Goal: Task Accomplishment & Management: Complete application form

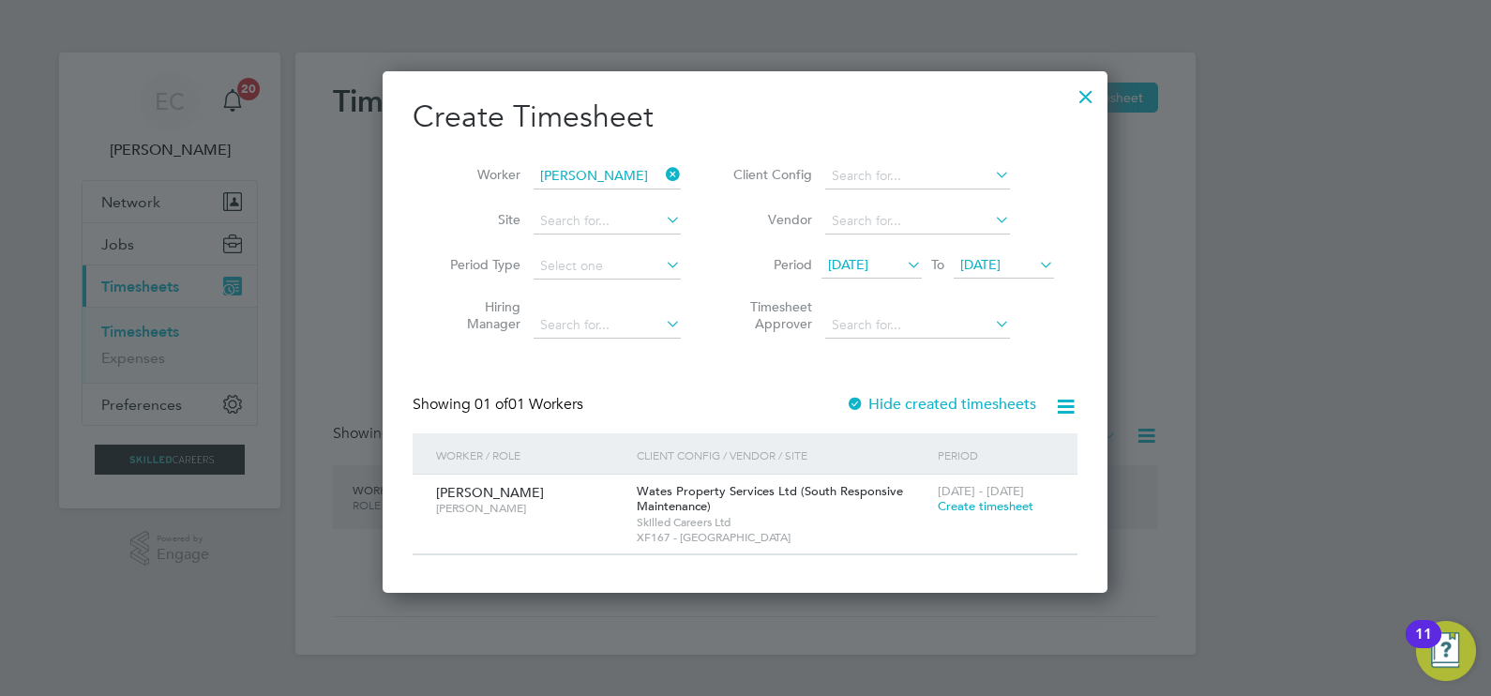
scroll to position [520, 726]
click at [916, 399] on label "Hide created timesheets" at bounding box center [941, 404] width 190 height 19
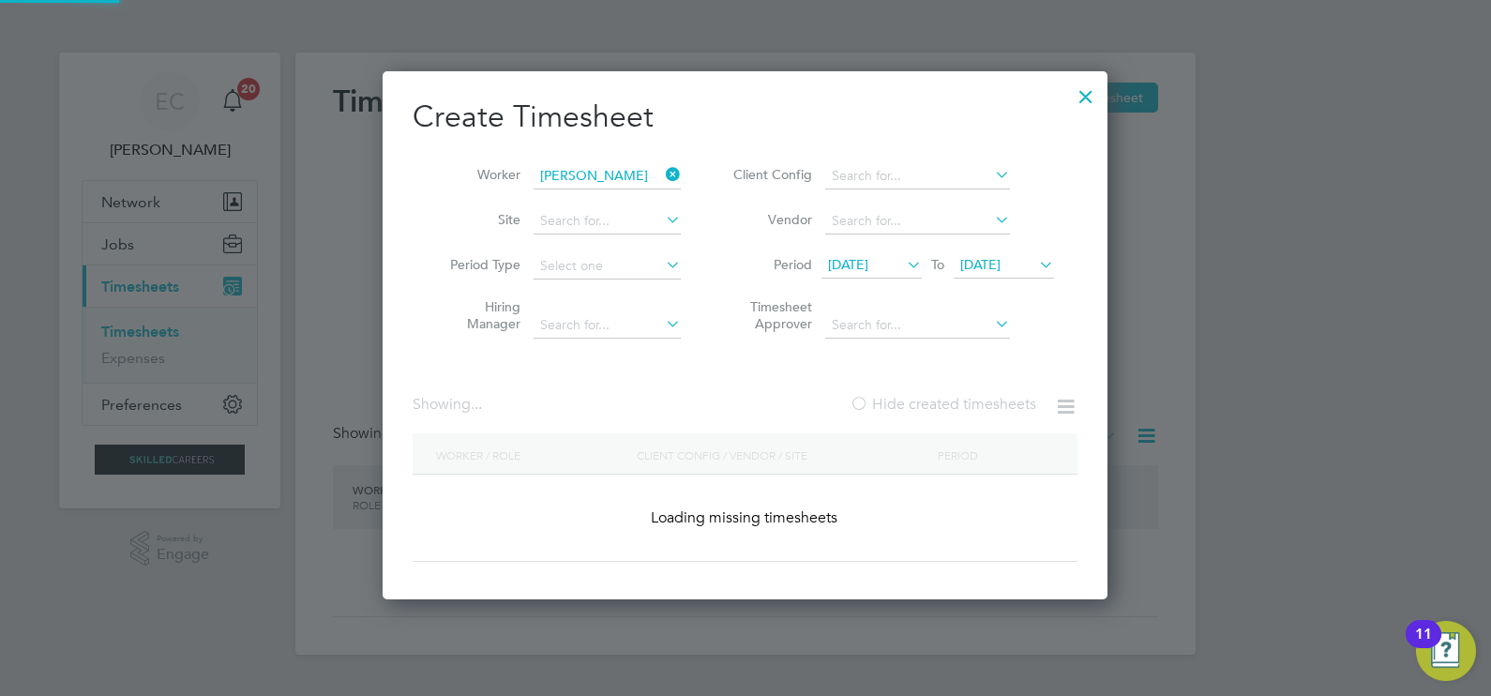
scroll to position [528, 726]
click at [916, 402] on label "Hide created timesheets" at bounding box center [943, 404] width 187 height 19
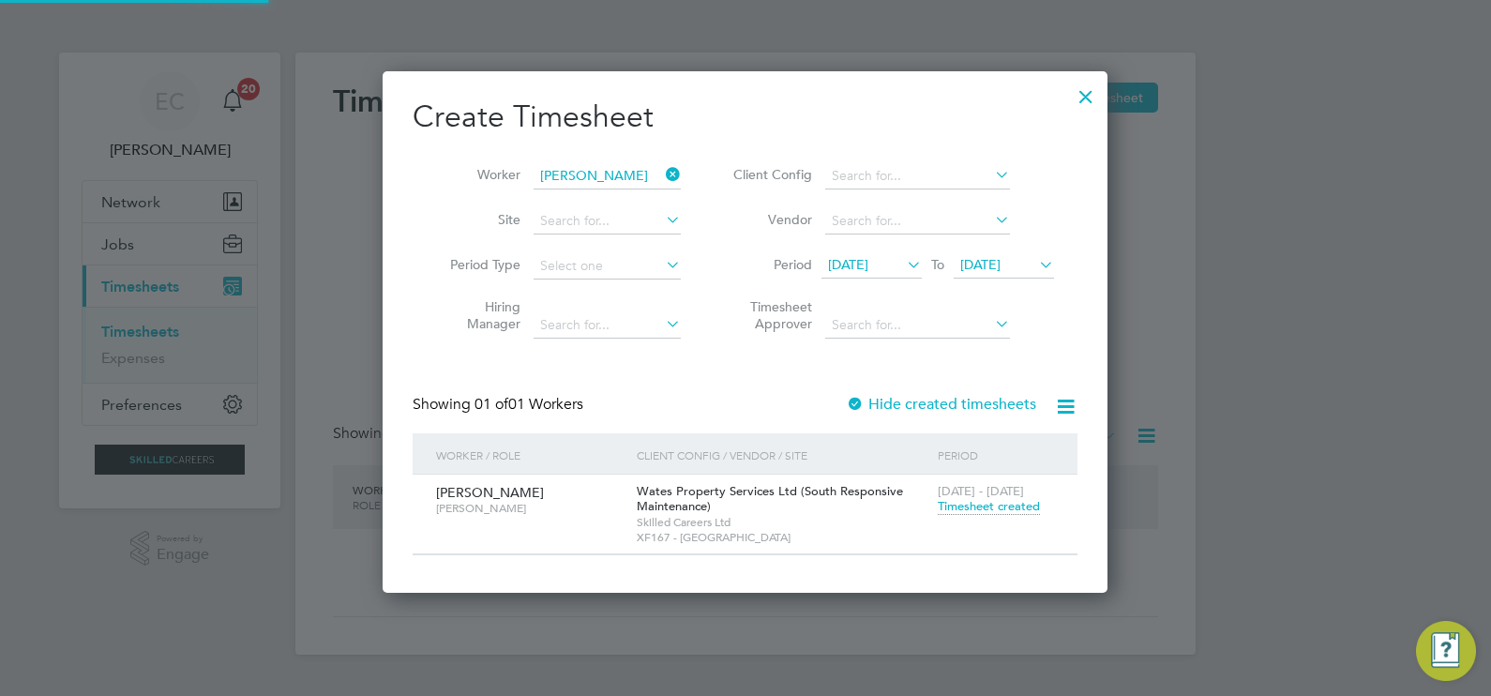
scroll to position [520, 726]
click at [996, 504] on span "Timesheet created" at bounding box center [989, 506] width 102 height 17
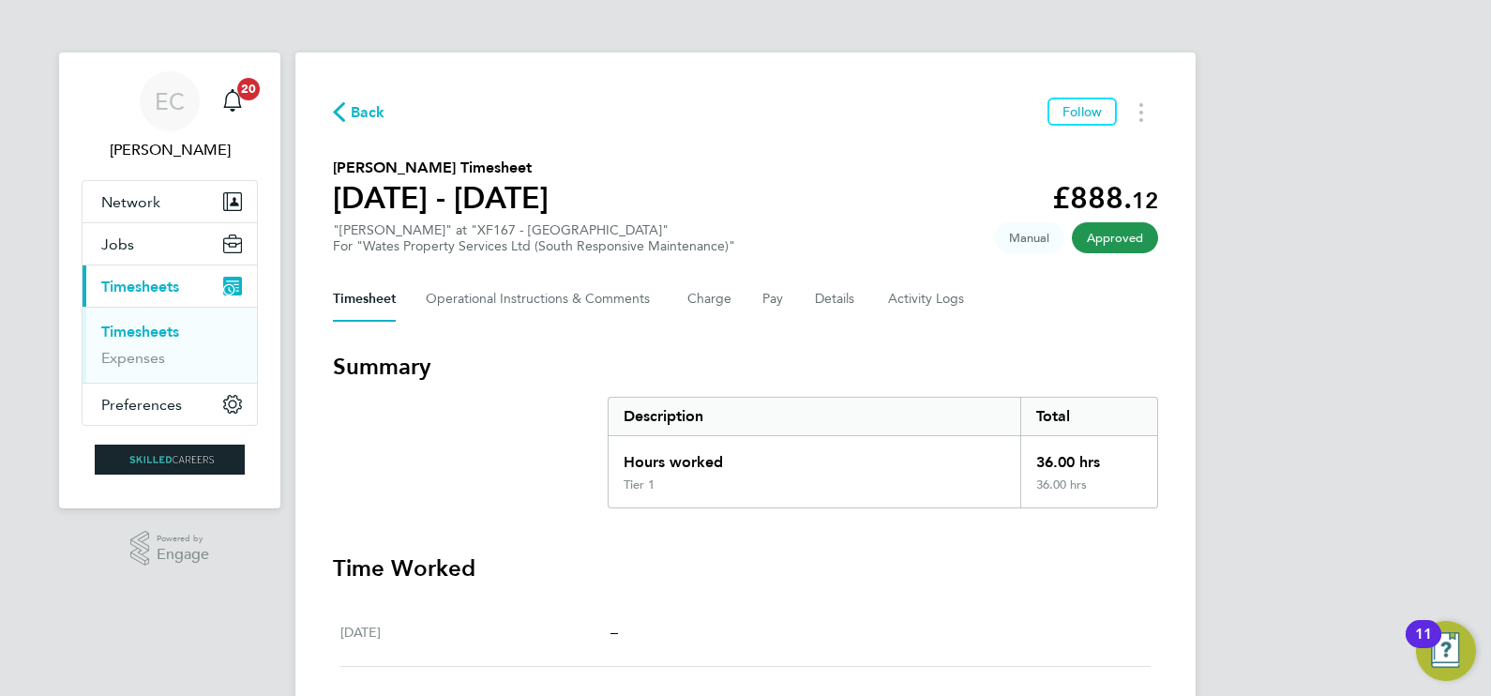
click at [356, 108] on span "Back" at bounding box center [368, 112] width 35 height 23
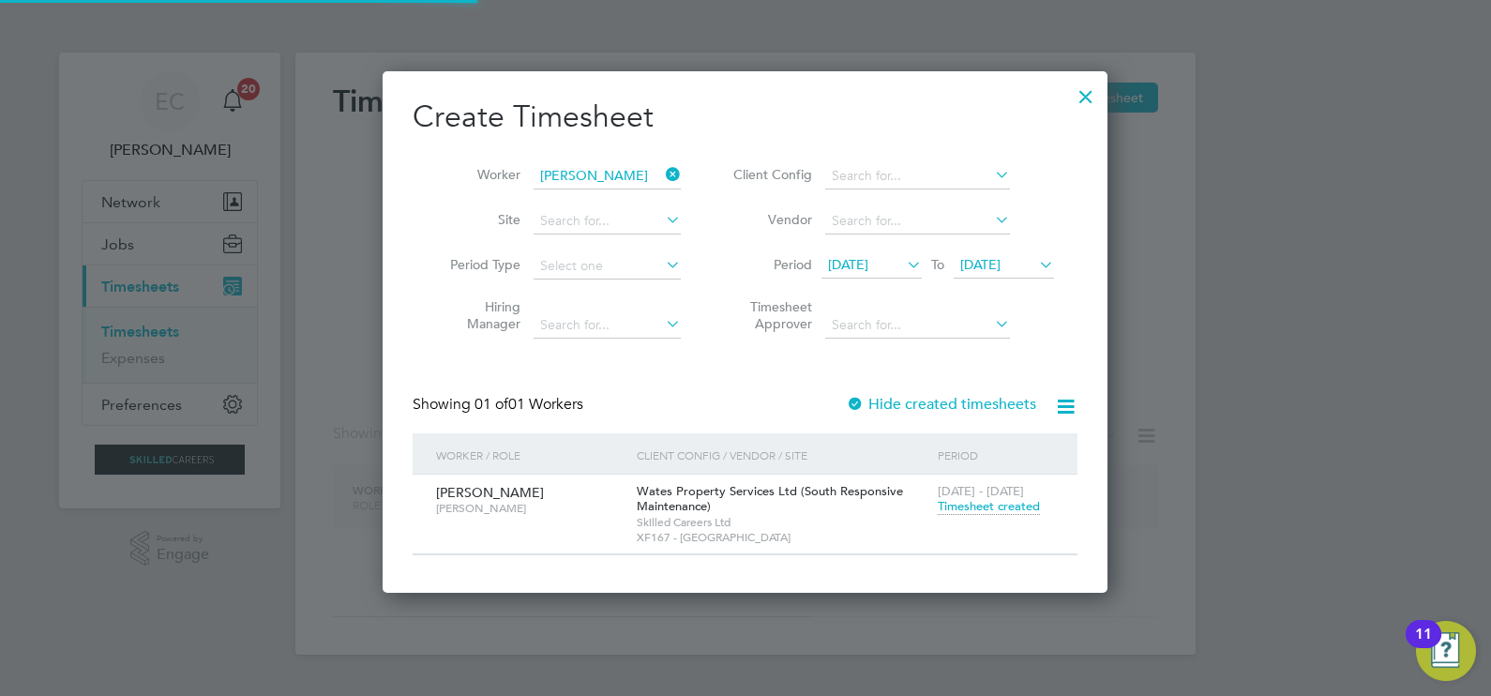
scroll to position [8, 9]
click at [83, 265] on button "Current page: Timesheets" at bounding box center [170, 285] width 174 height 41
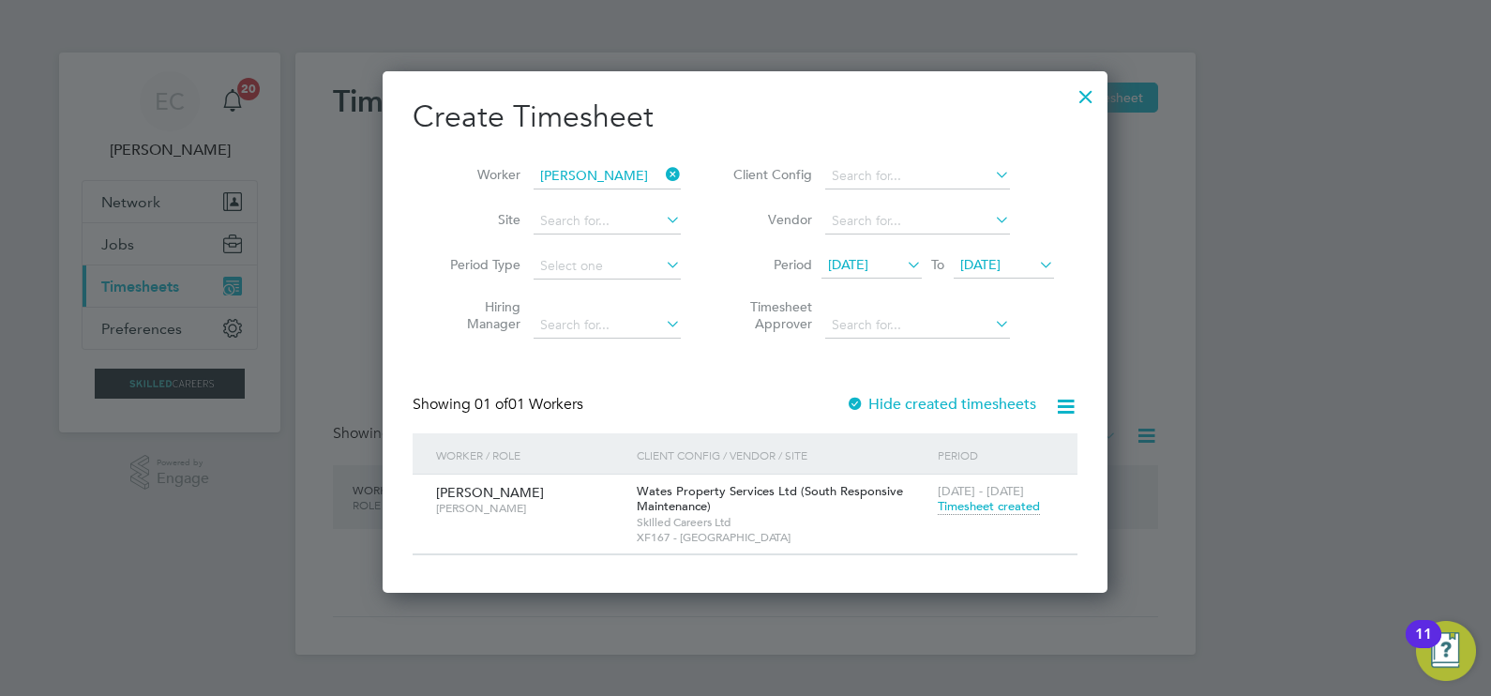
click at [83, 265] on button "Current page: Timesheets" at bounding box center [170, 285] width 174 height 41
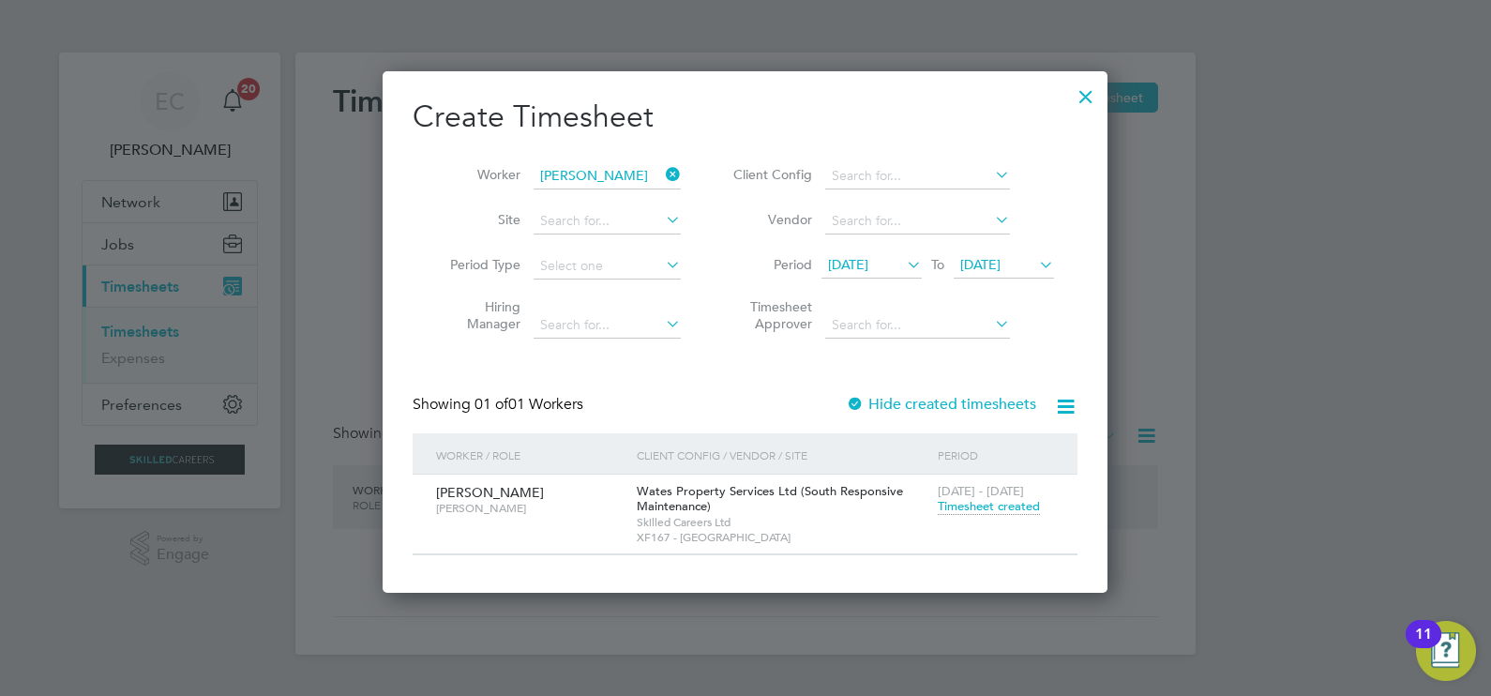
click at [83, 265] on button "Current page: Timesheets" at bounding box center [170, 285] width 174 height 41
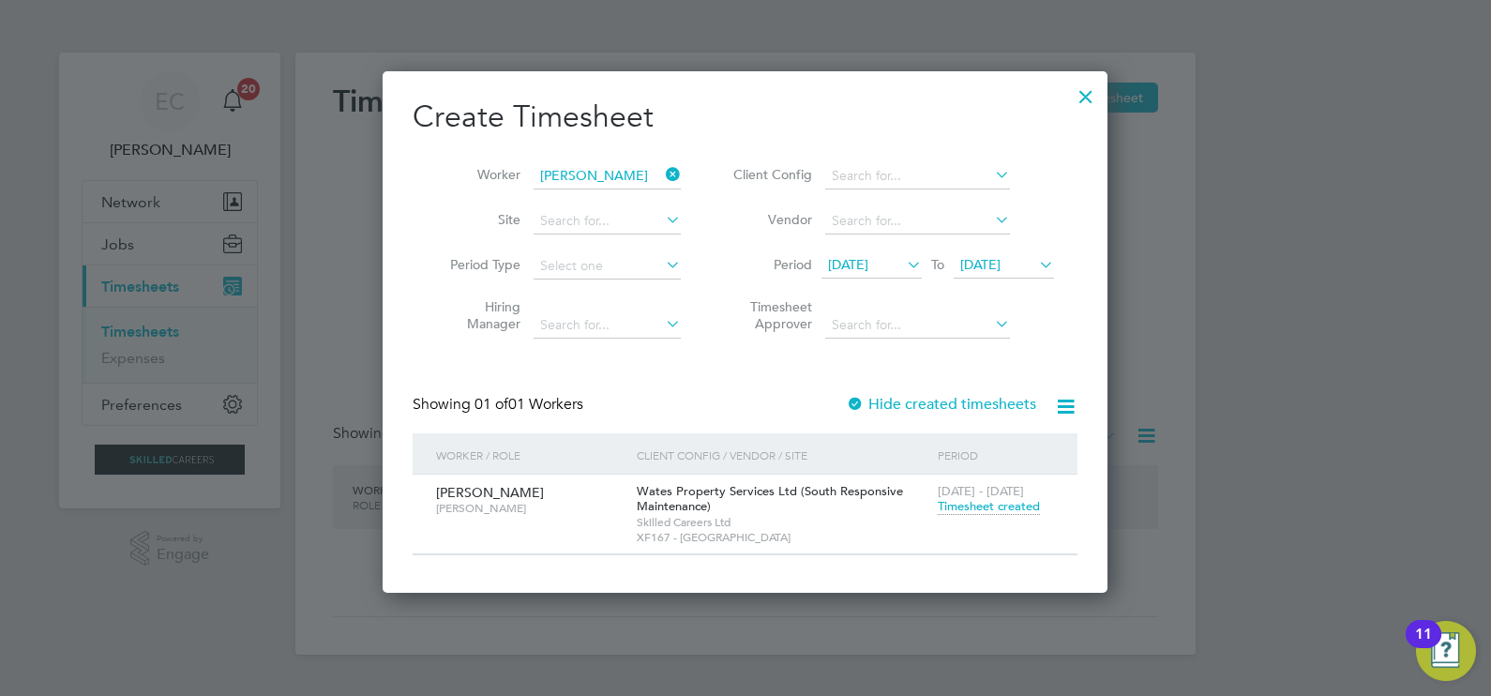
click at [83, 265] on button "Current page: Timesheets" at bounding box center [170, 285] width 174 height 41
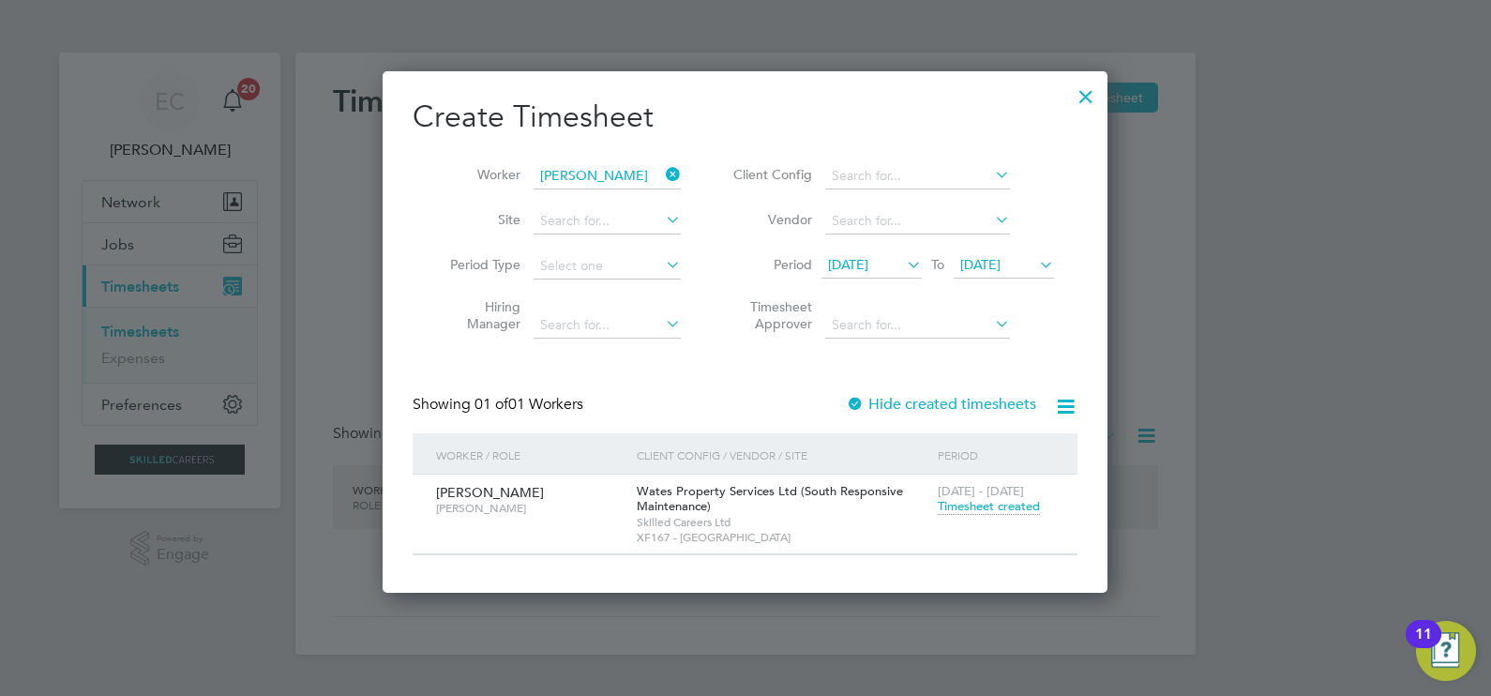
click at [83, 265] on button "Current page: Timesheets" at bounding box center [170, 285] width 174 height 41
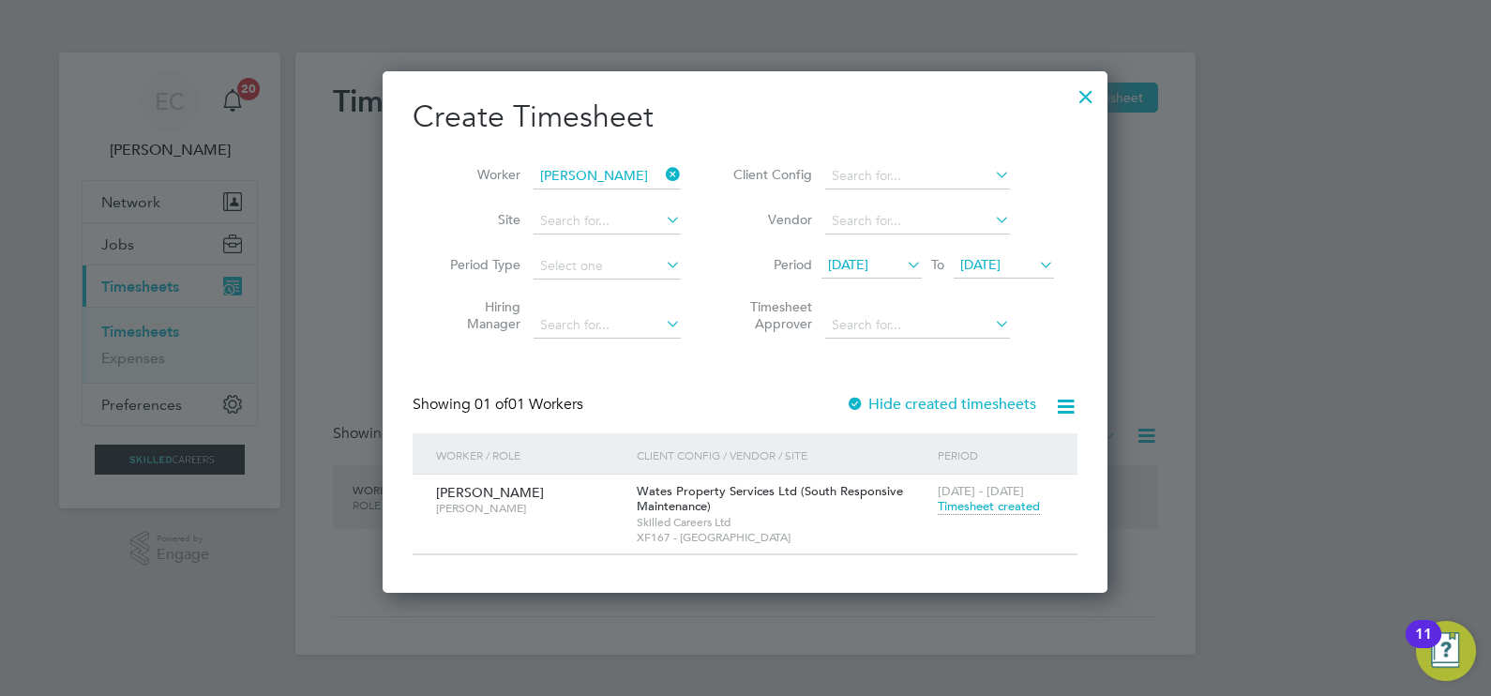
click at [83, 265] on button "Current page: Timesheets" at bounding box center [170, 285] width 174 height 41
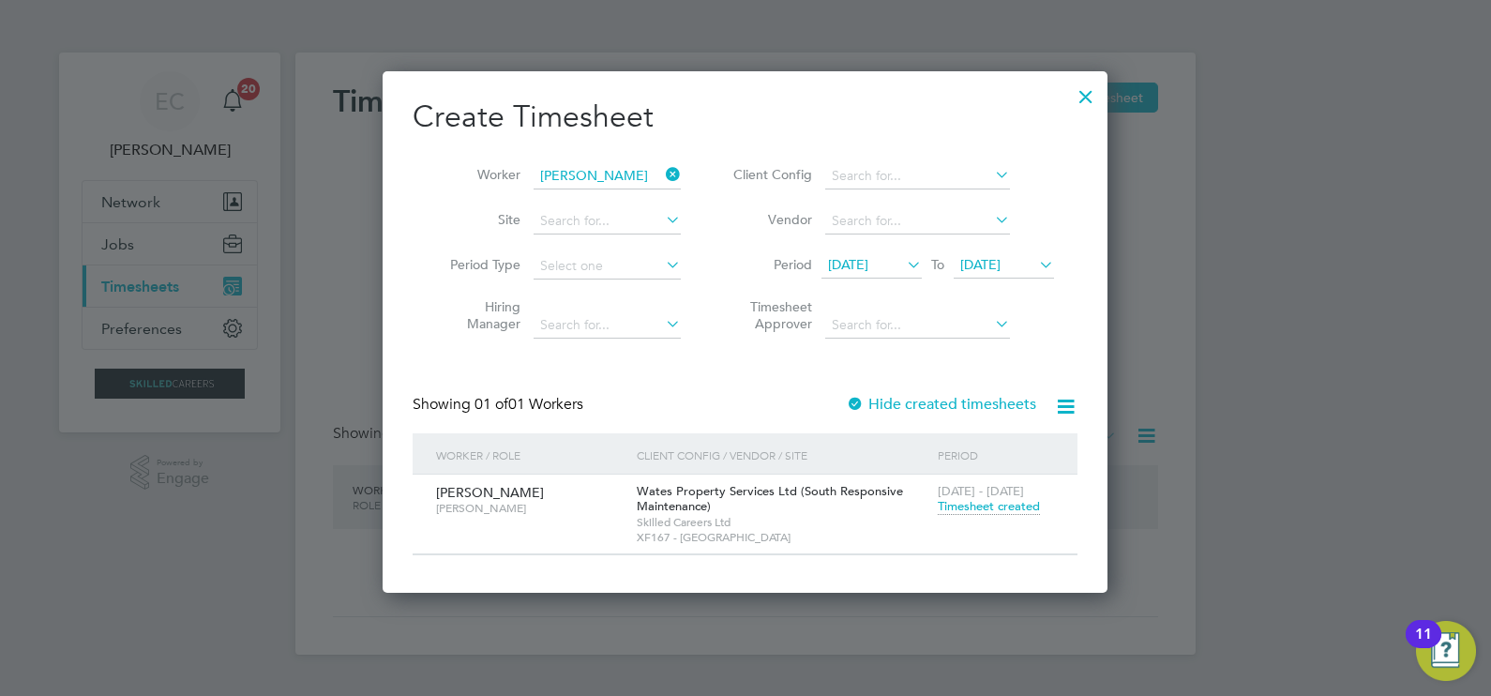
click at [83, 265] on button "Current page: Timesheets" at bounding box center [170, 285] width 174 height 41
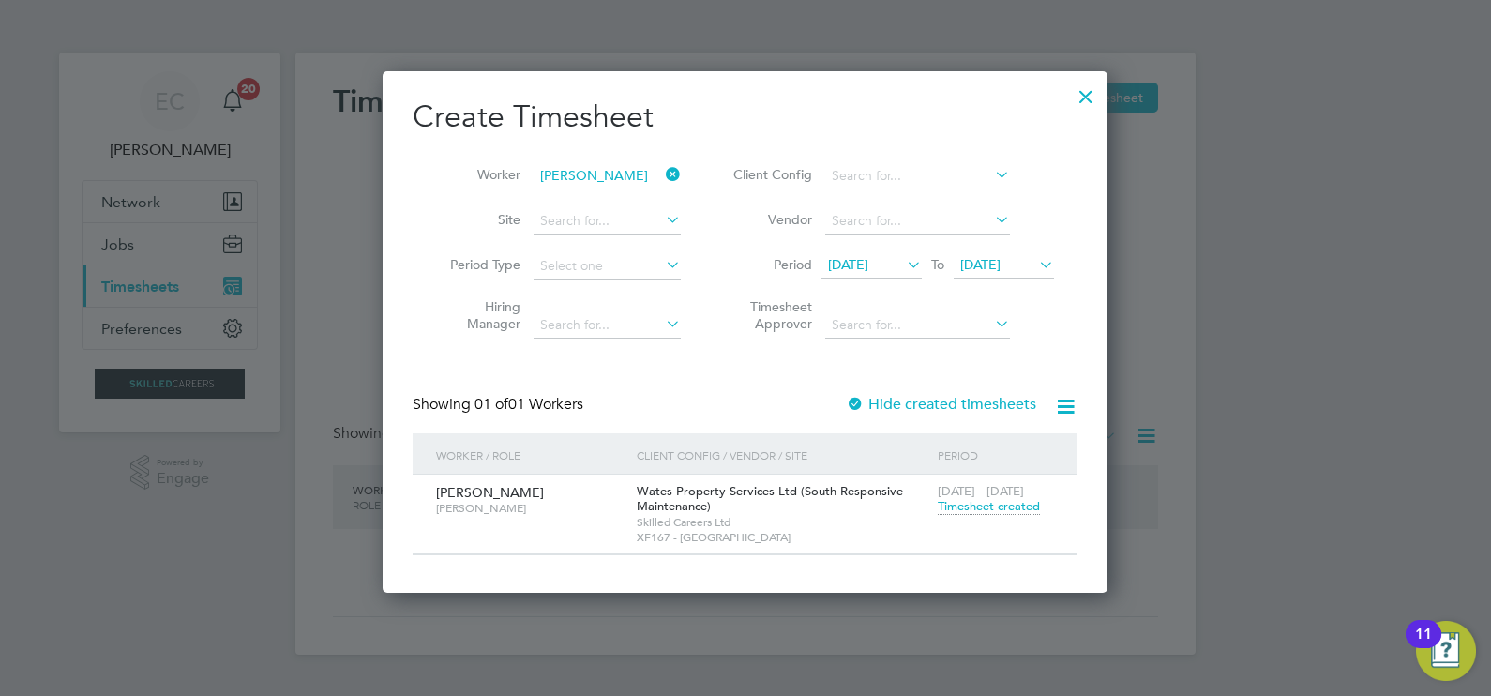
click at [83, 265] on button "Current page: Timesheets" at bounding box center [170, 285] width 174 height 41
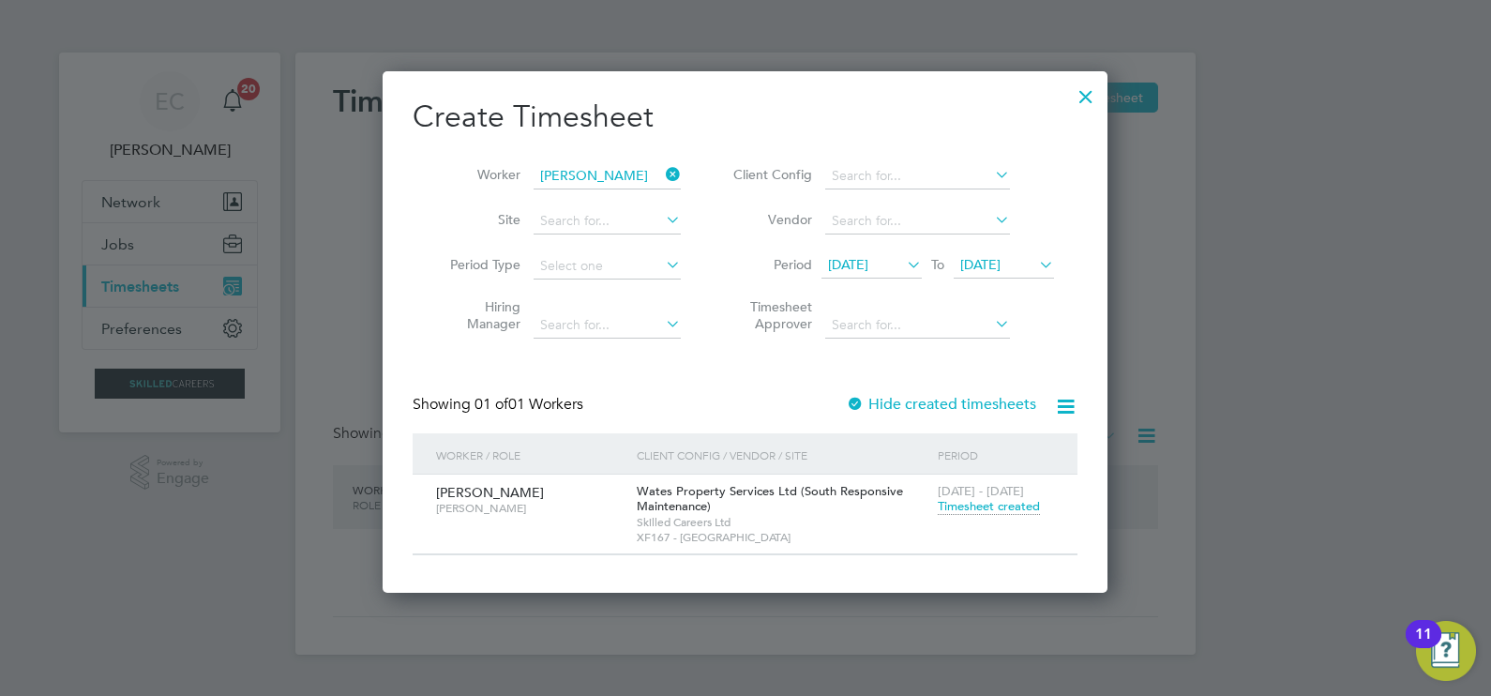
click at [83, 265] on button "Current page: Timesheets" at bounding box center [170, 285] width 174 height 41
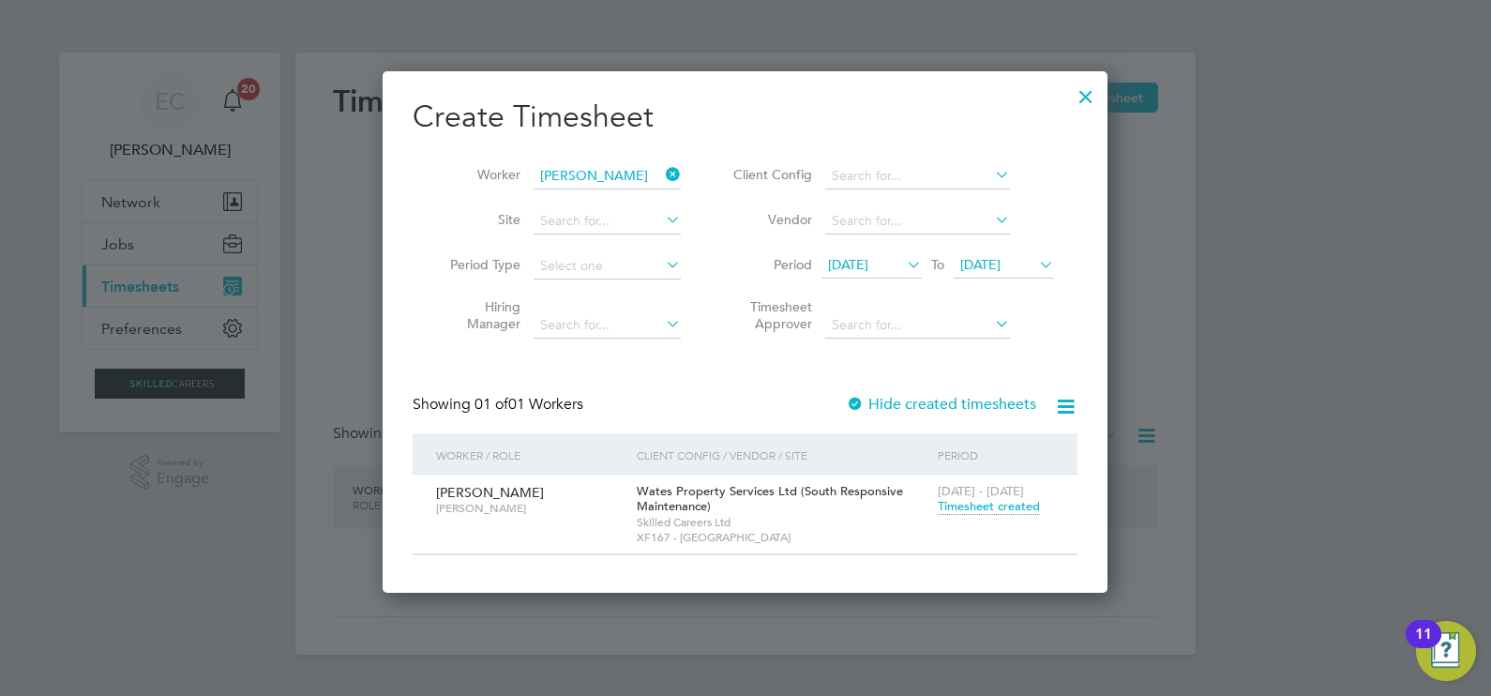
click at [83, 265] on button "Current page: Timesheets" at bounding box center [170, 285] width 174 height 41
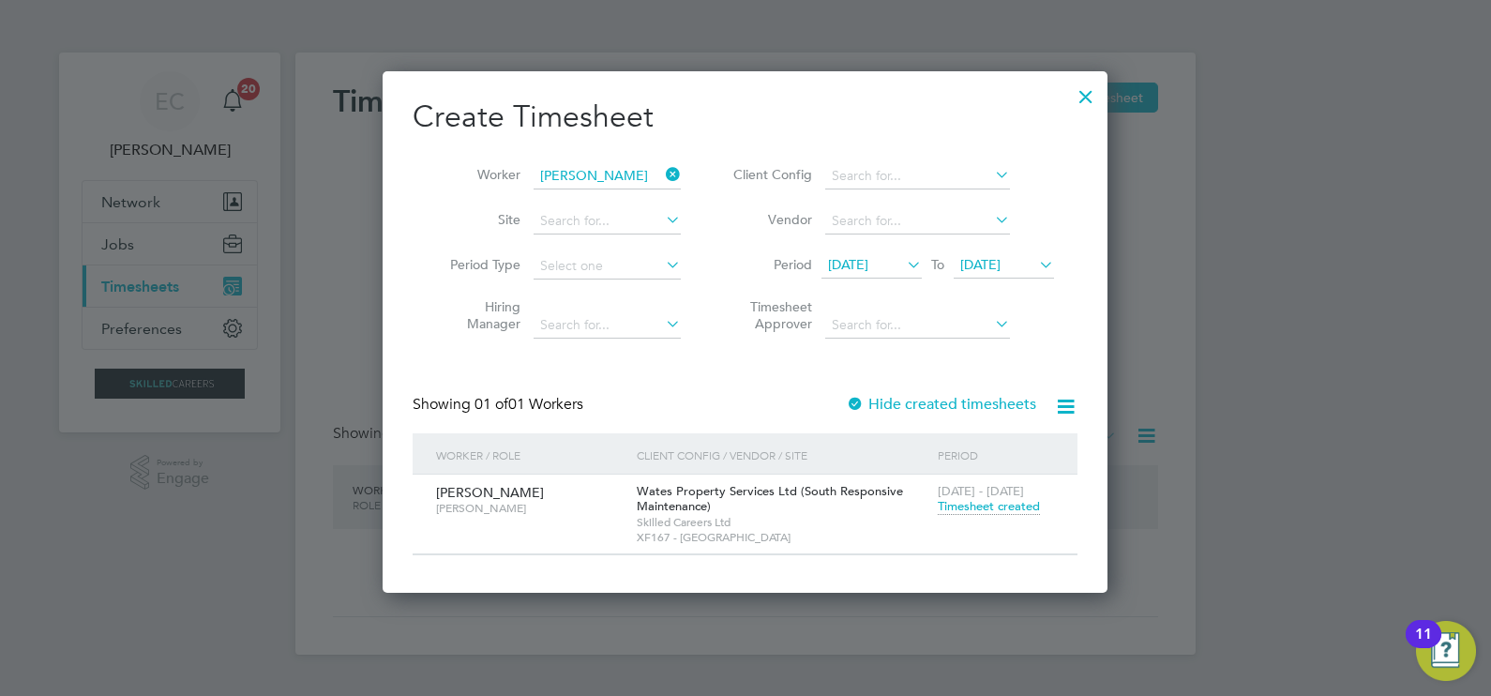
click at [83, 265] on button "Current page: Timesheets" at bounding box center [170, 285] width 174 height 41
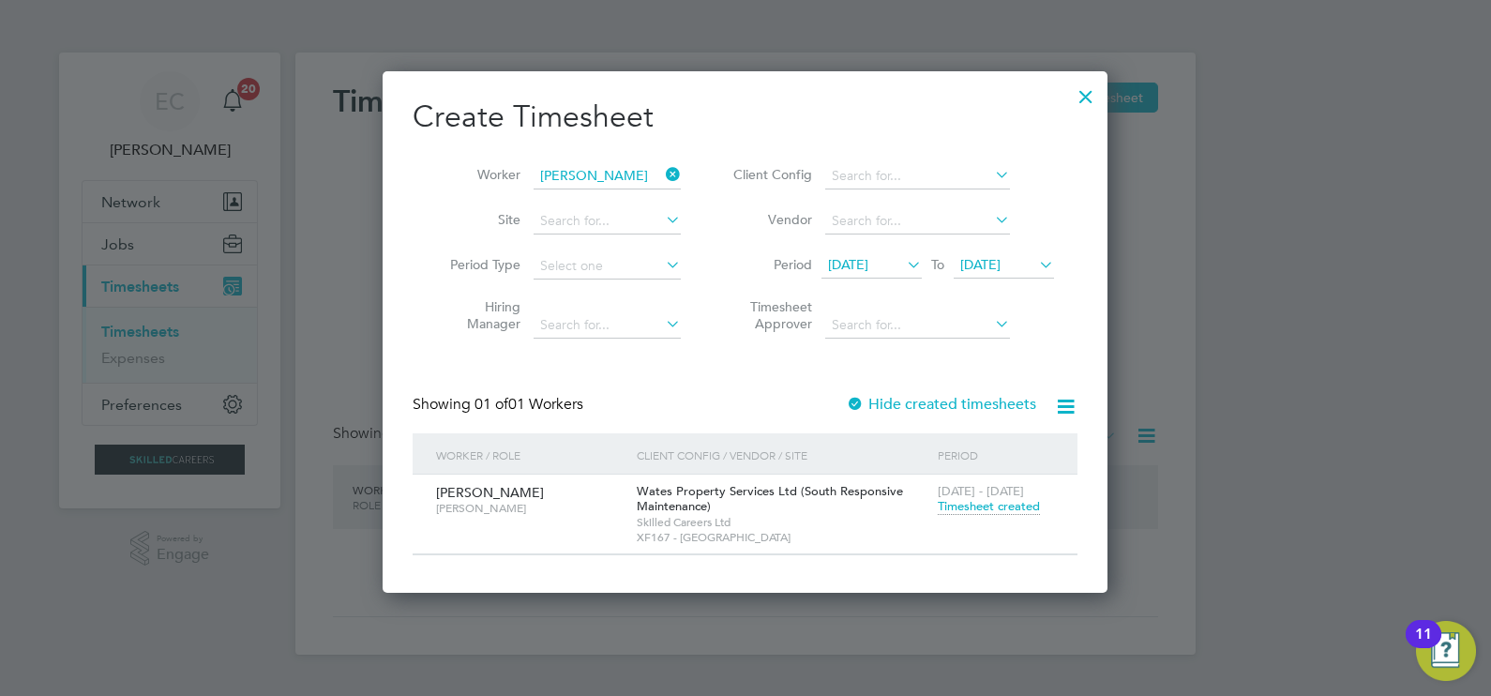
click at [83, 265] on button "Current page: Timesheets" at bounding box center [170, 285] width 174 height 41
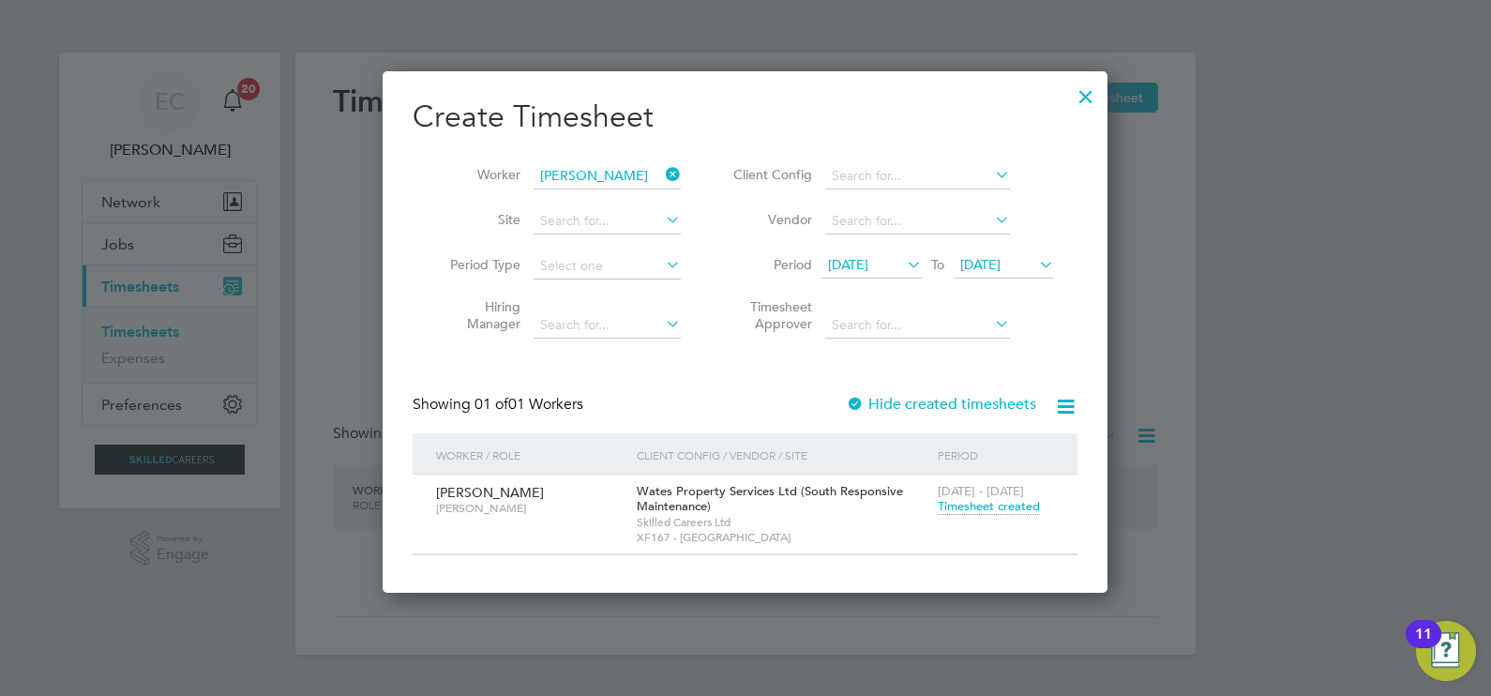
click at [83, 265] on button "Current page: Timesheets" at bounding box center [170, 285] width 174 height 41
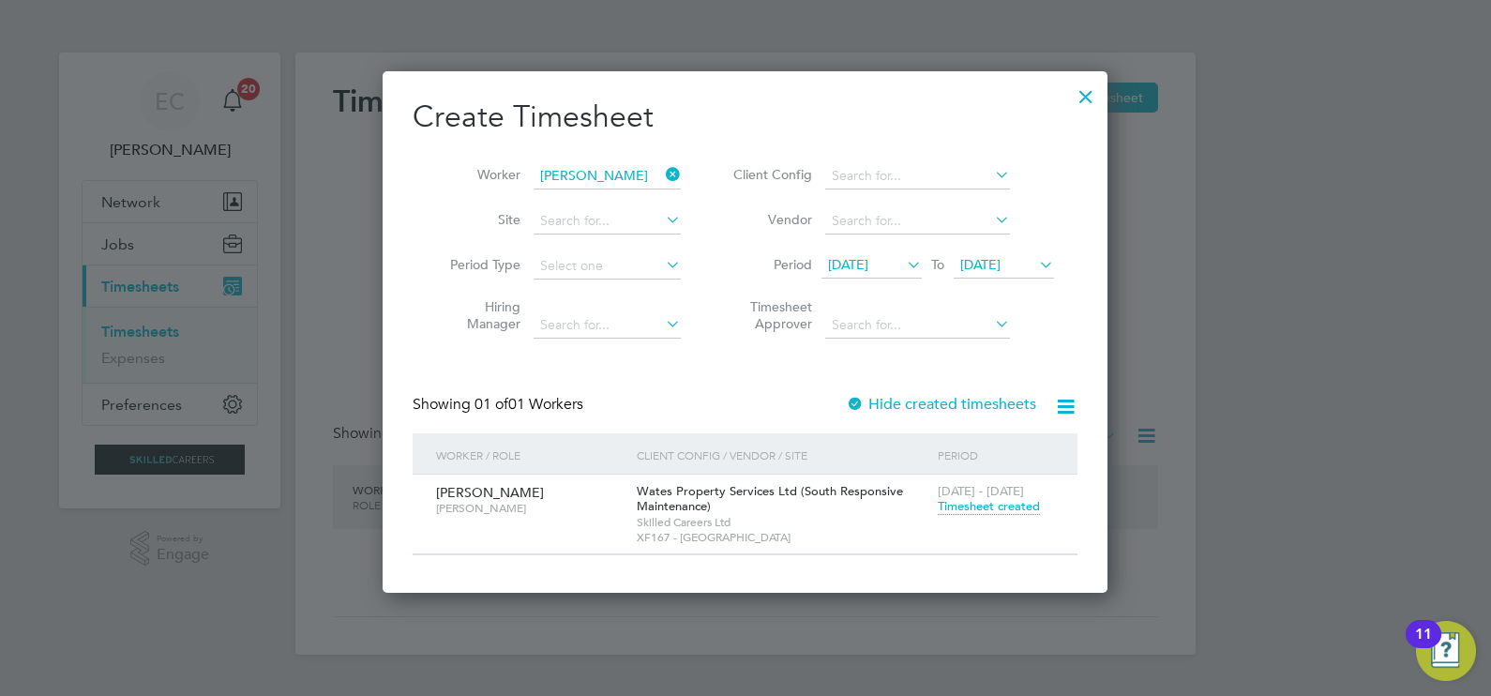
click at [83, 265] on button "Current page: Timesheets" at bounding box center [170, 285] width 174 height 41
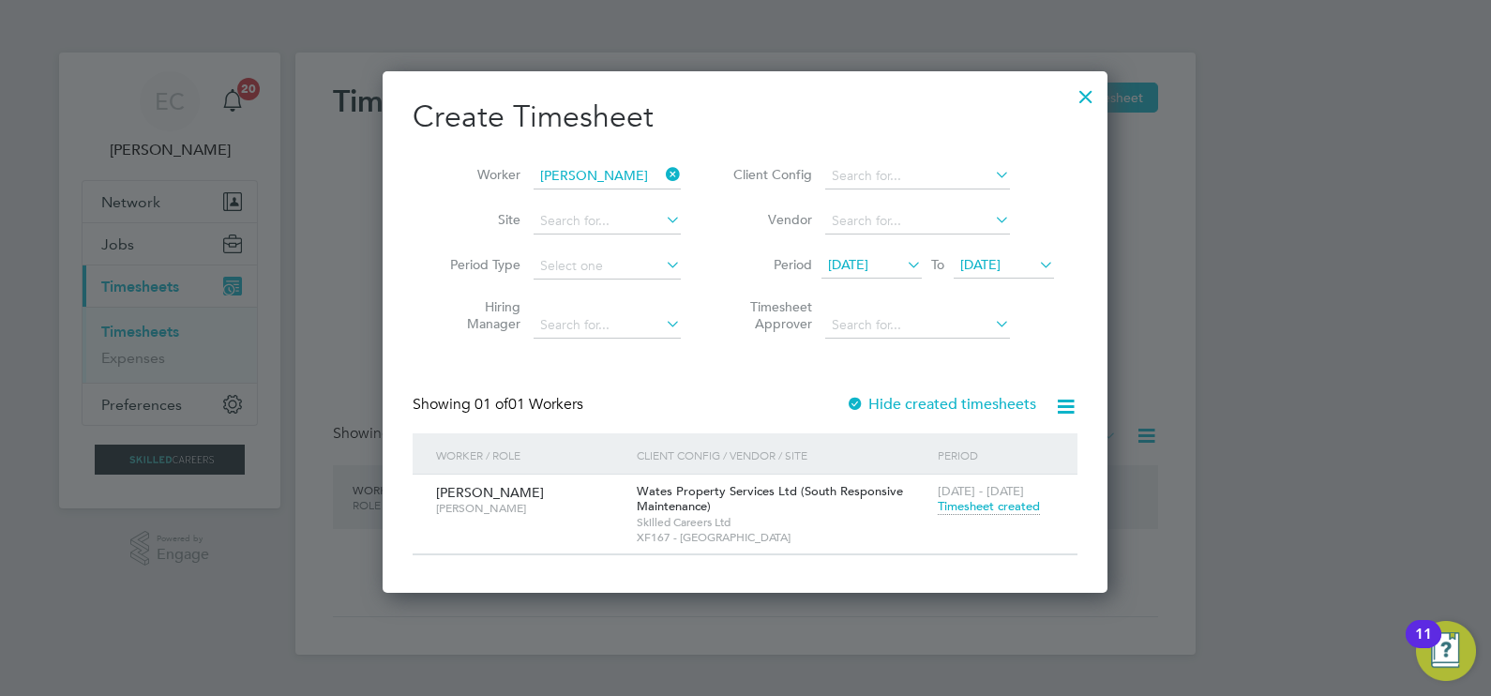
click at [83, 265] on button "Current page: Timesheets" at bounding box center [170, 285] width 174 height 41
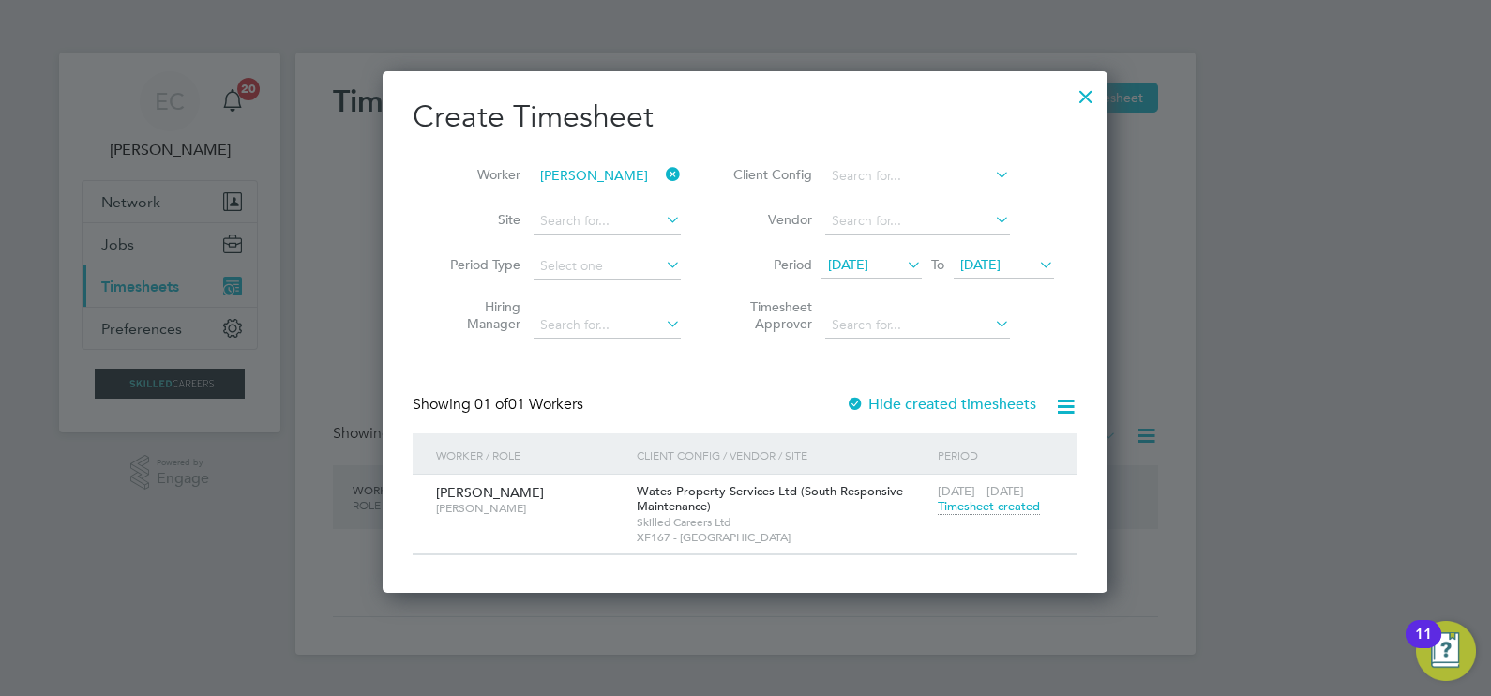
click at [83, 265] on button "Current page: Timesheets" at bounding box center [170, 285] width 174 height 41
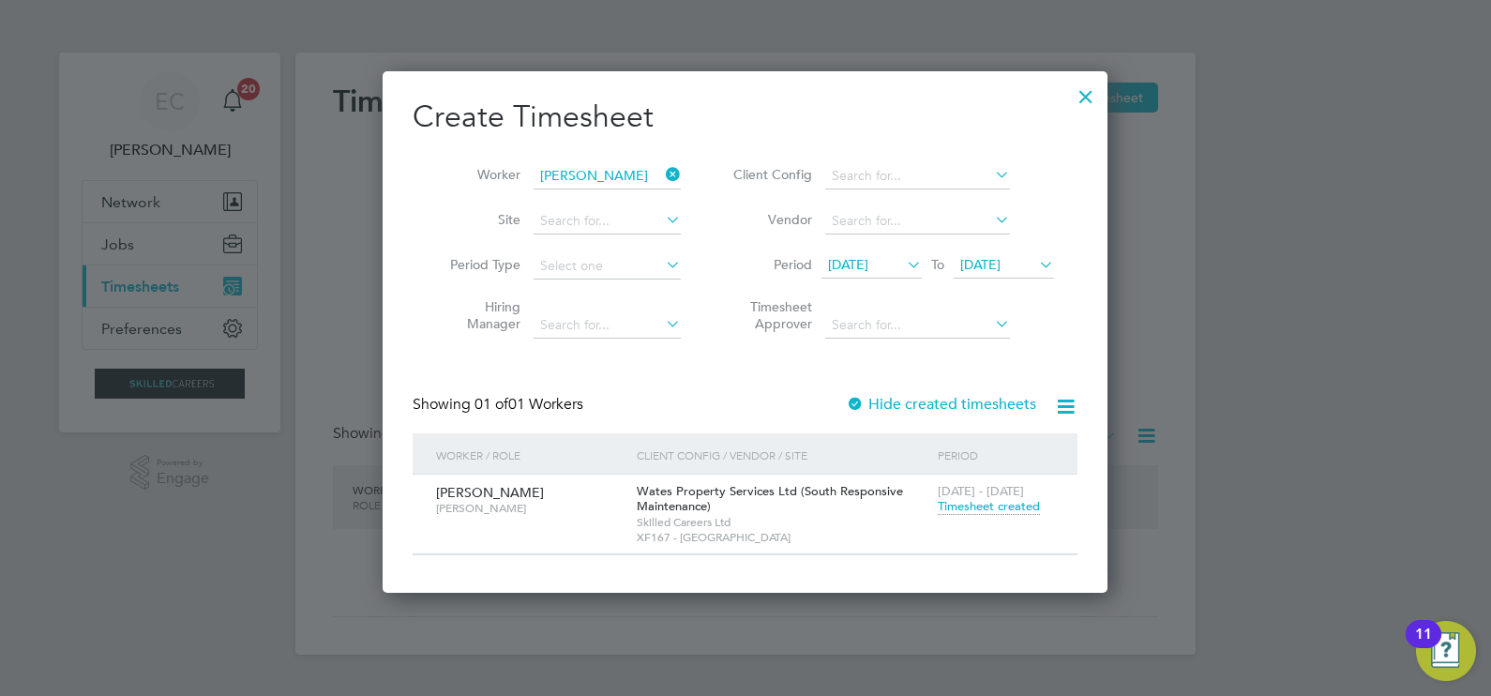
click at [83, 265] on button "Current page: Timesheets" at bounding box center [170, 285] width 174 height 41
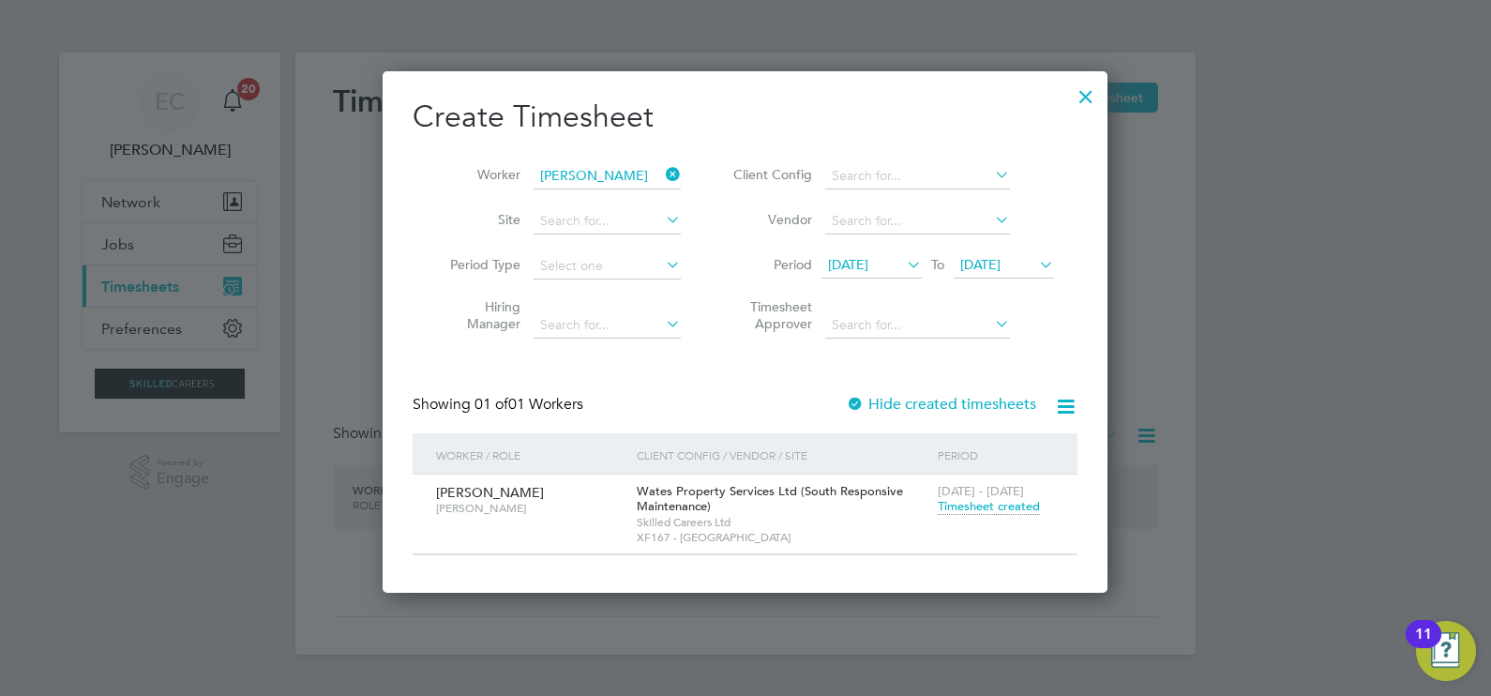
click at [83, 265] on button "Current page: Timesheets" at bounding box center [170, 285] width 174 height 41
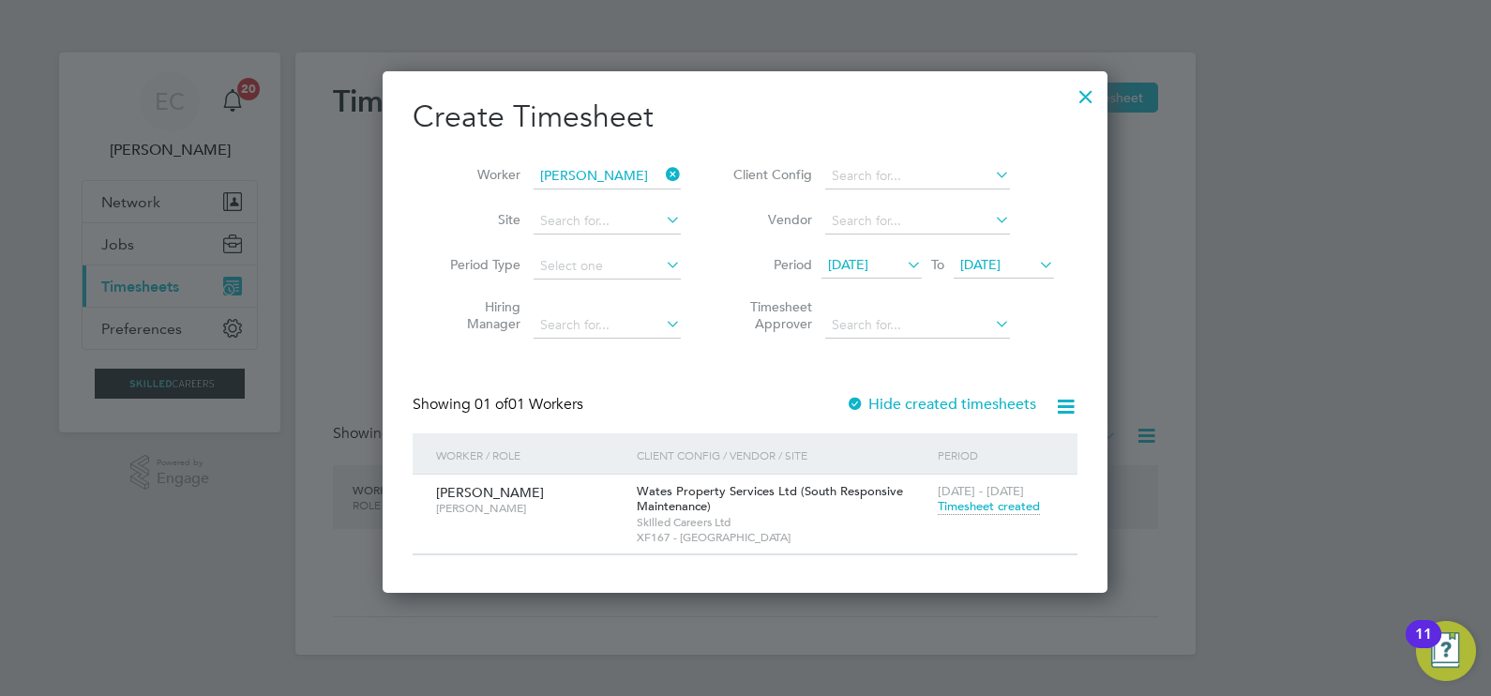
click at [83, 265] on button "Current page: Timesheets" at bounding box center [170, 285] width 174 height 41
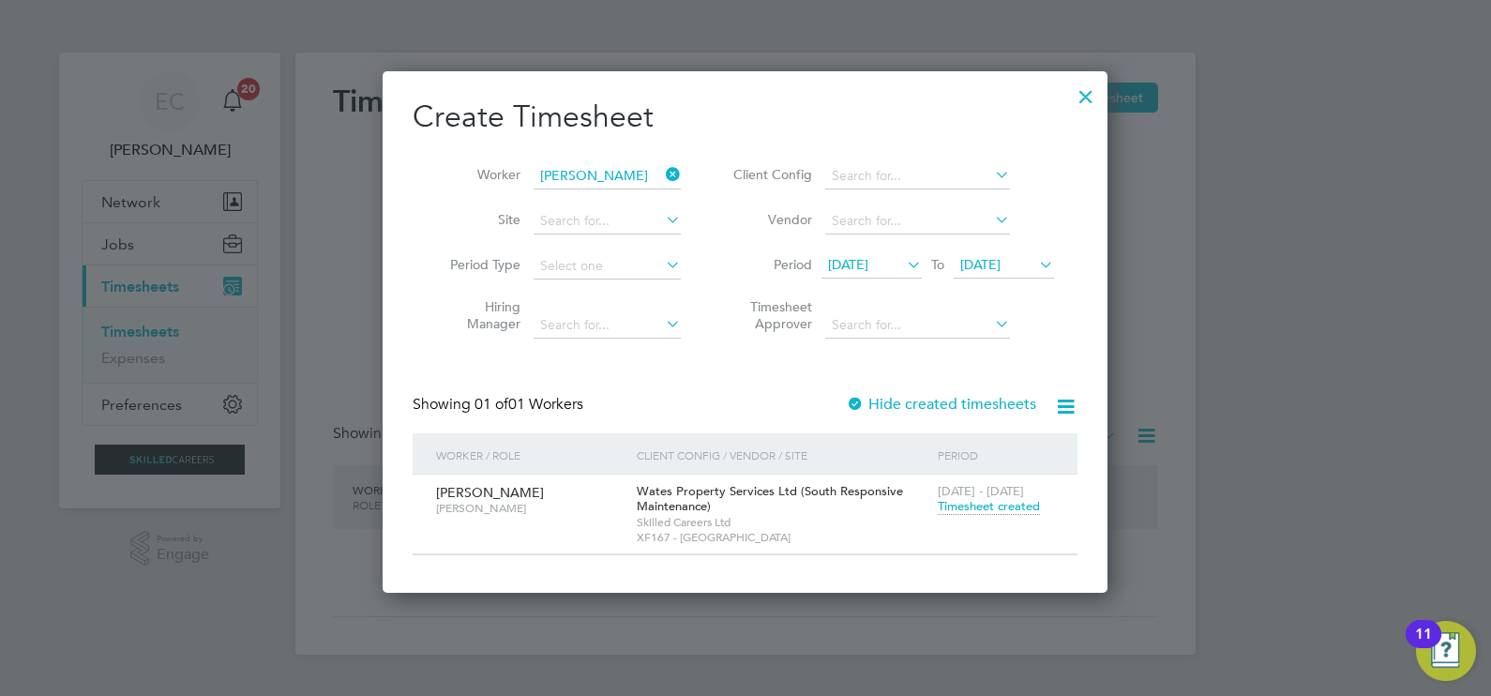
click at [83, 265] on button "Current page: Timesheets" at bounding box center [170, 285] width 174 height 41
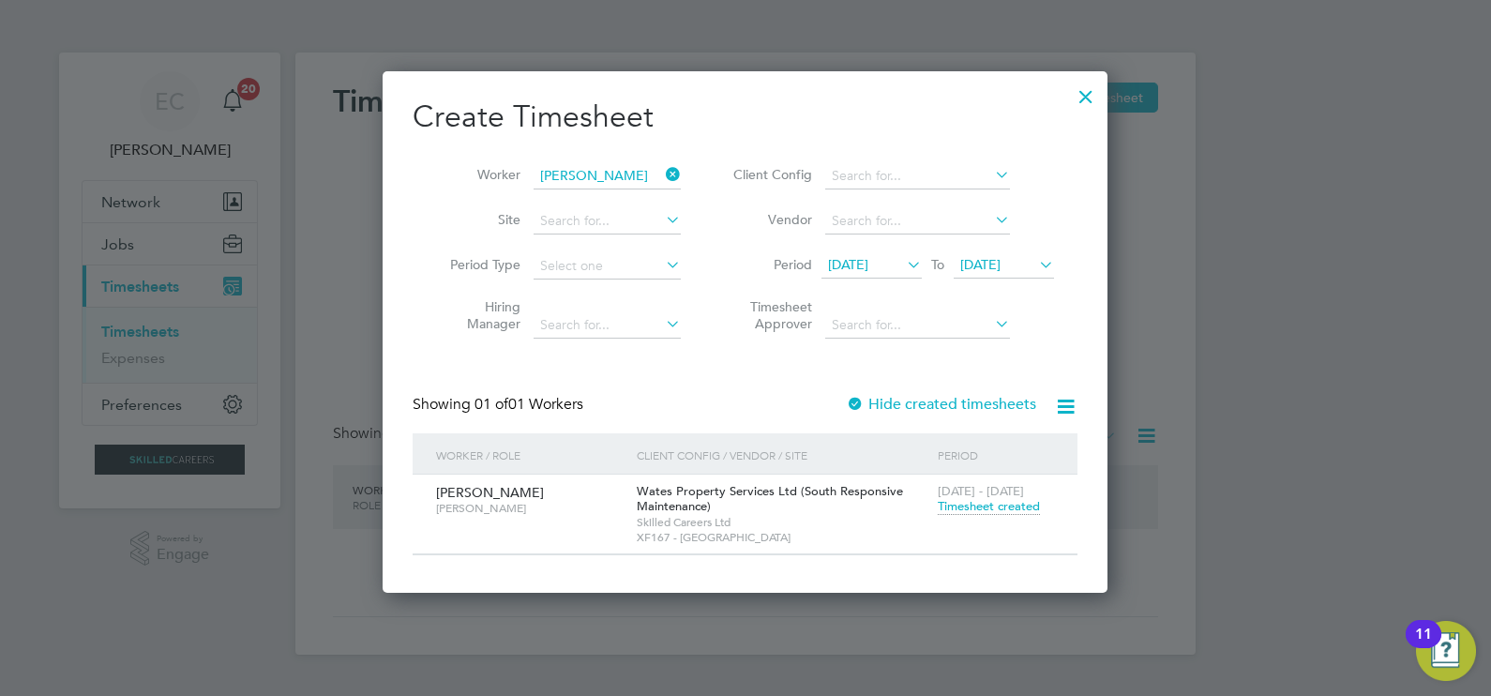
click at [83, 265] on button "Current page: Timesheets" at bounding box center [170, 285] width 174 height 41
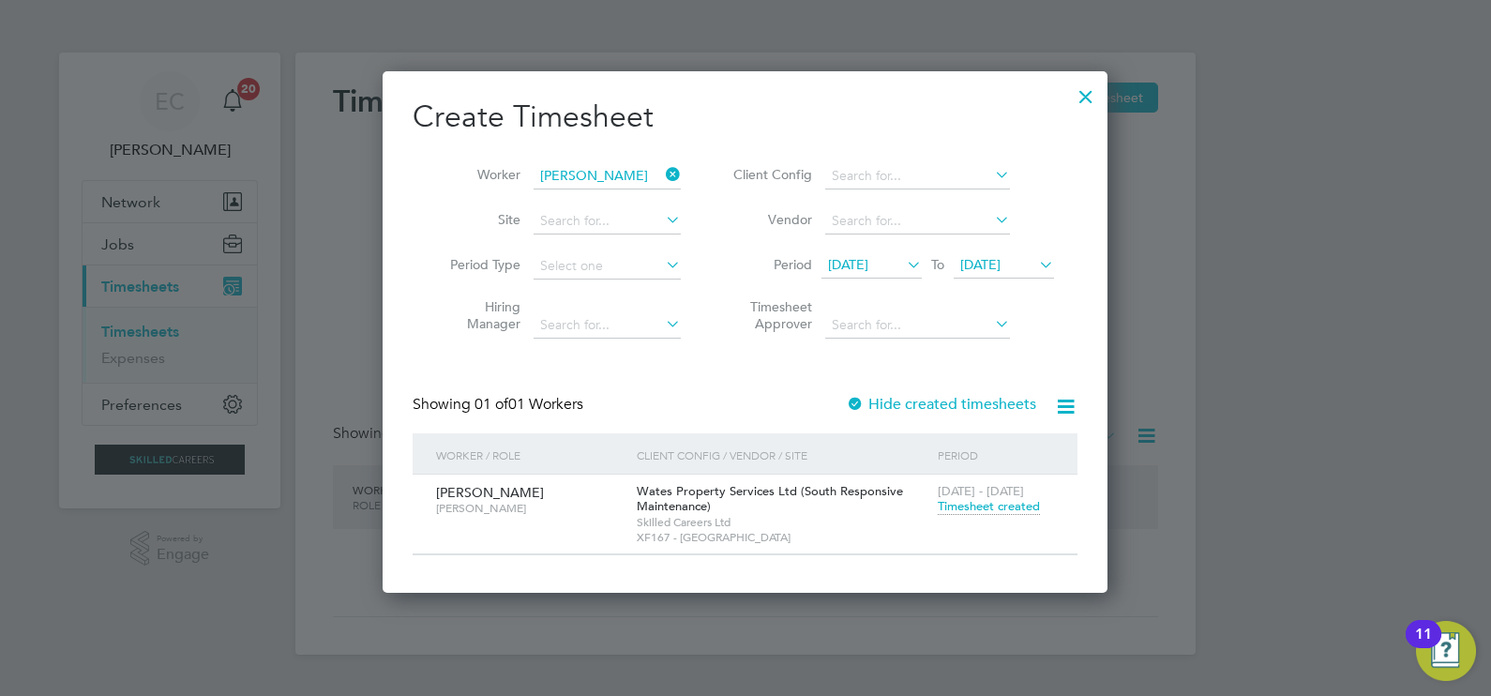
click at [83, 265] on button "Current page: Timesheets" at bounding box center [170, 285] width 174 height 41
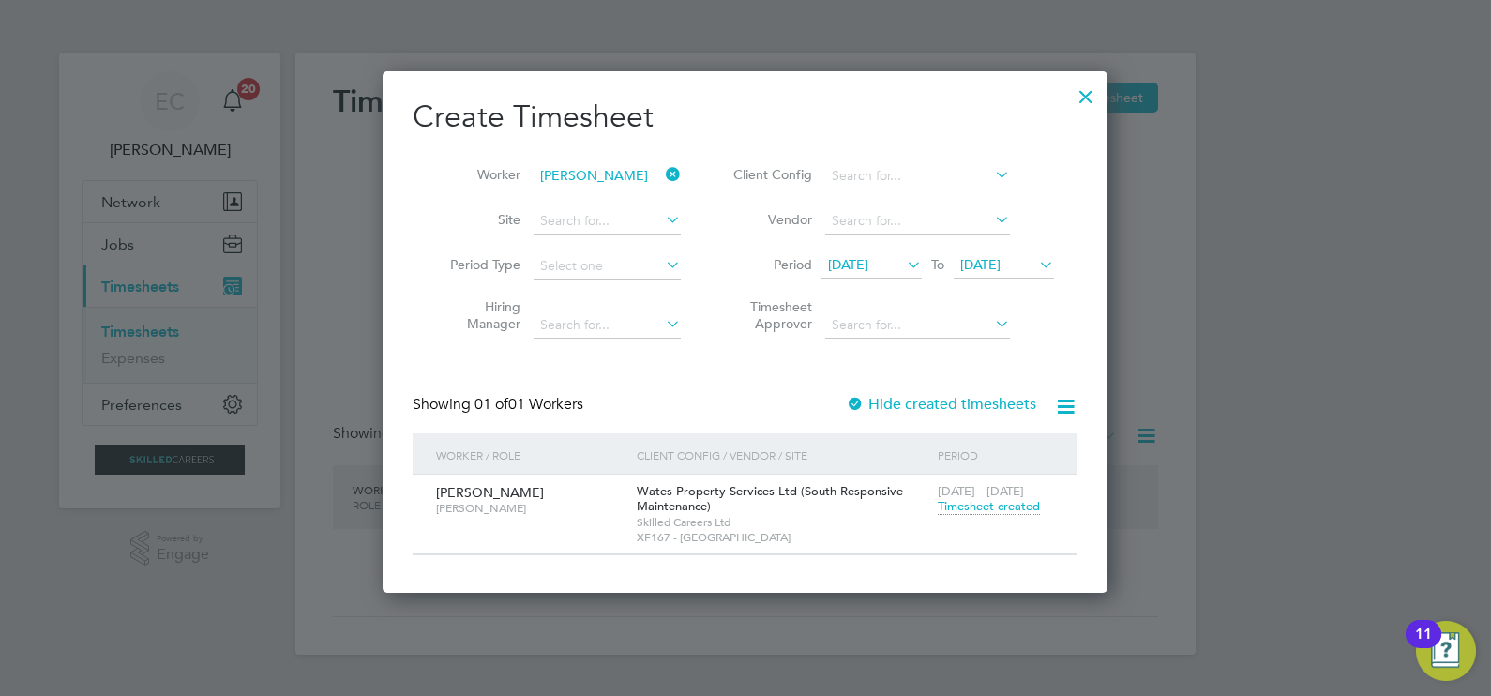
click at [83, 265] on button "Current page: Timesheets" at bounding box center [170, 285] width 174 height 41
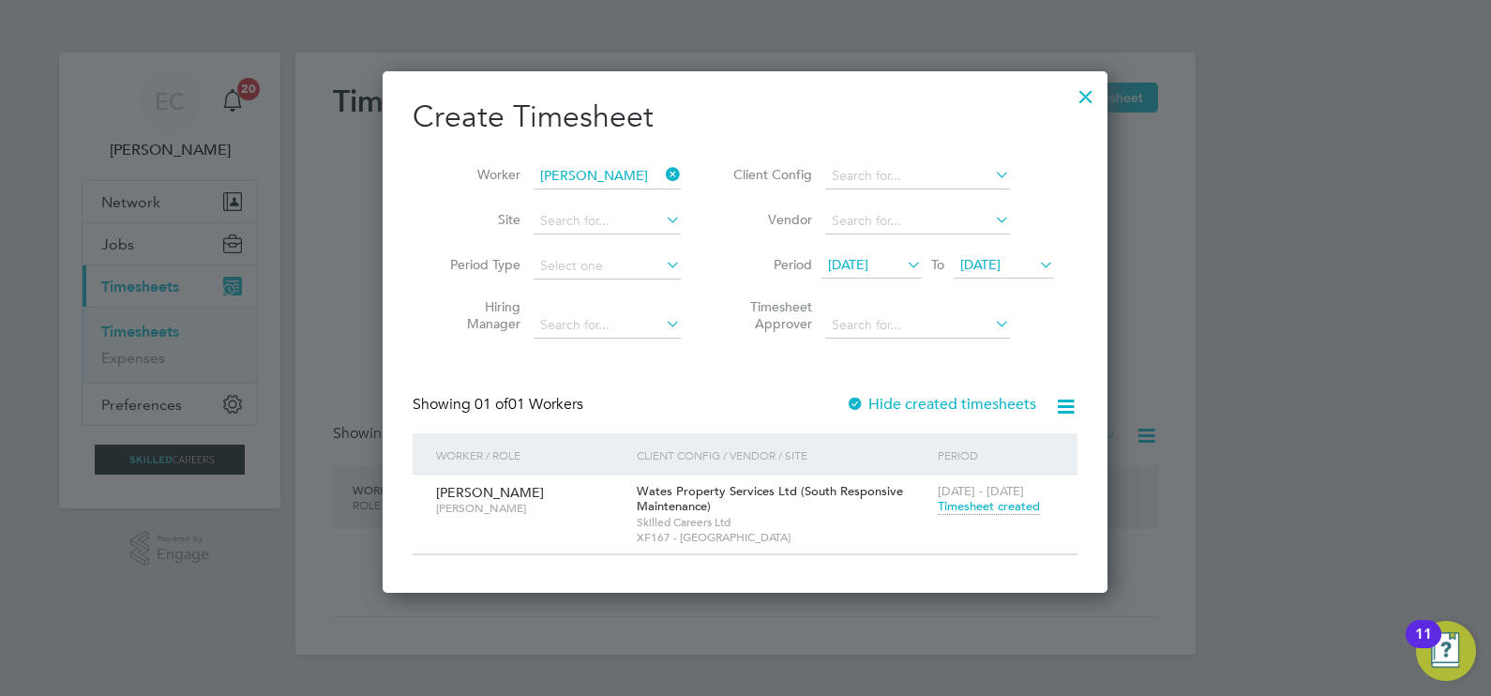
click at [83, 265] on button "Current page: Timesheets" at bounding box center [170, 285] width 174 height 41
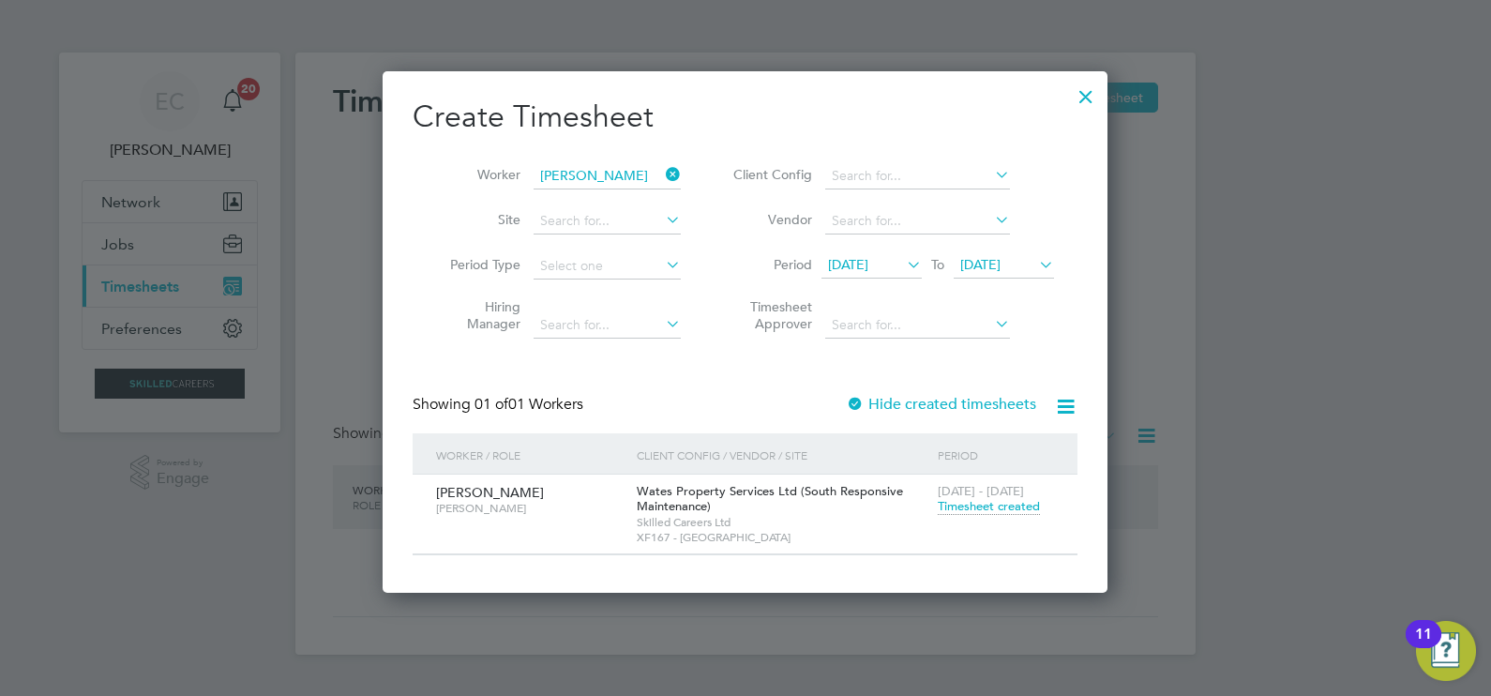
click at [83, 265] on button "Current page: Timesheets" at bounding box center [170, 285] width 174 height 41
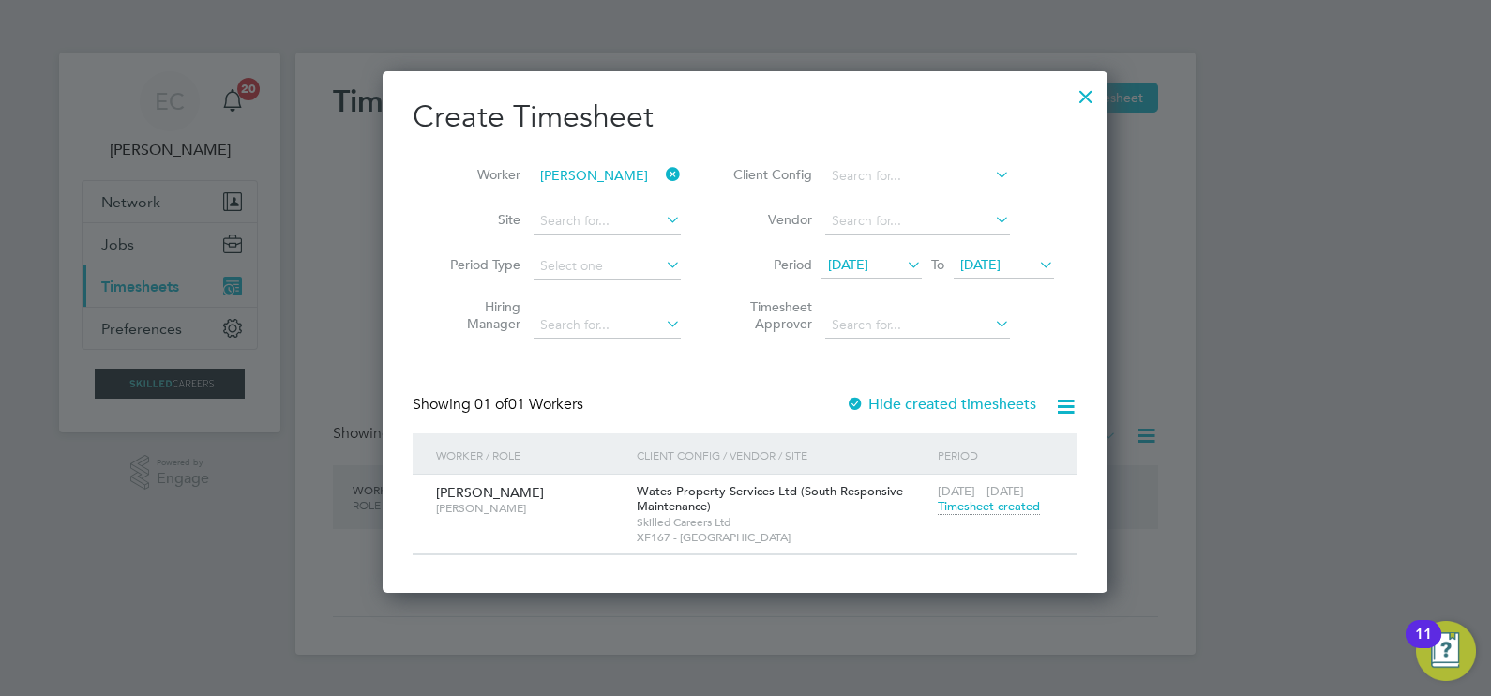
click at [83, 265] on button "Current page: Timesheets" at bounding box center [170, 285] width 174 height 41
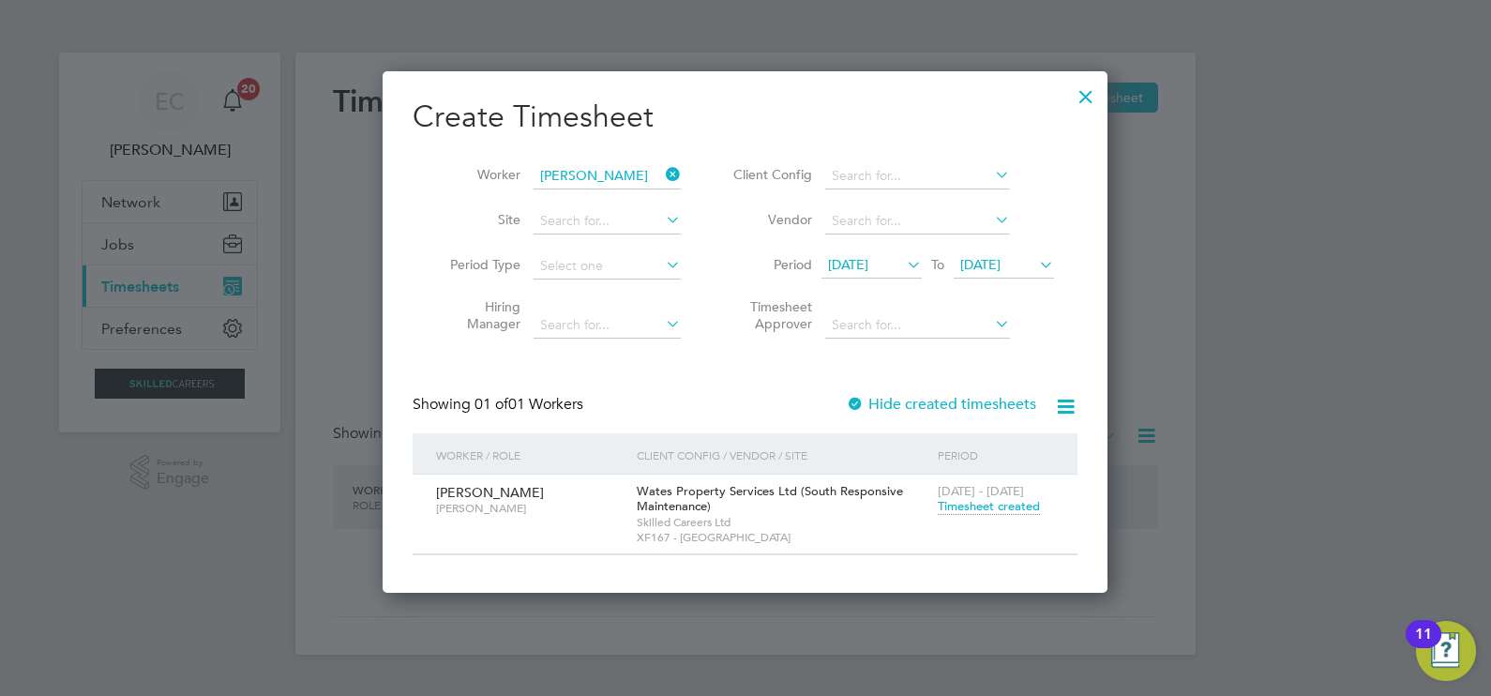
click at [83, 265] on button "Current page: Timesheets" at bounding box center [170, 285] width 174 height 41
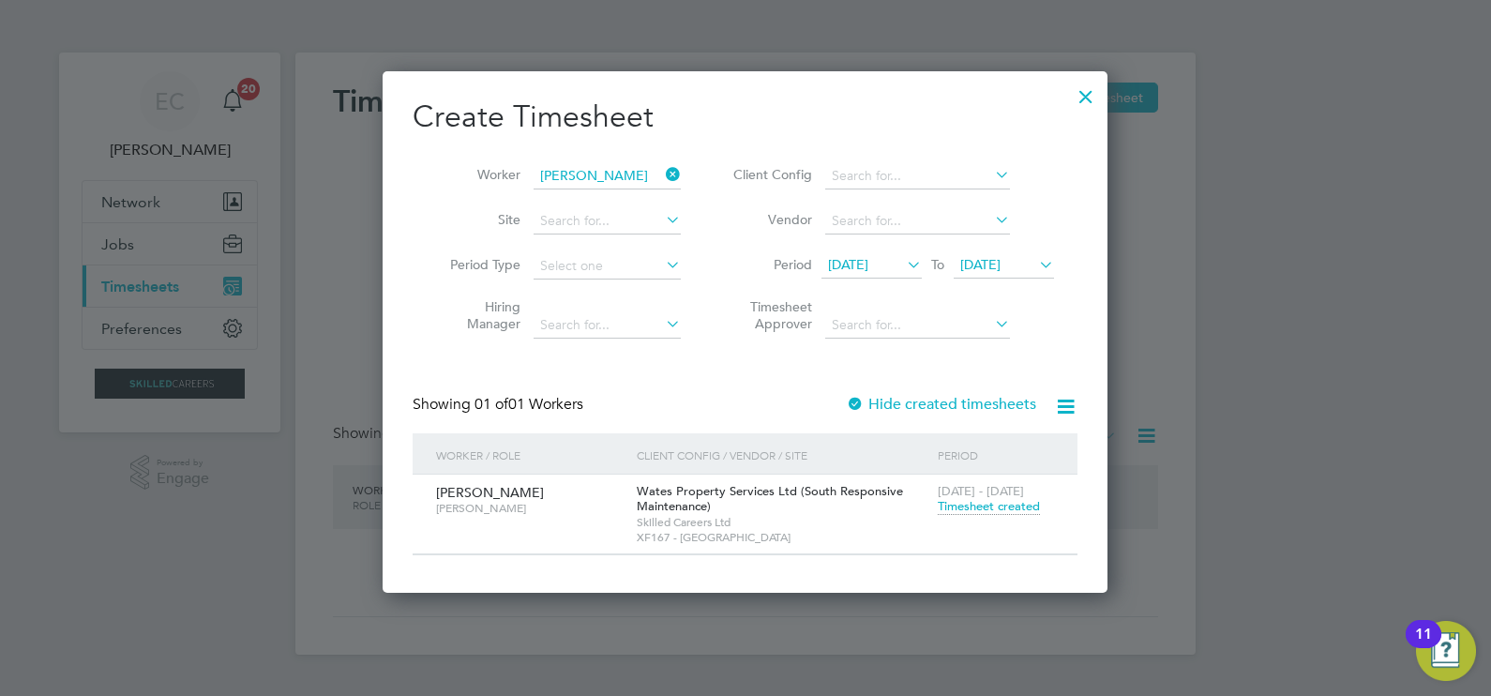
click at [83, 265] on button "Current page: Timesheets" at bounding box center [170, 285] width 174 height 41
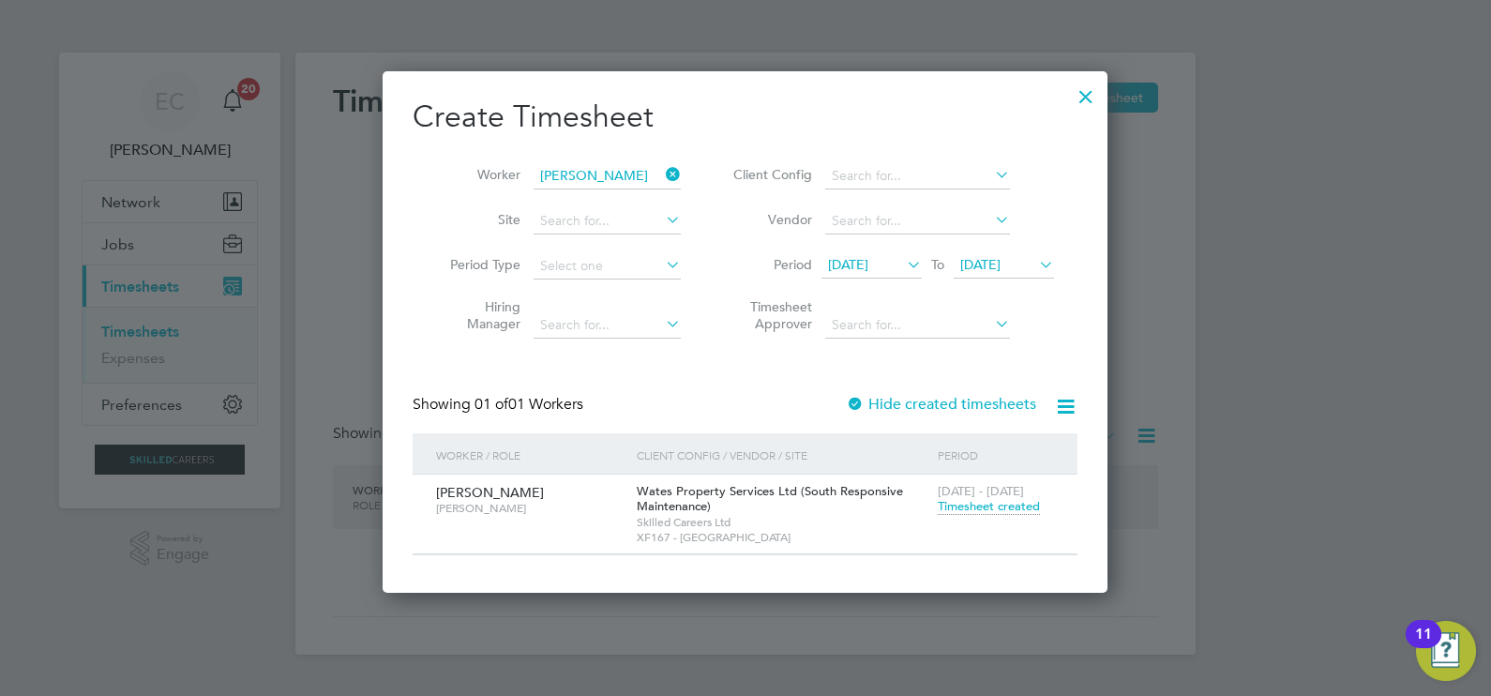
click at [83, 265] on button "Current page: Timesheets" at bounding box center [170, 285] width 174 height 41
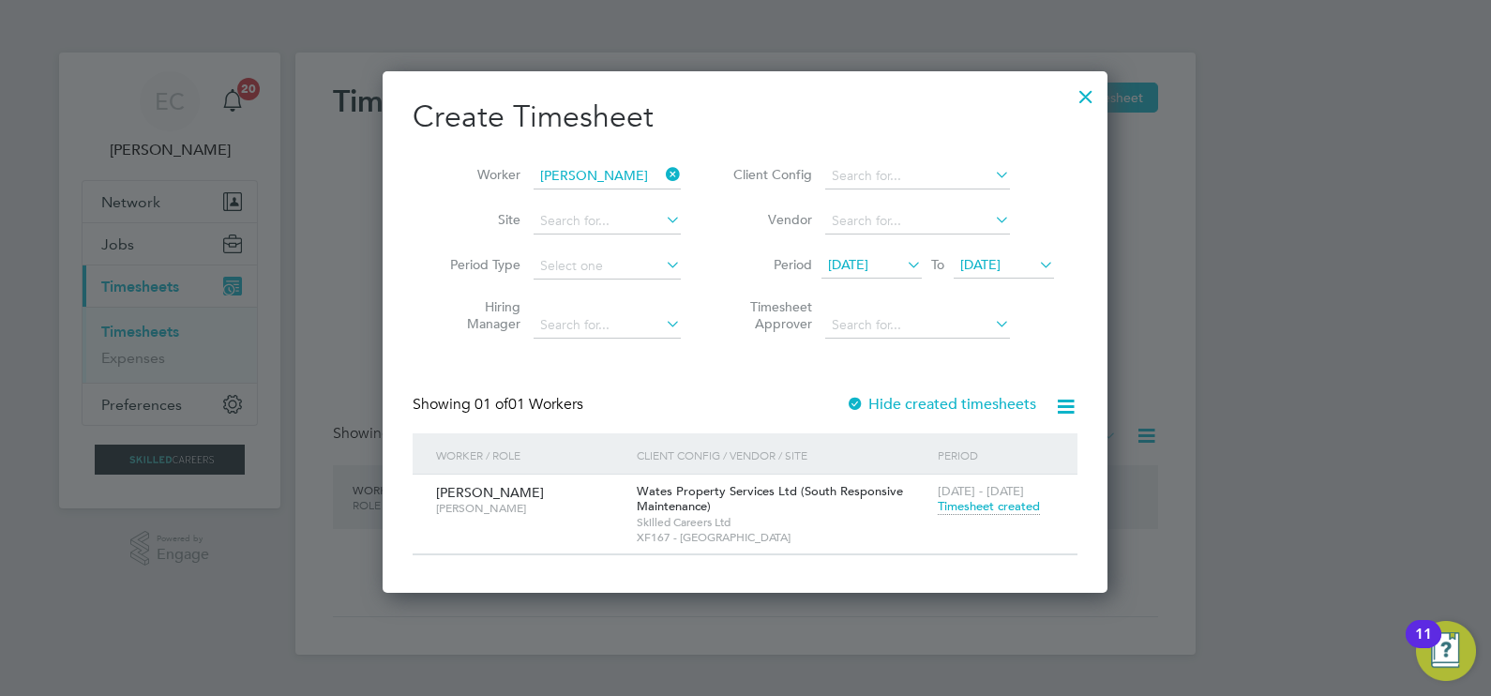
click at [83, 265] on button "Current page: Timesheets" at bounding box center [170, 285] width 174 height 41
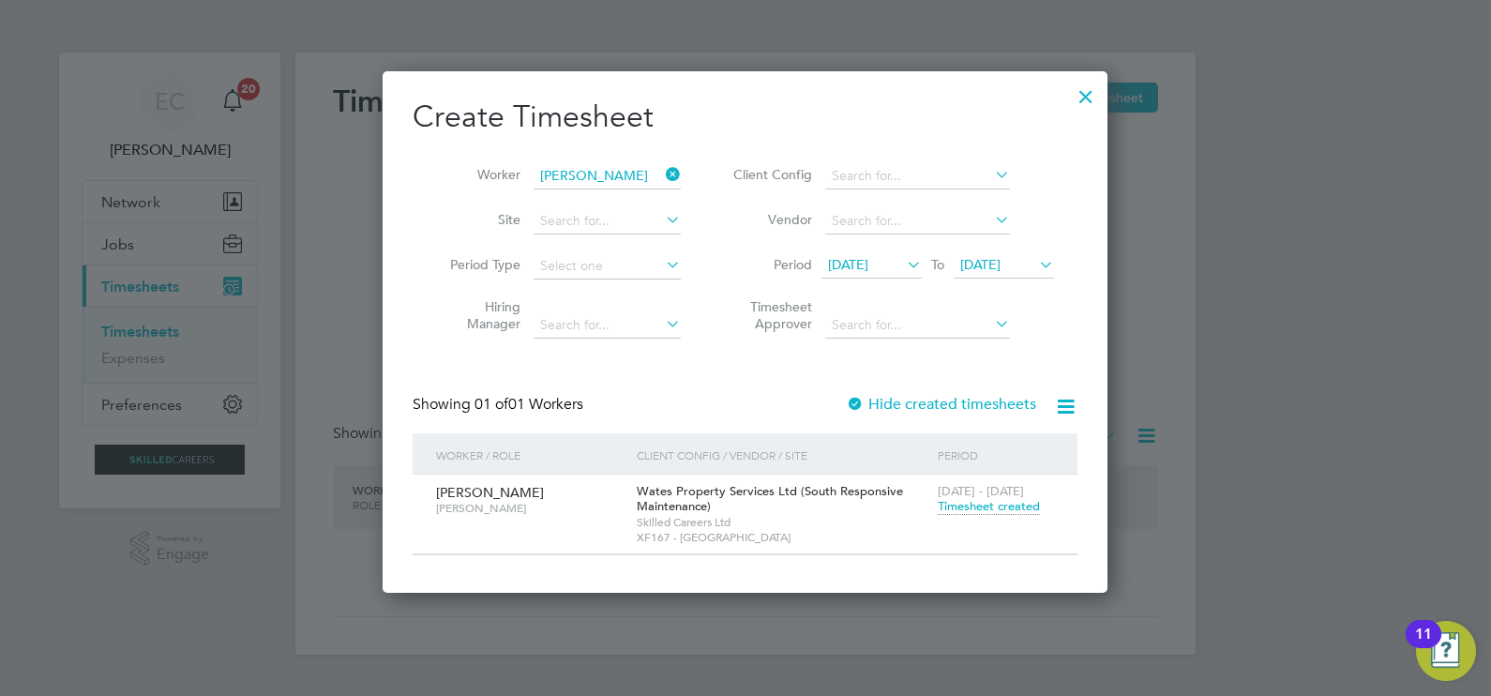
click at [83, 265] on button "Current page: Timesheets" at bounding box center [170, 285] width 174 height 41
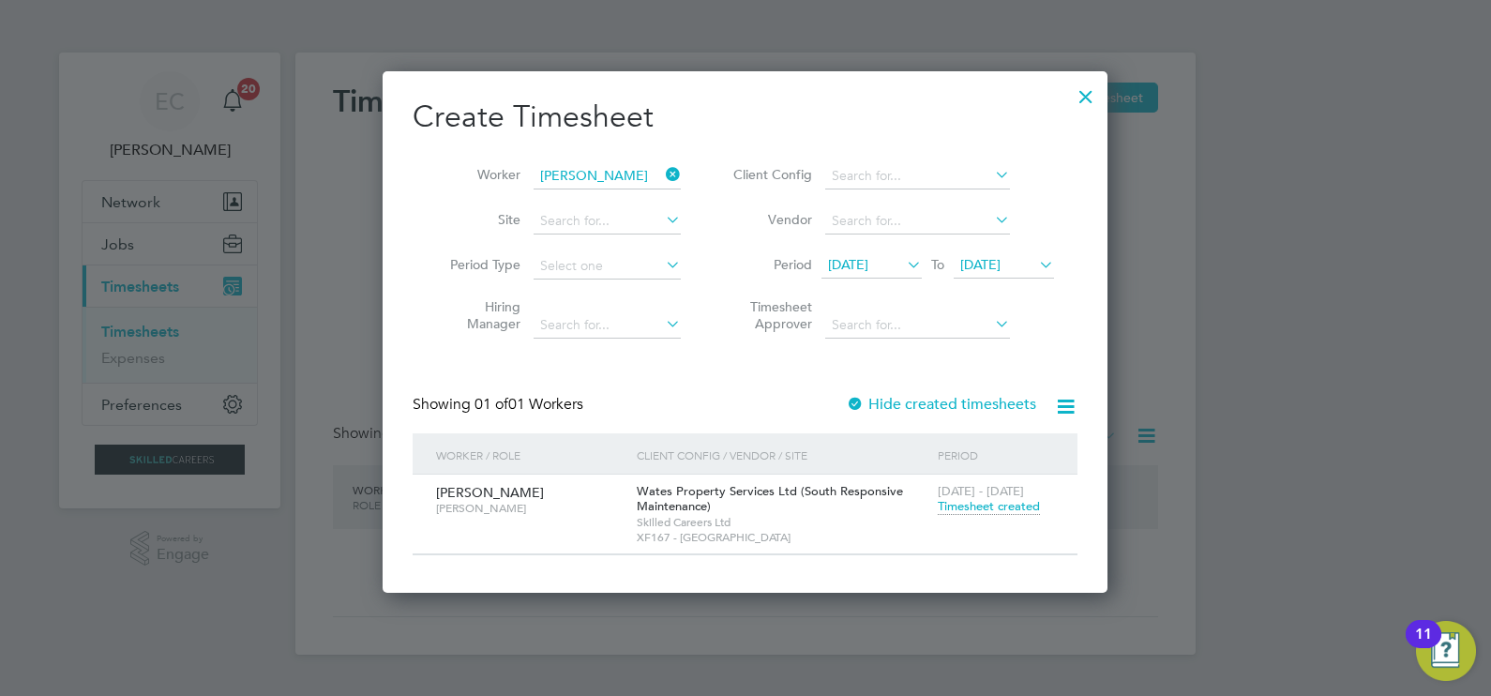
click at [83, 265] on button "Current page: Timesheets" at bounding box center [170, 285] width 174 height 41
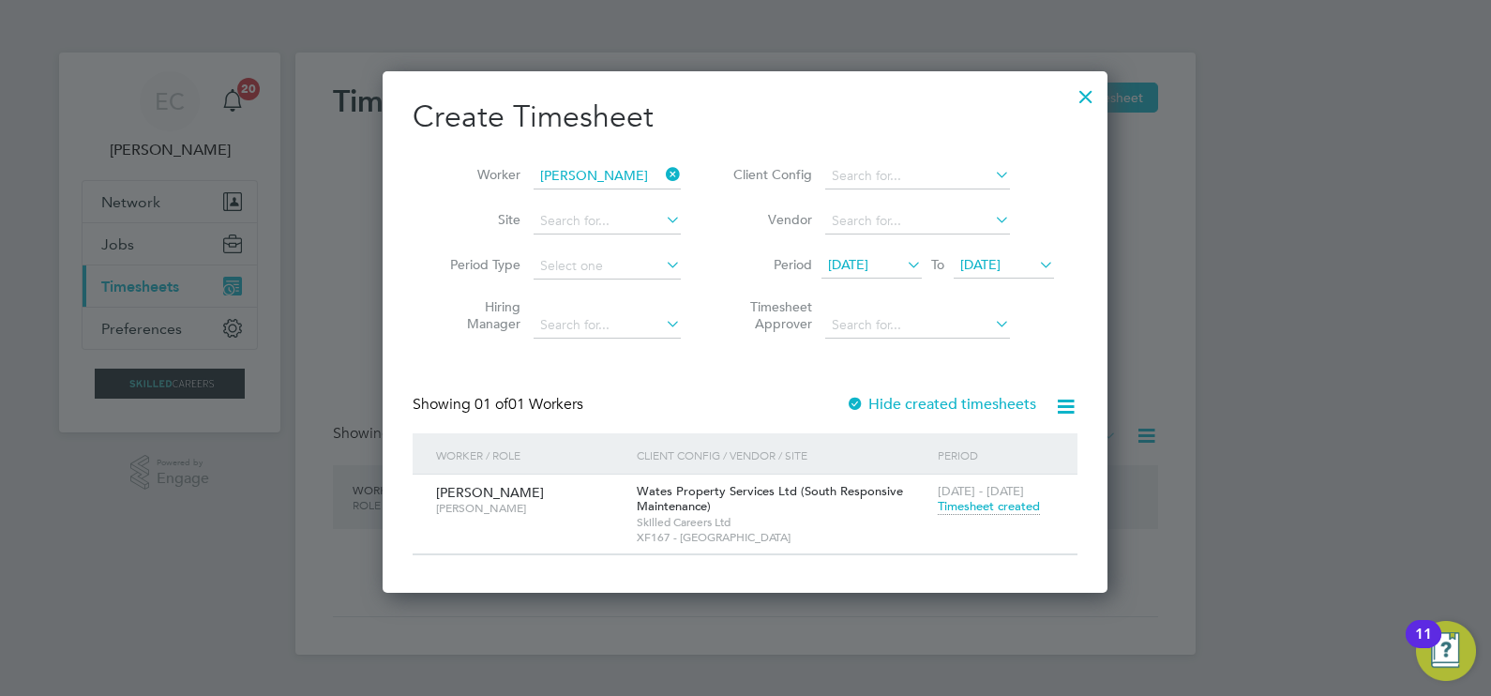
click at [83, 265] on button "Current page: Timesheets" at bounding box center [170, 285] width 174 height 41
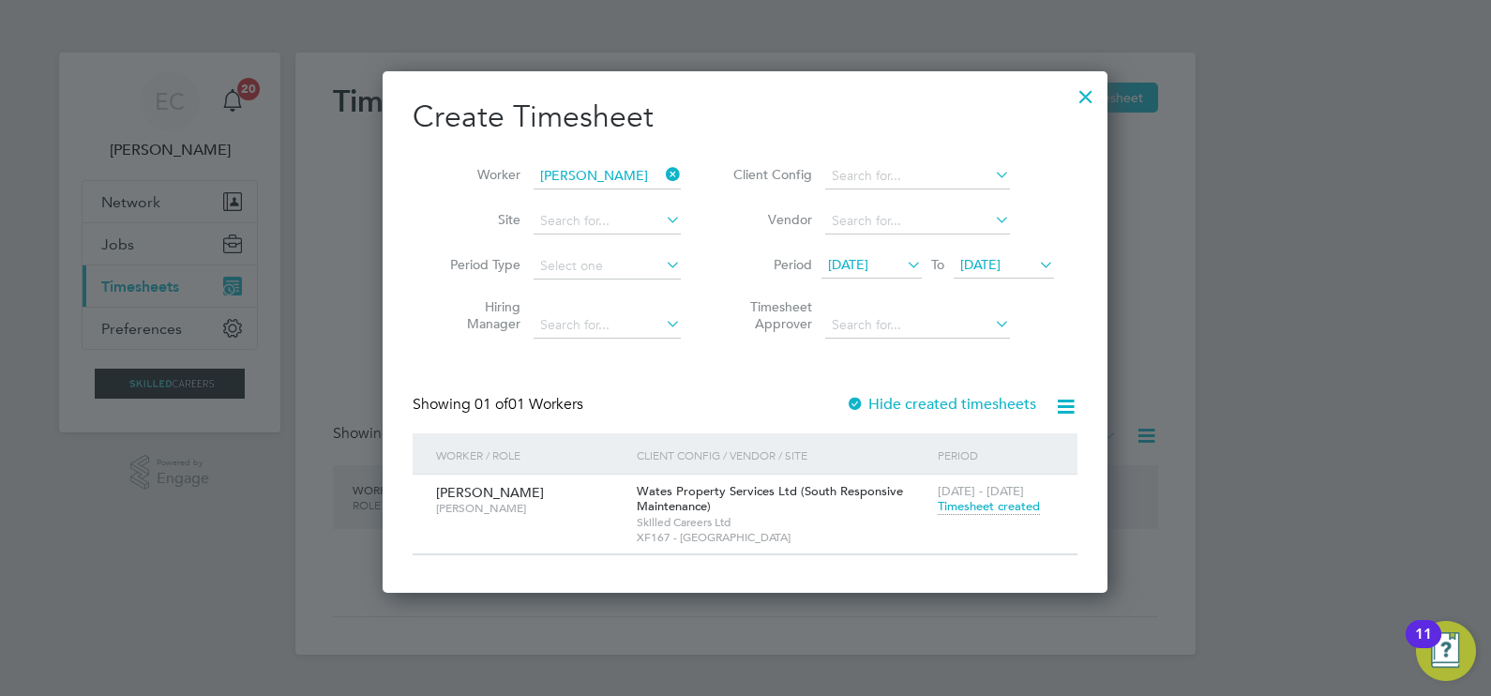
click at [83, 265] on button "Current page: Timesheets" at bounding box center [170, 285] width 174 height 41
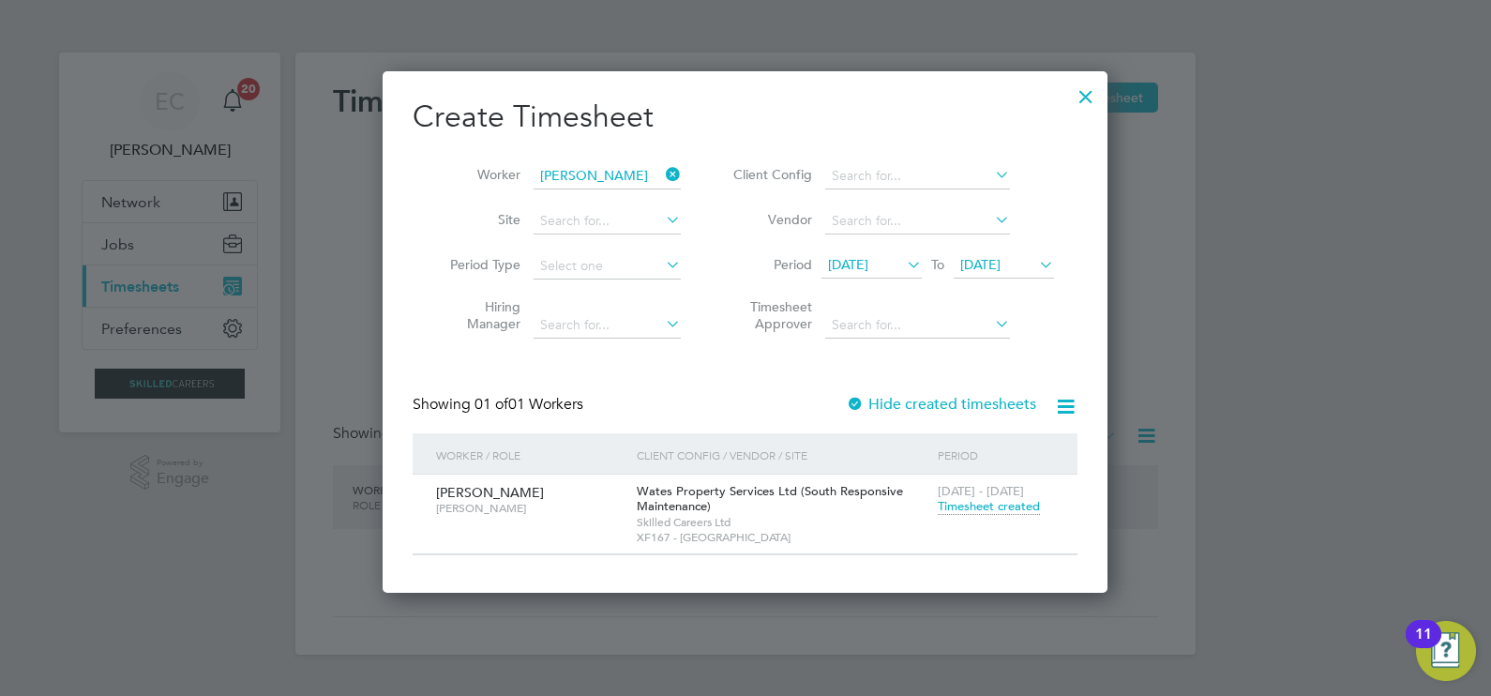
click at [83, 265] on button "Current page: Timesheets" at bounding box center [170, 285] width 174 height 41
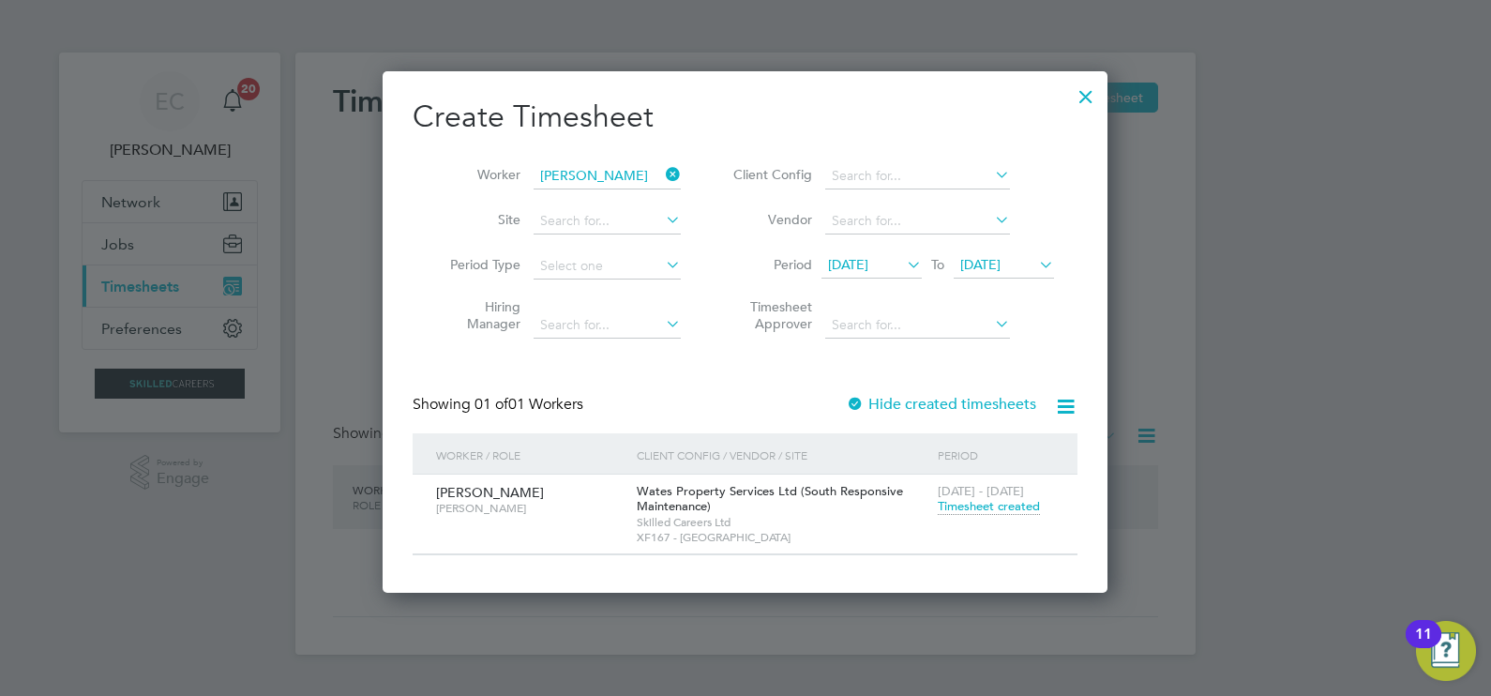
click at [83, 265] on button "Current page: Timesheets" at bounding box center [170, 285] width 174 height 41
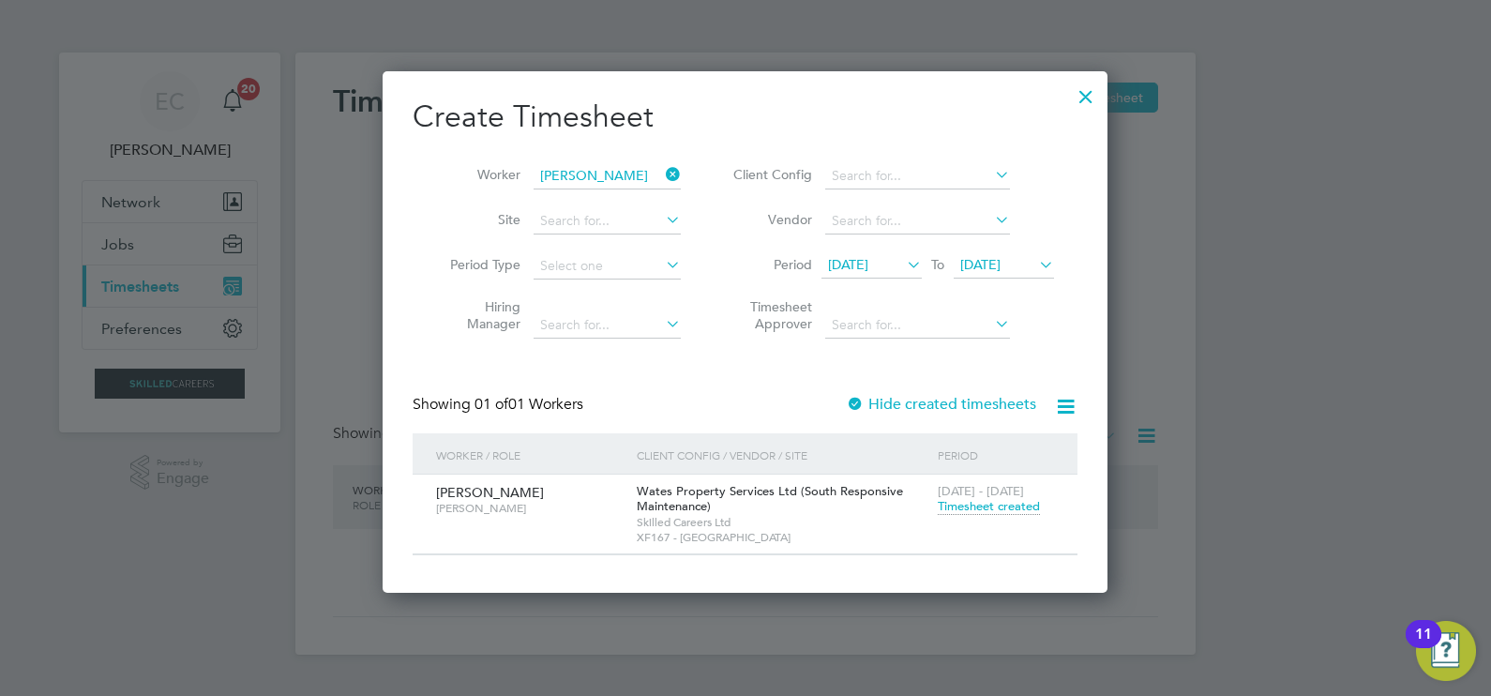
click at [83, 265] on button "Current page: Timesheets" at bounding box center [170, 285] width 174 height 41
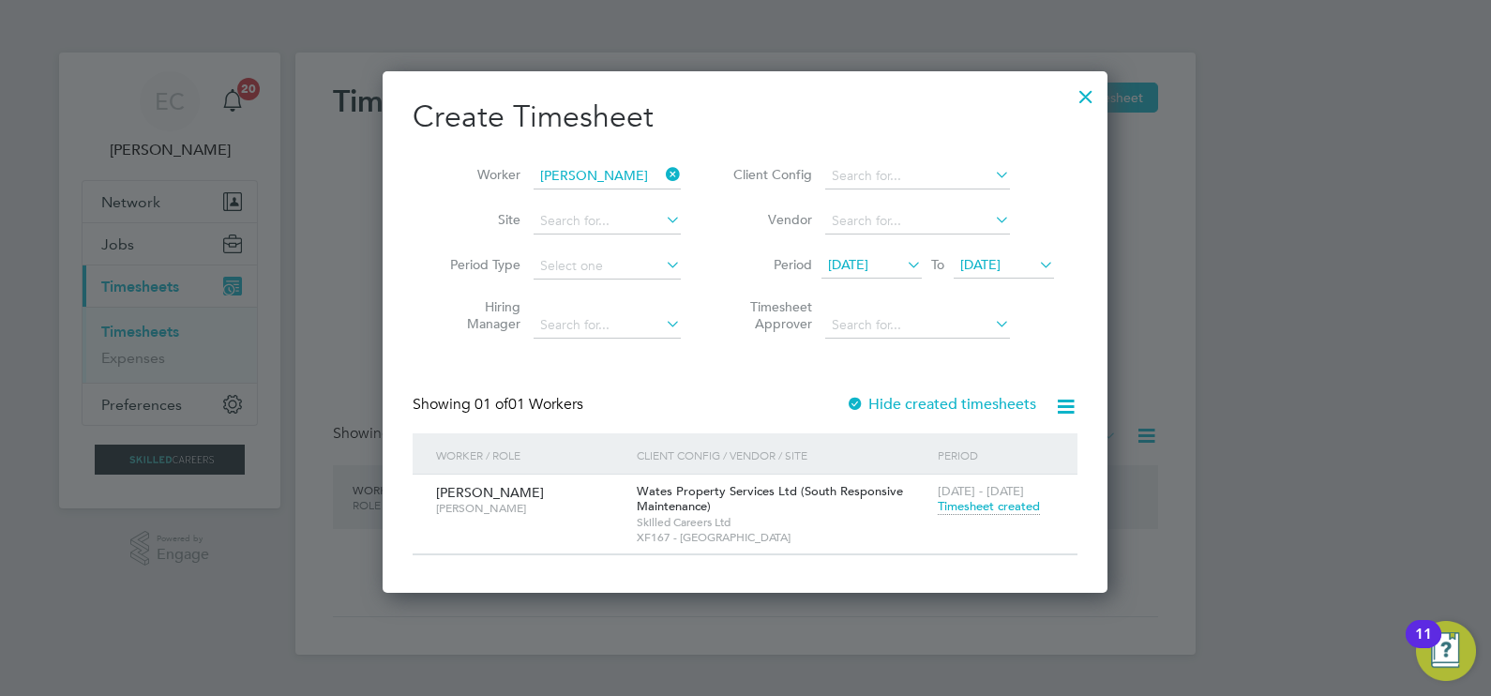
click at [83, 265] on button "Current page: Timesheets" at bounding box center [170, 285] width 174 height 41
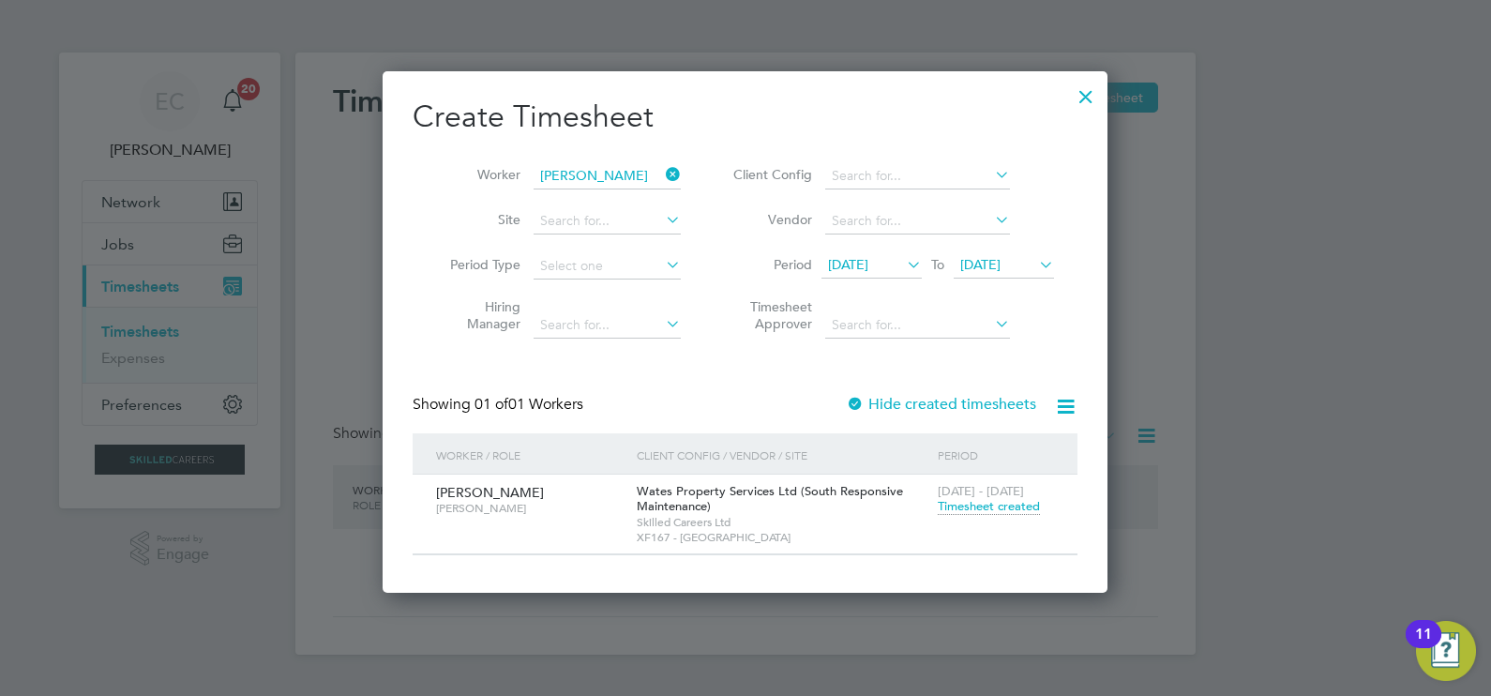
click at [83, 265] on button "Current page: Timesheets" at bounding box center [170, 285] width 174 height 41
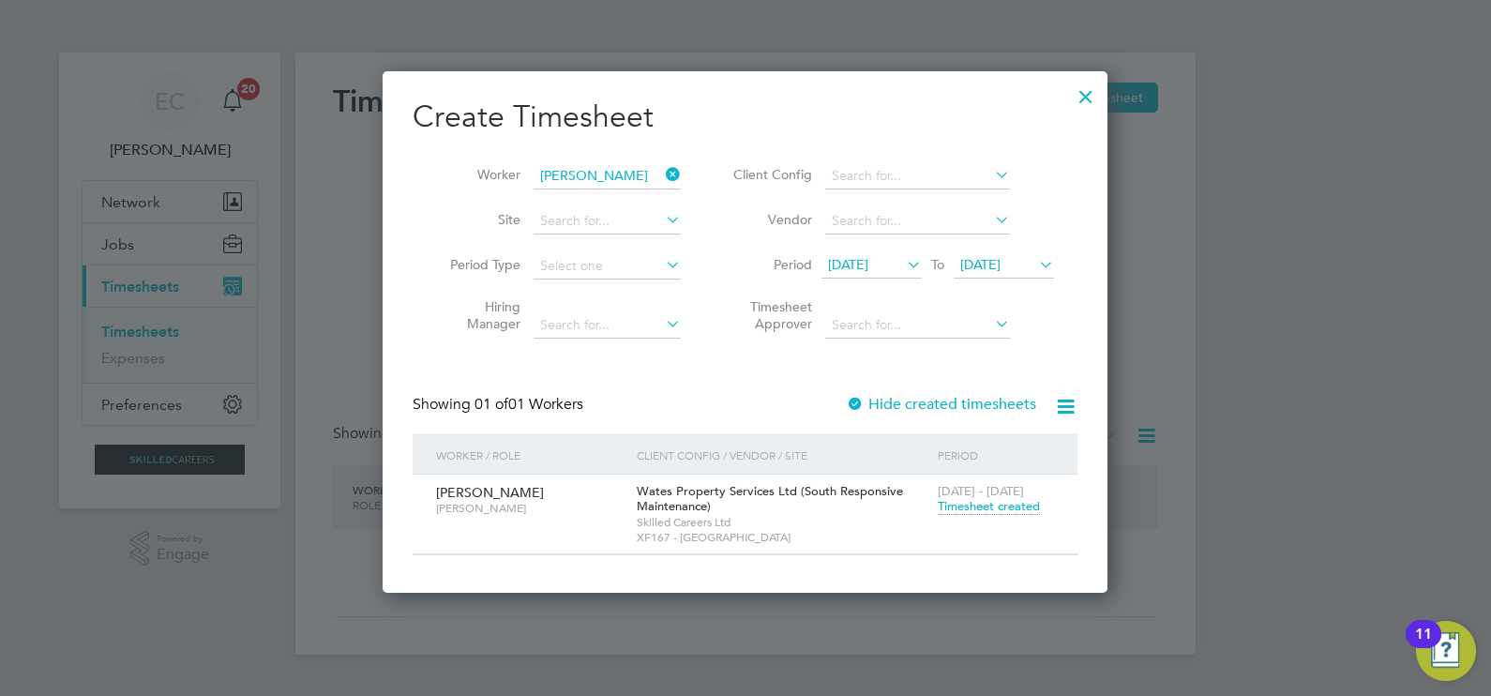
click at [83, 265] on button "Current page: Timesheets" at bounding box center [170, 285] width 174 height 41
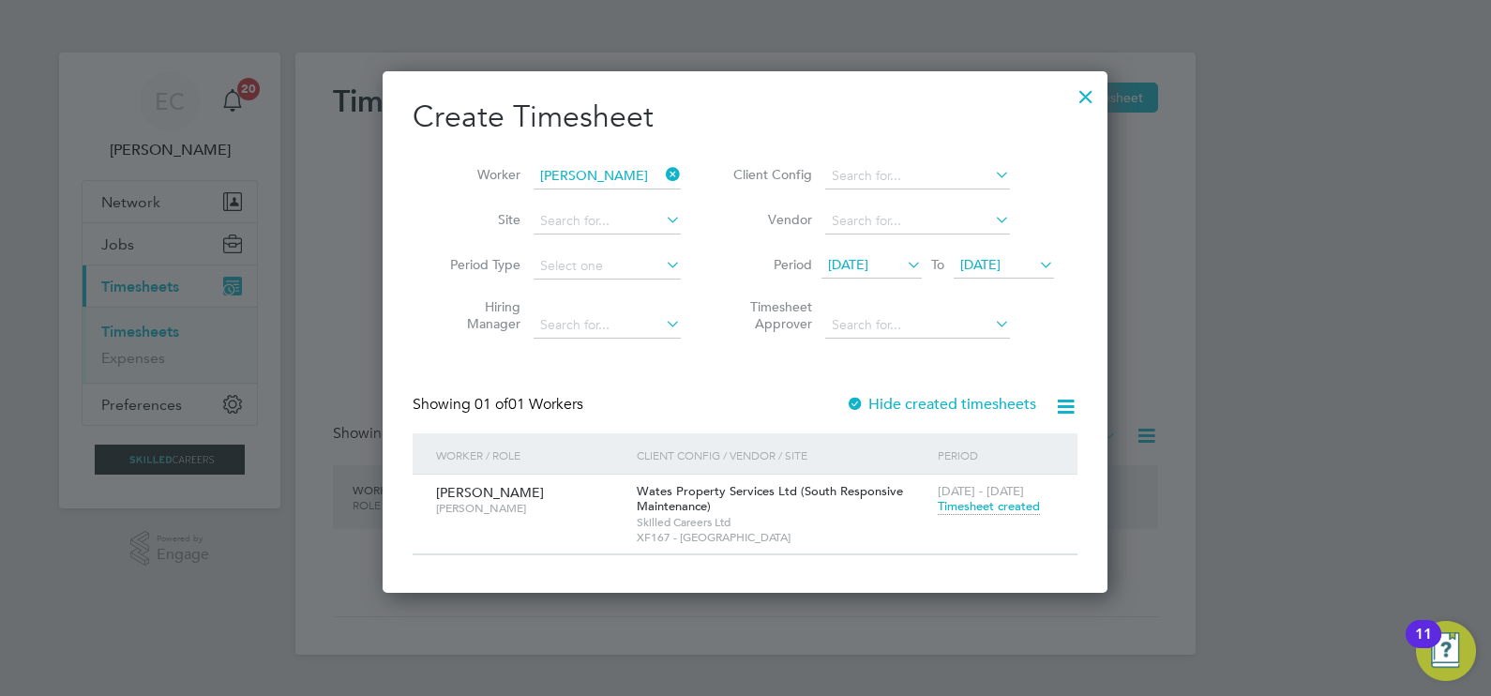
click at [83, 265] on button "Current page: Timesheets" at bounding box center [170, 285] width 174 height 41
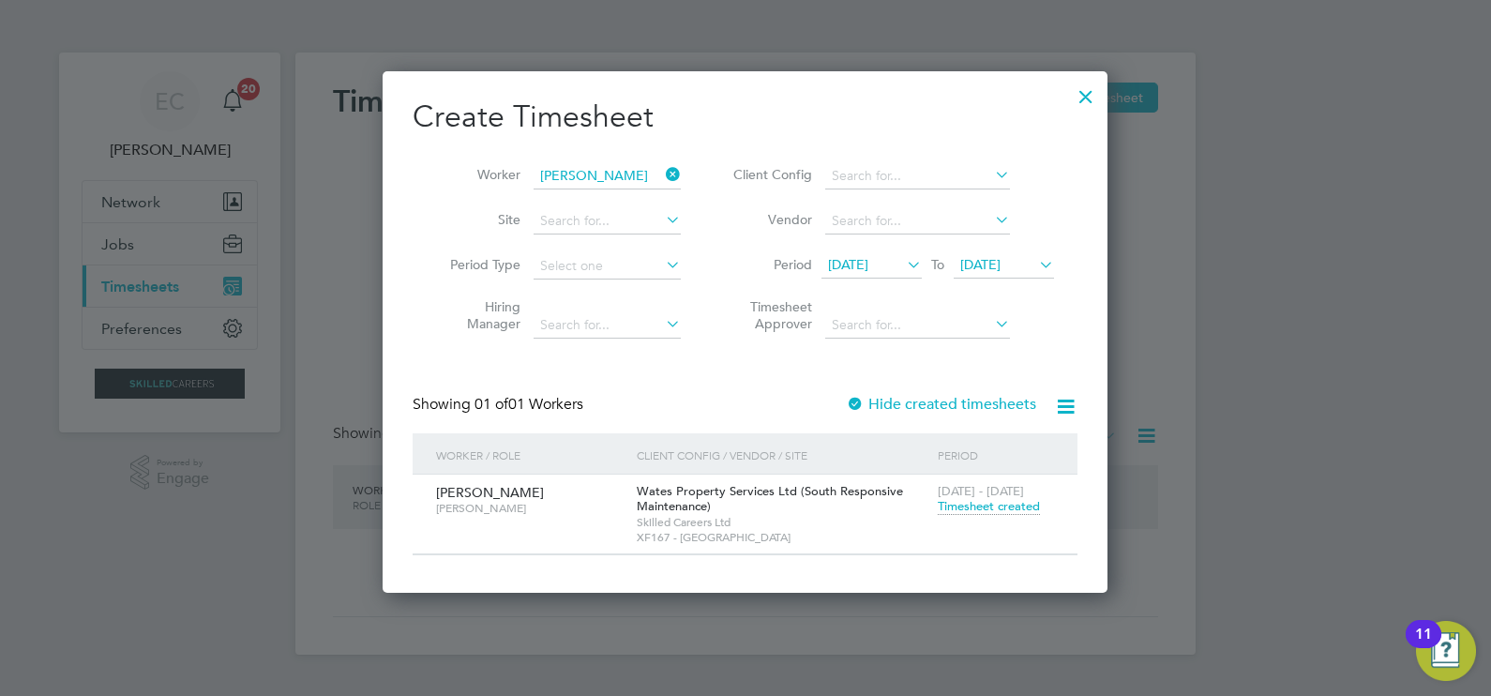
click at [83, 265] on button "Current page: Timesheets" at bounding box center [170, 285] width 174 height 41
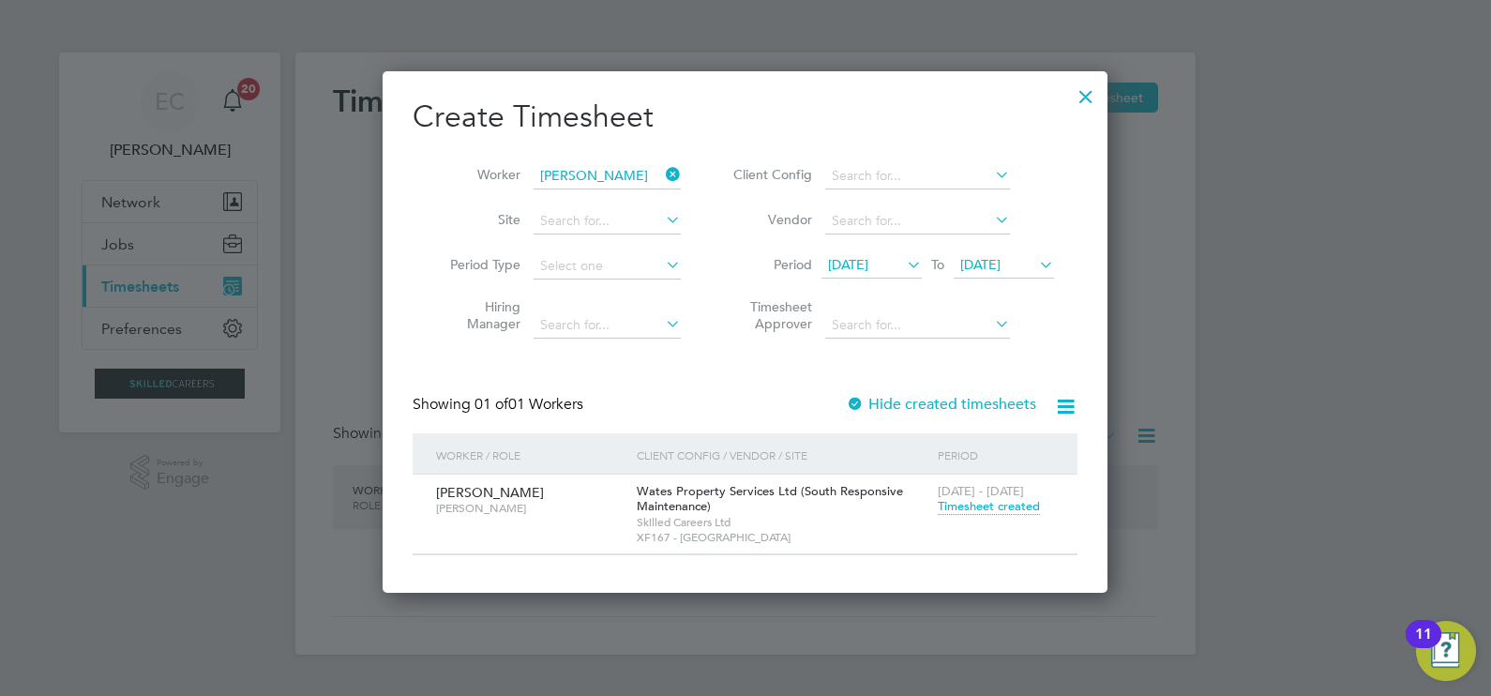
click at [83, 265] on button "Current page: Timesheets" at bounding box center [170, 285] width 174 height 41
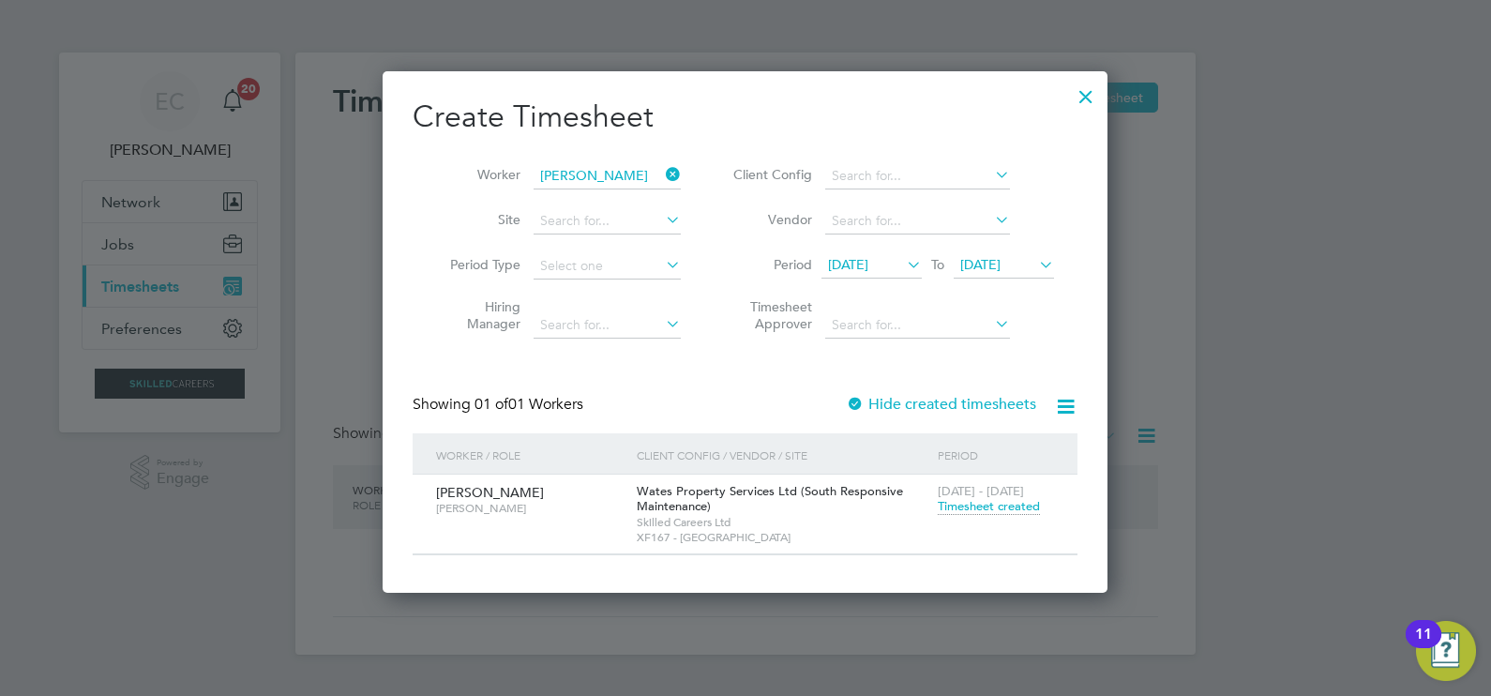
click at [83, 265] on button "Current page: Timesheets" at bounding box center [170, 285] width 174 height 41
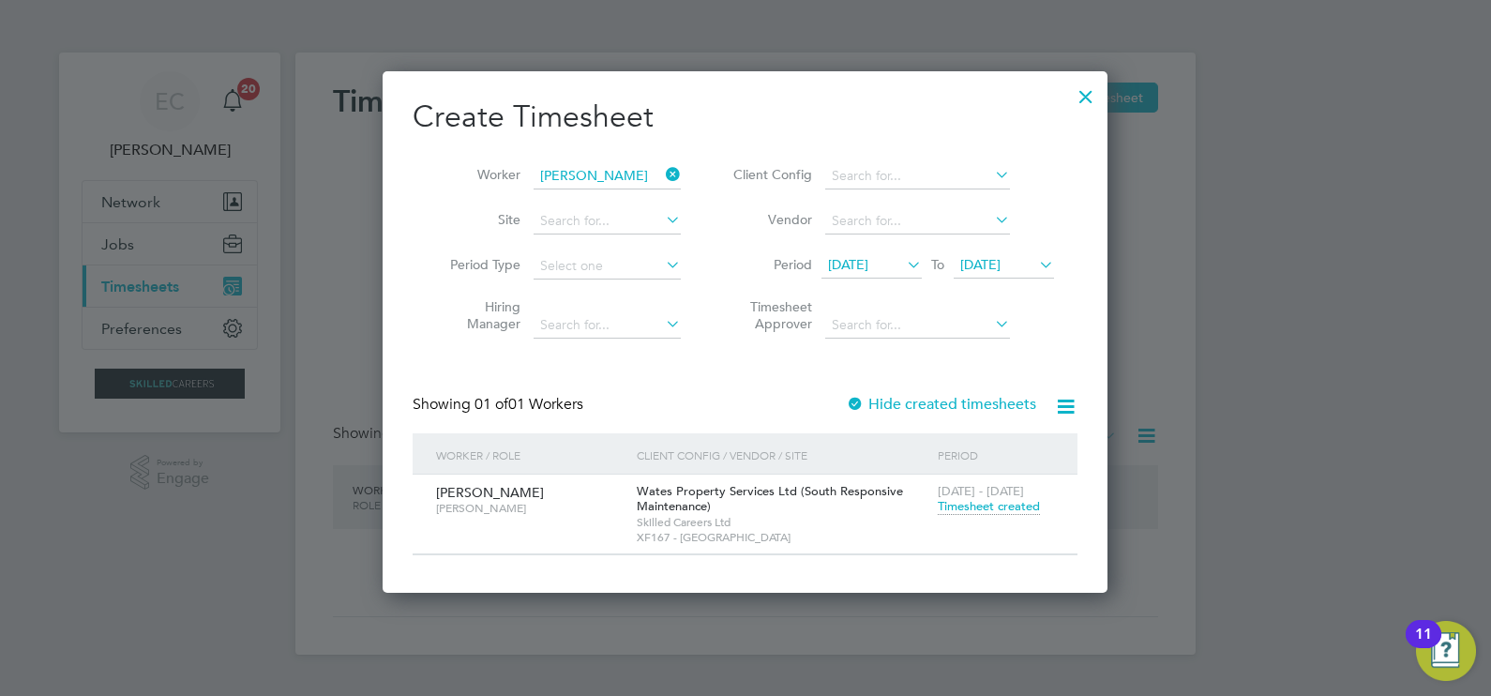
click at [83, 265] on button "Current page: Timesheets" at bounding box center [170, 285] width 174 height 41
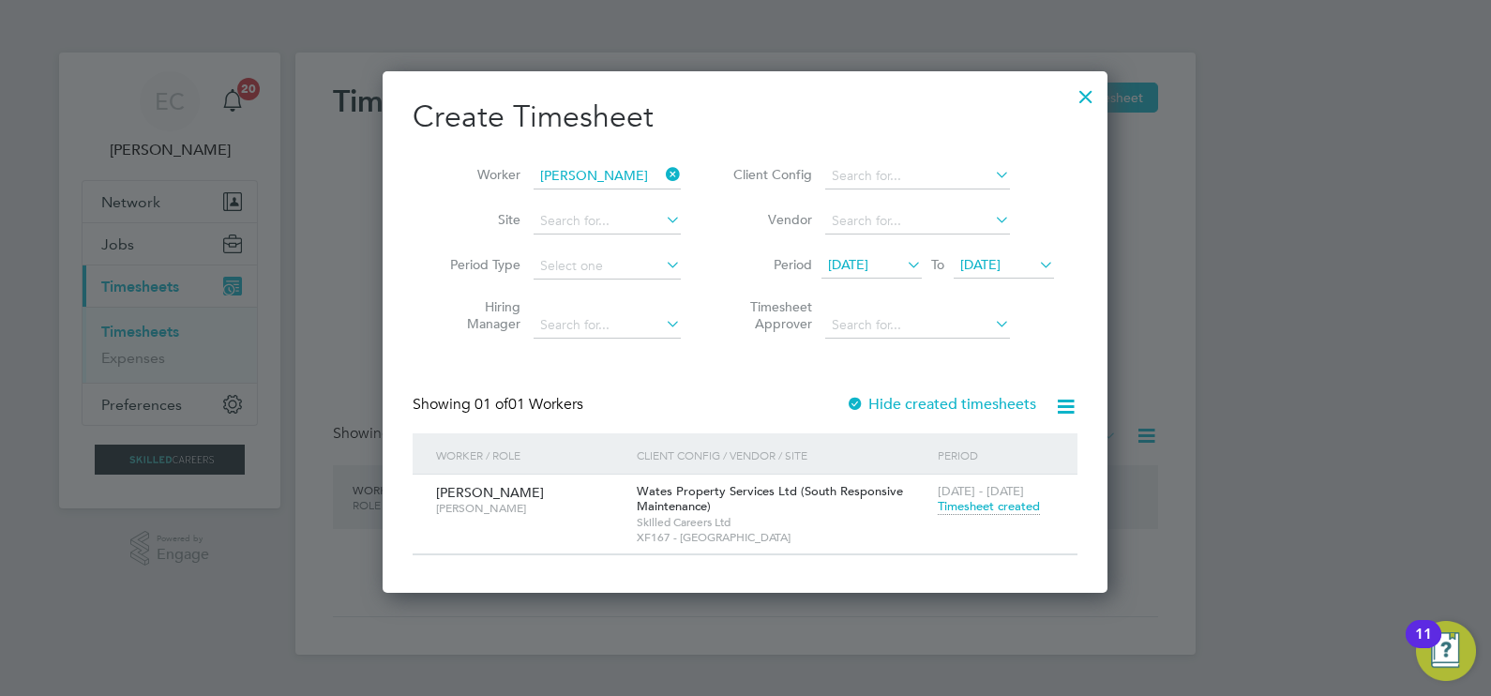
click at [83, 265] on button "Current page: Timesheets" at bounding box center [170, 285] width 174 height 41
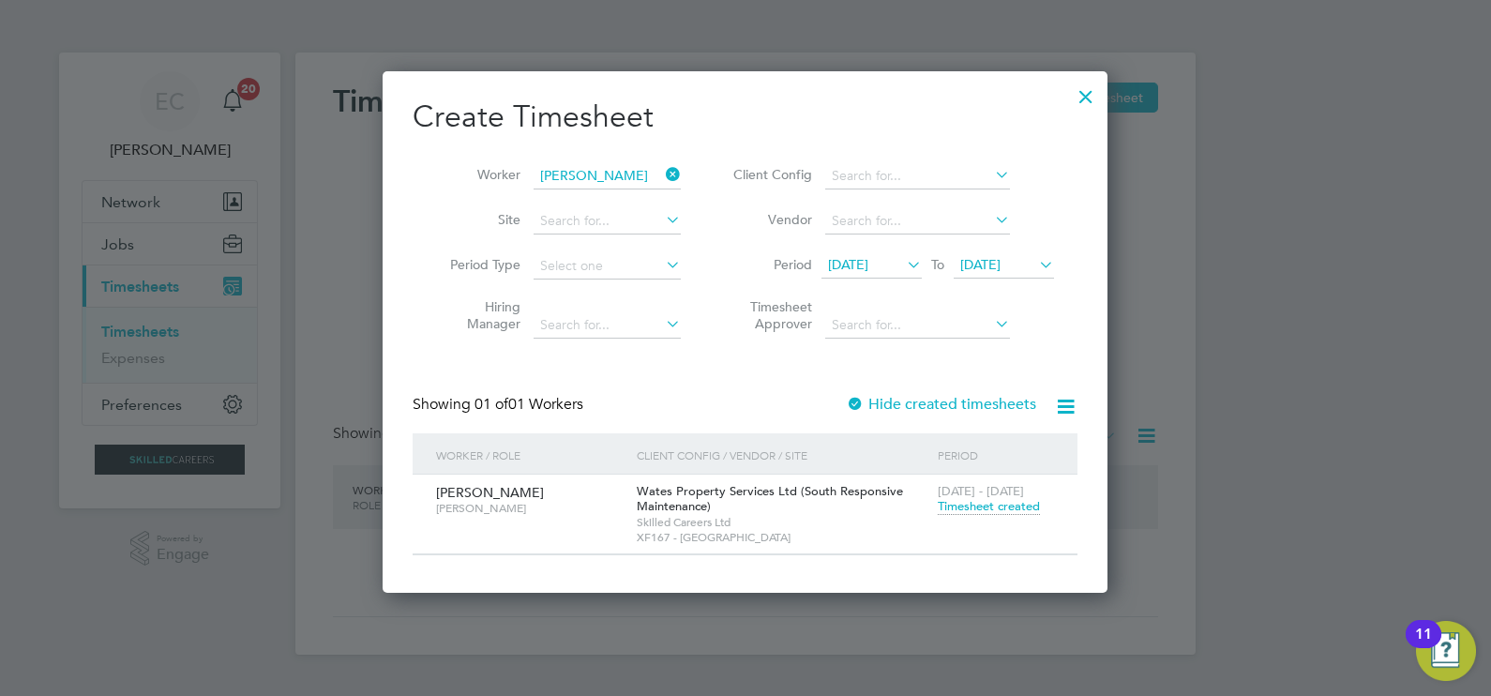
click at [83, 265] on button "Current page: Timesheets" at bounding box center [170, 285] width 174 height 41
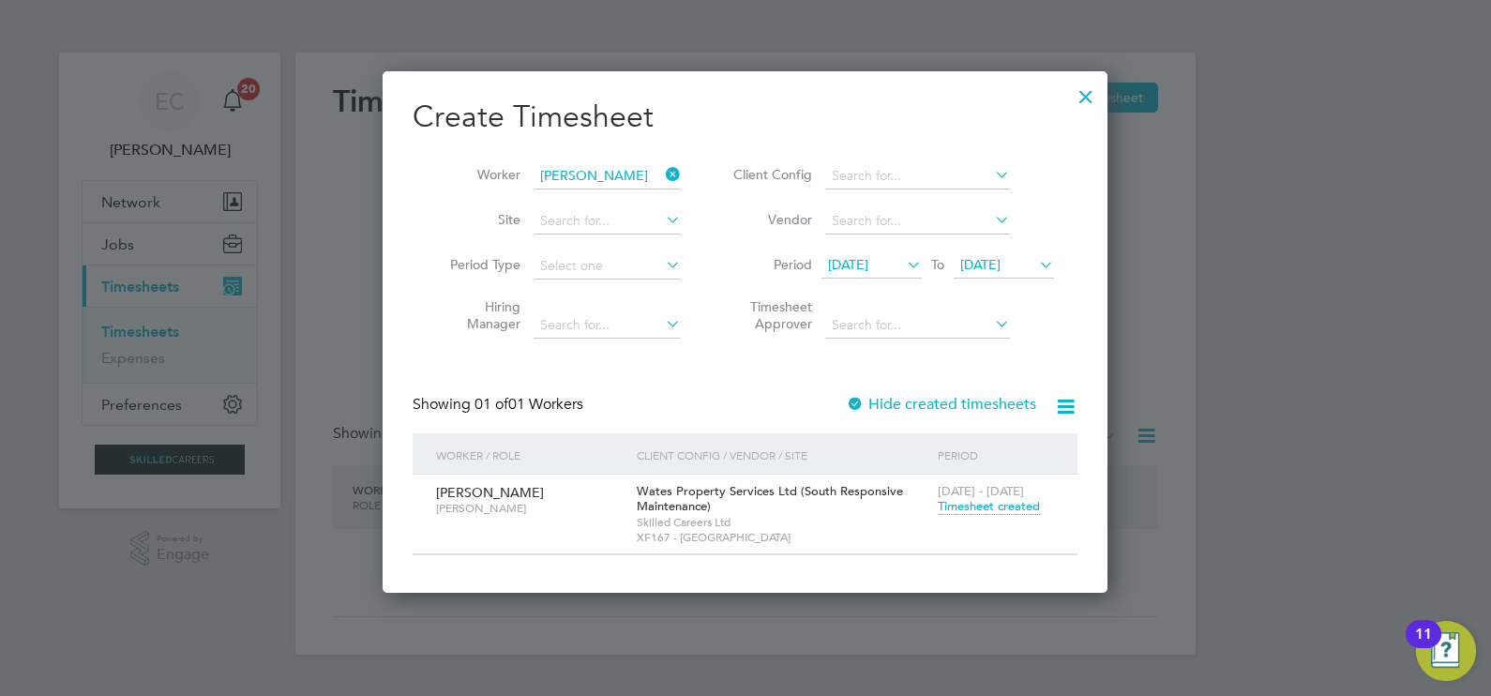
click at [83, 265] on button "Current page: Timesheets" at bounding box center [170, 285] width 174 height 41
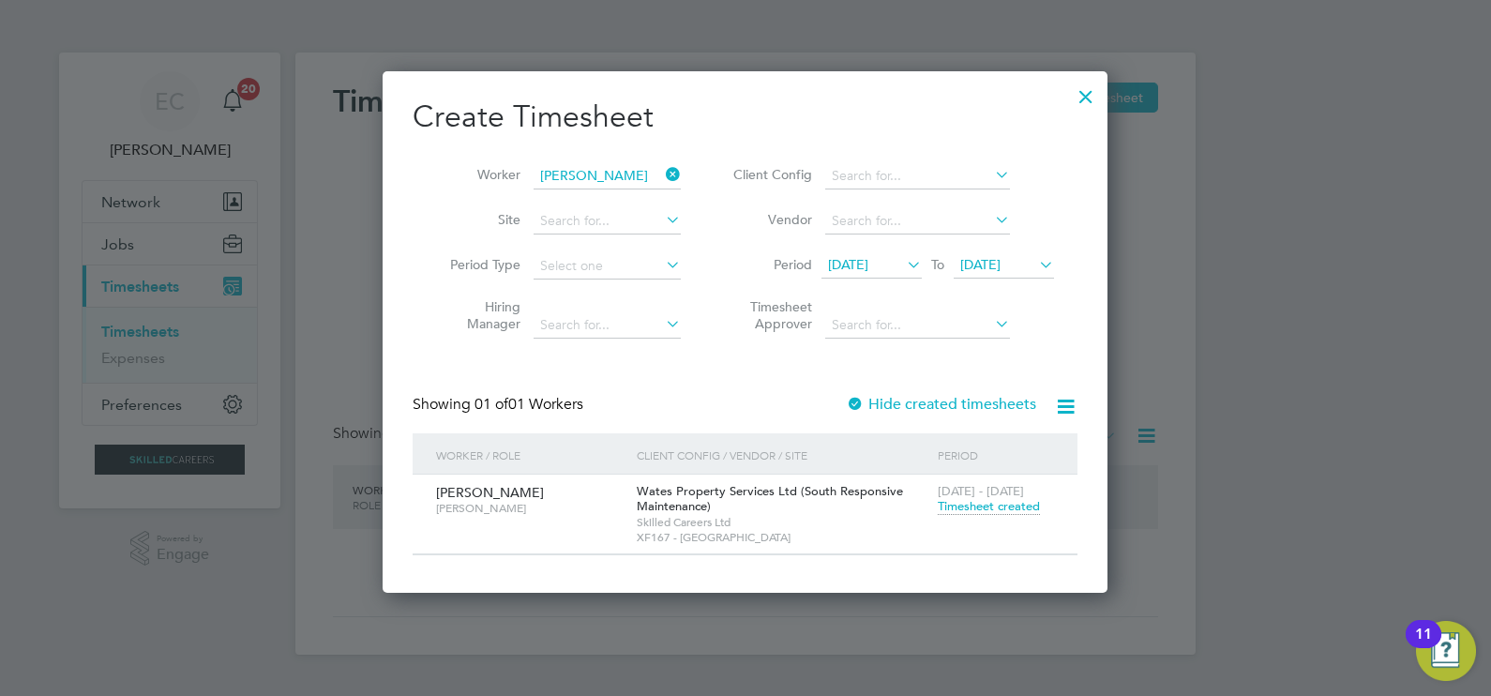
click at [83, 265] on button "Current page: Timesheets" at bounding box center [170, 285] width 174 height 41
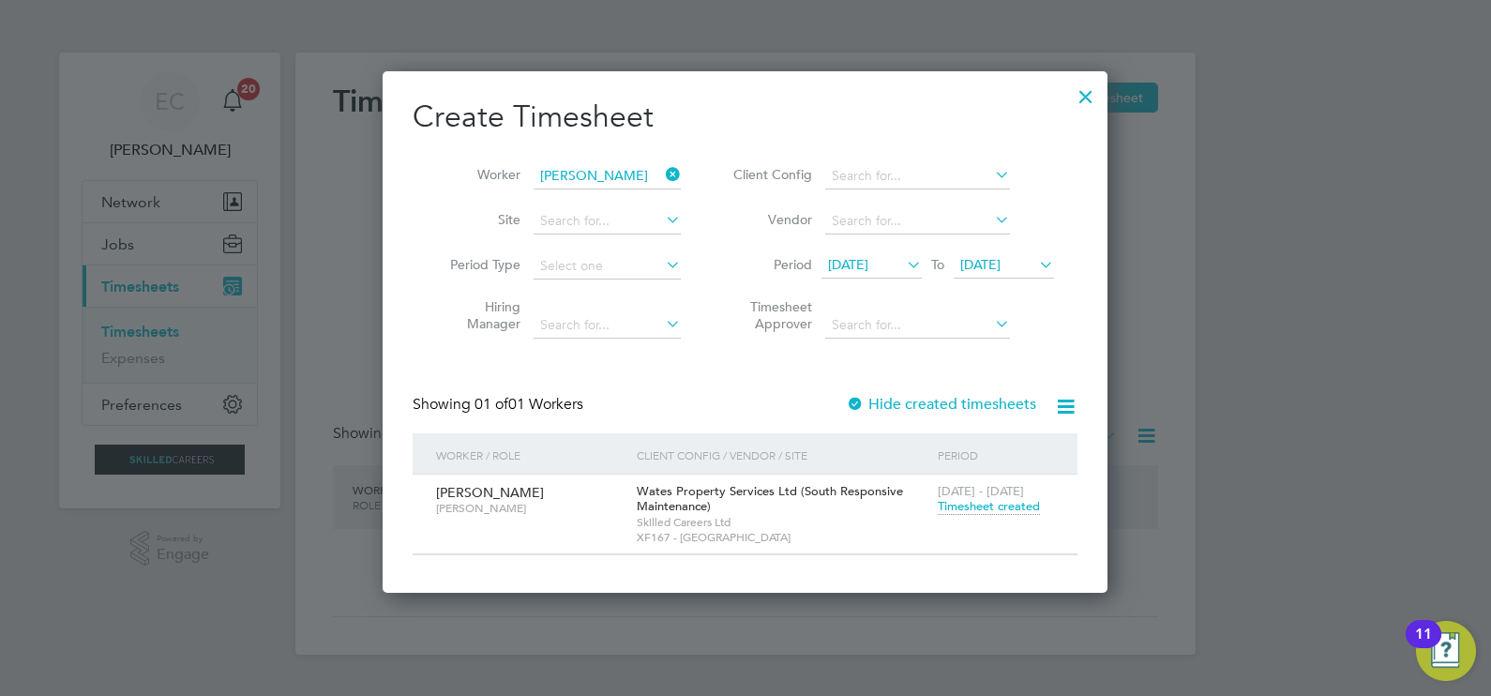
click at [83, 265] on button "Current page: Timesheets" at bounding box center [170, 285] width 174 height 41
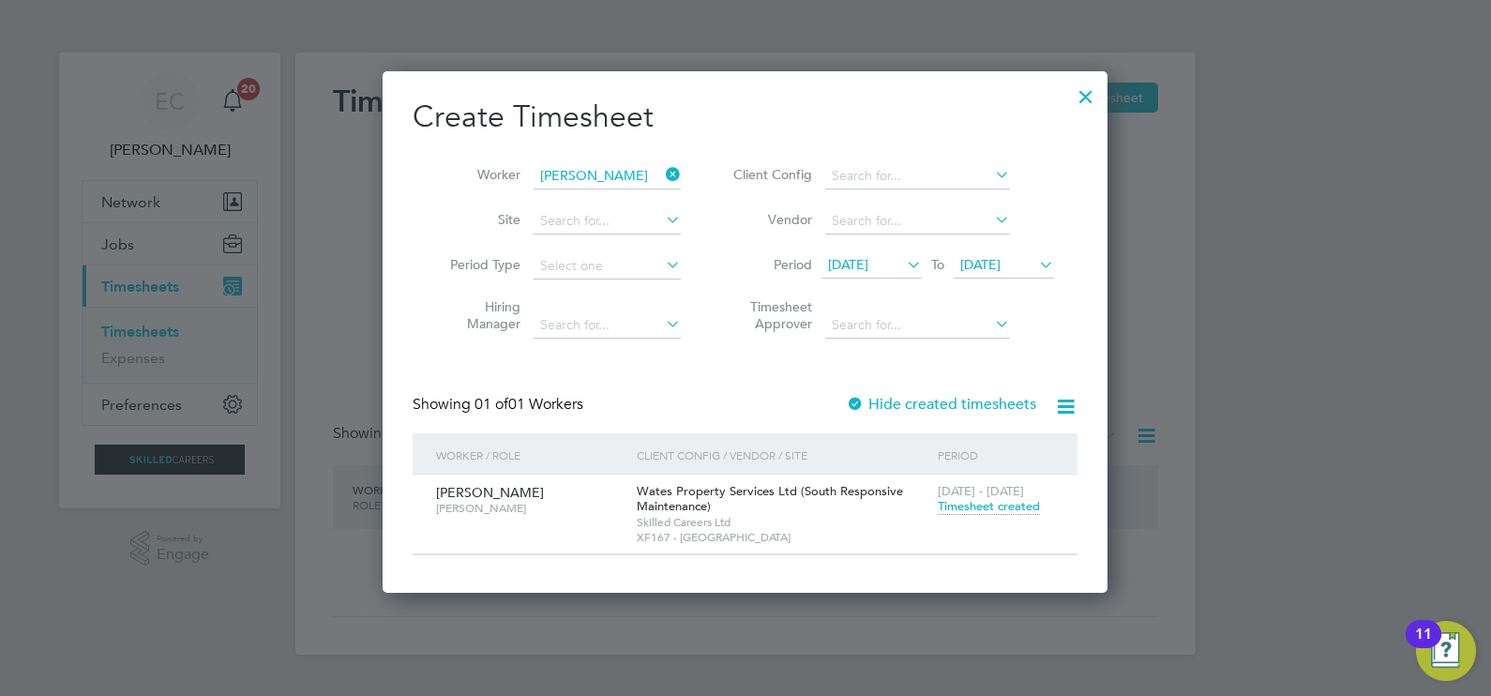
click at [83, 265] on button "Current page: Timesheets" at bounding box center [170, 285] width 174 height 41
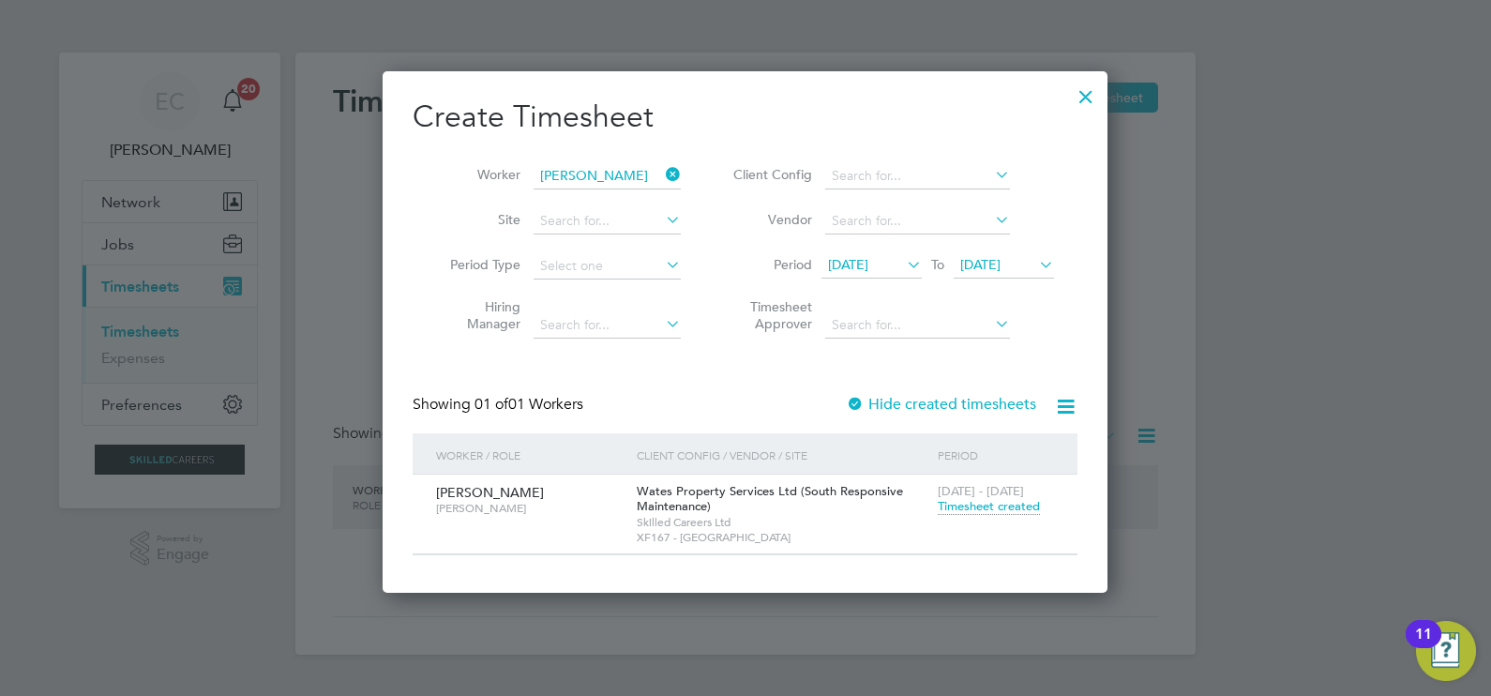
click at [83, 265] on button "Current page: Timesheets" at bounding box center [170, 285] width 174 height 41
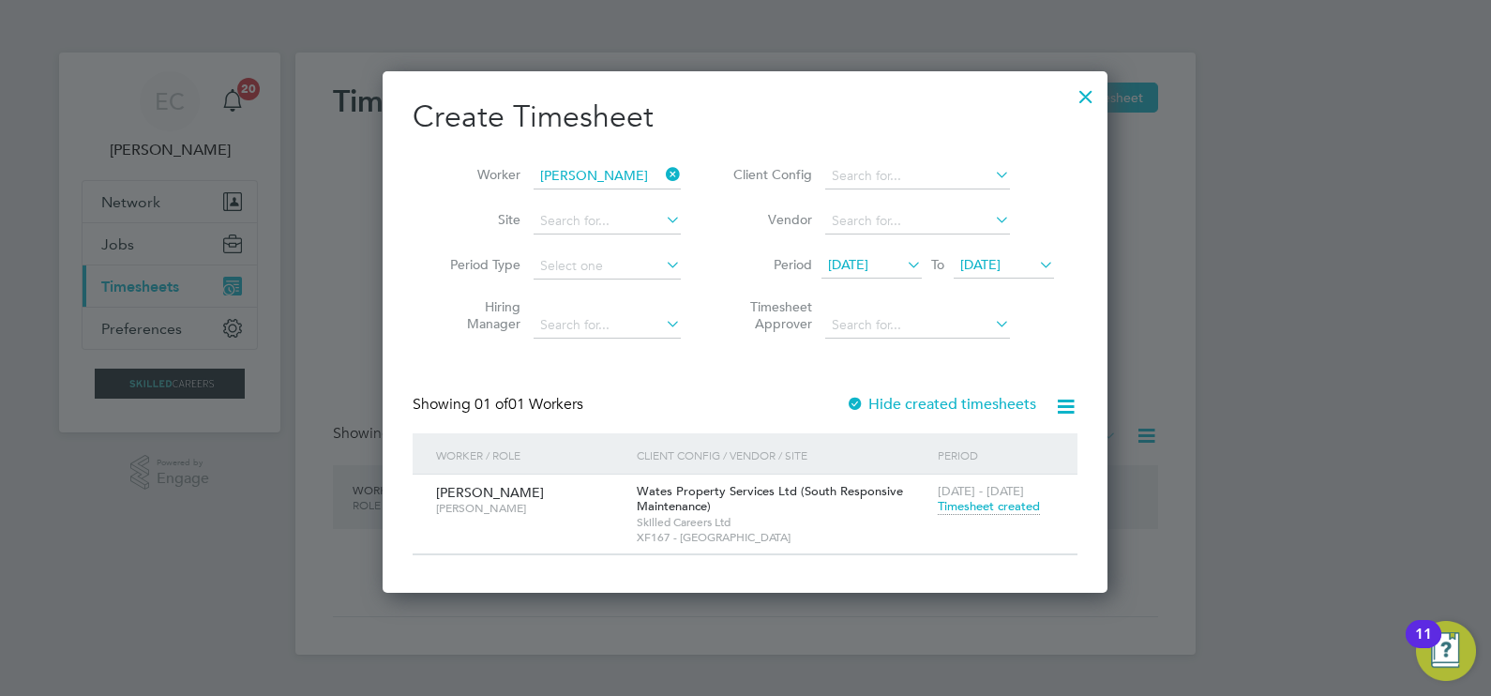
click at [83, 265] on button "Current page: Timesheets" at bounding box center [170, 285] width 174 height 41
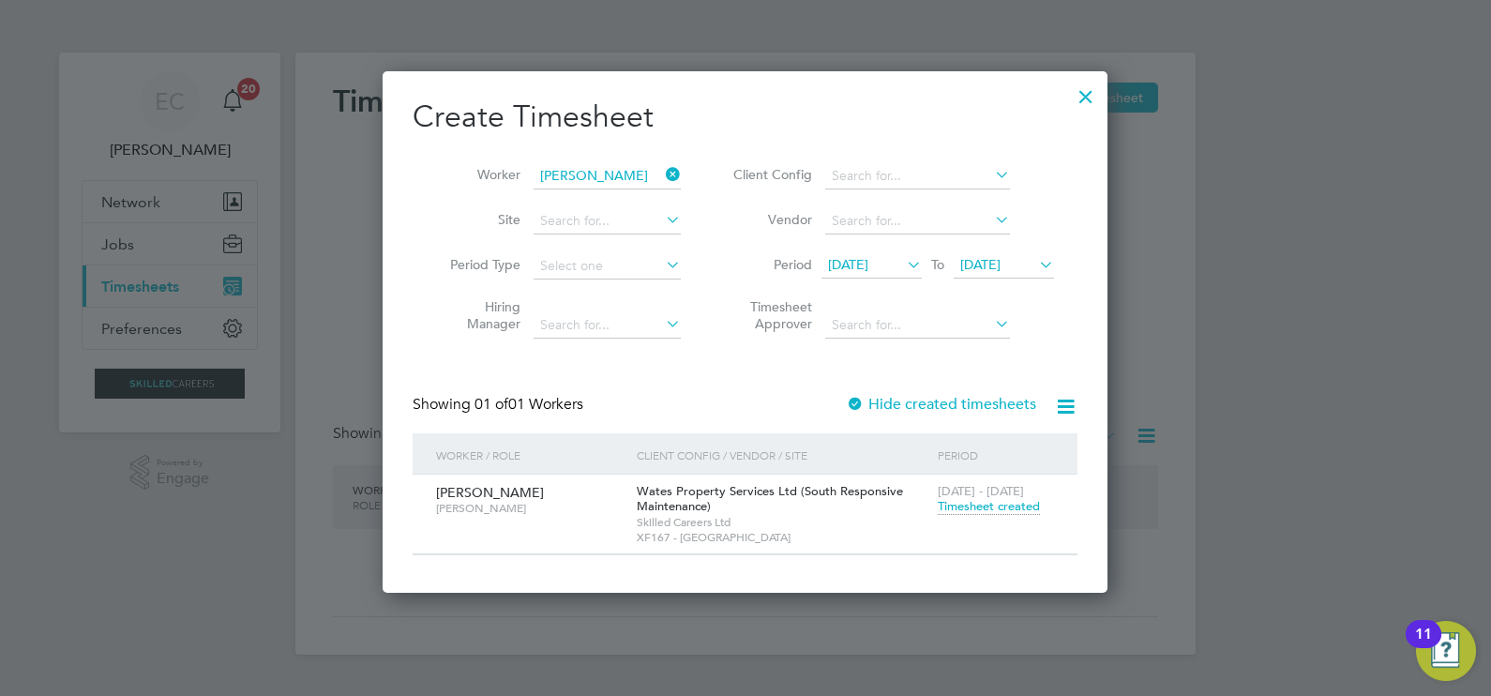
click at [83, 265] on button "Current page: Timesheets" at bounding box center [170, 285] width 174 height 41
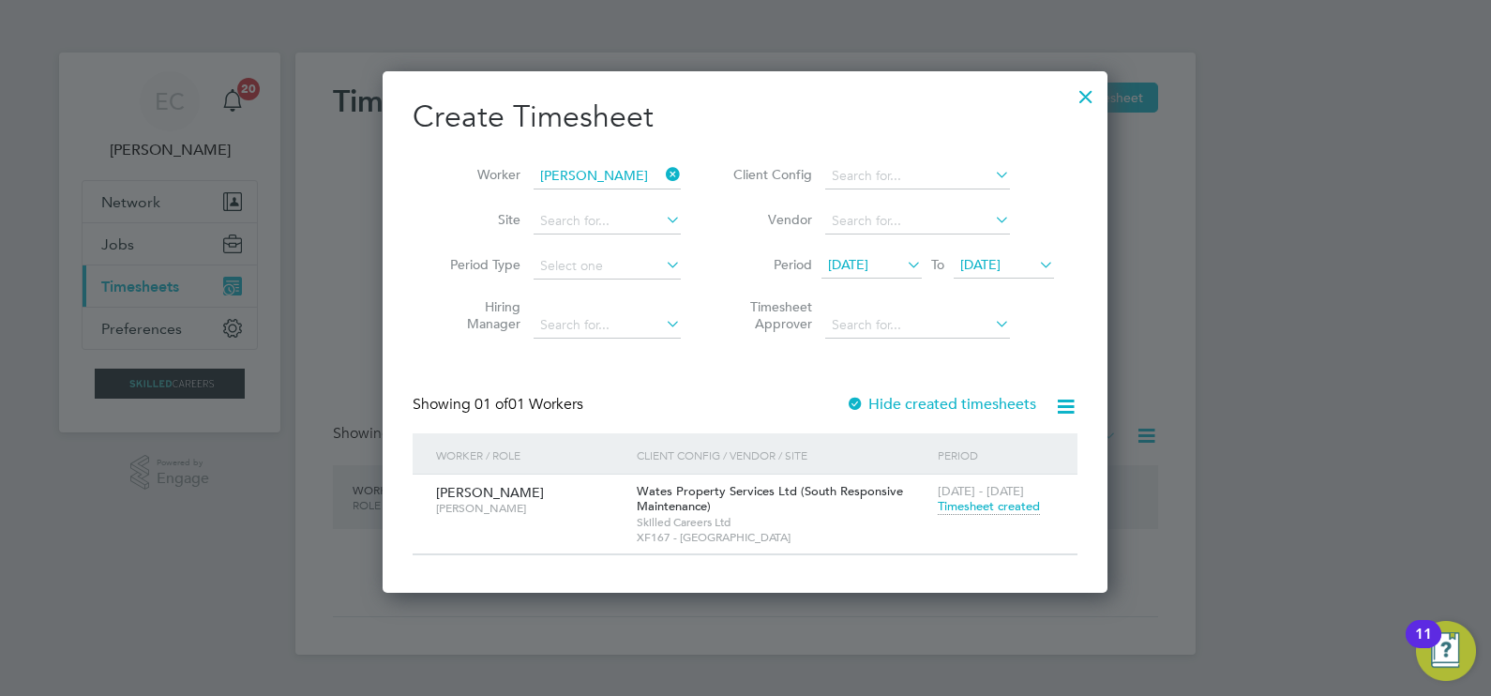
click at [83, 265] on button "Current page: Timesheets" at bounding box center [170, 285] width 174 height 41
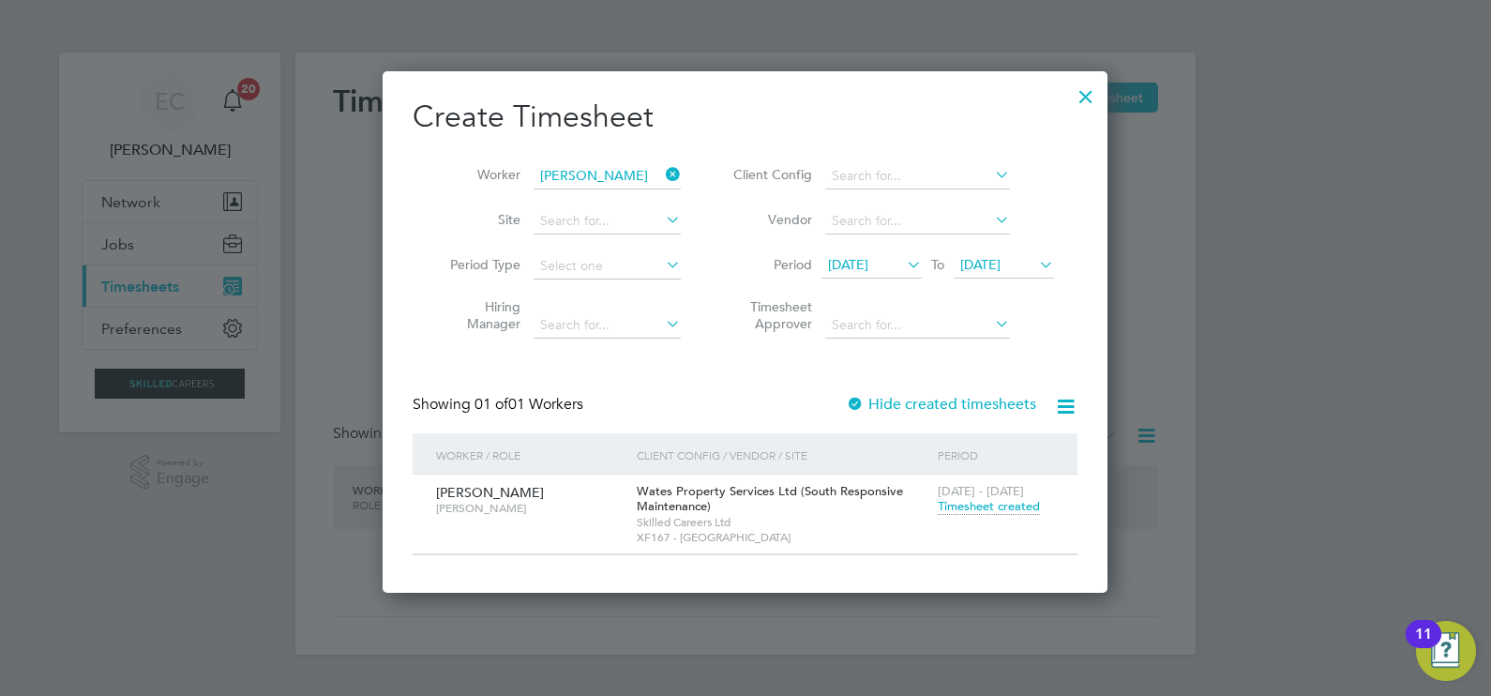
click at [83, 265] on button "Current page: Timesheets" at bounding box center [170, 285] width 174 height 41
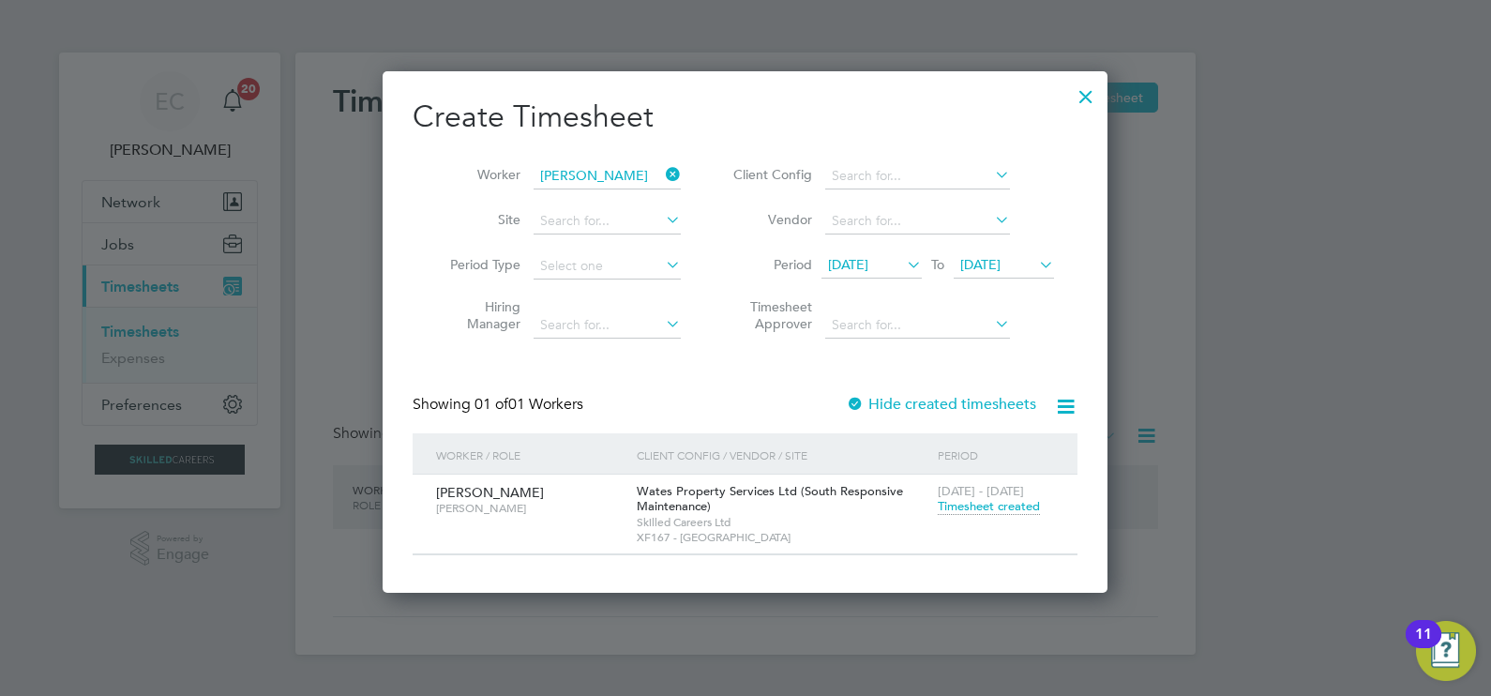
click at [83, 265] on button "Current page: Timesheets" at bounding box center [170, 285] width 174 height 41
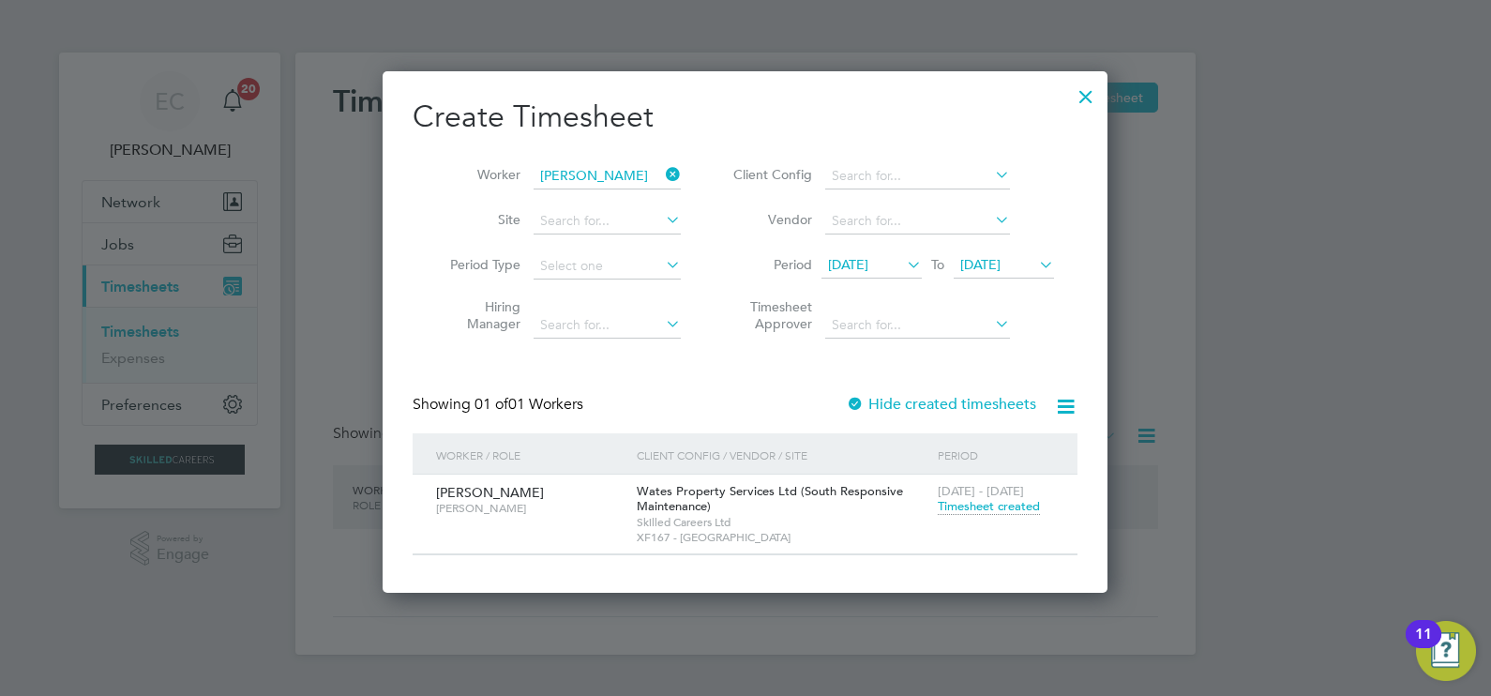
click at [83, 265] on button "Current page: Timesheets" at bounding box center [170, 285] width 174 height 41
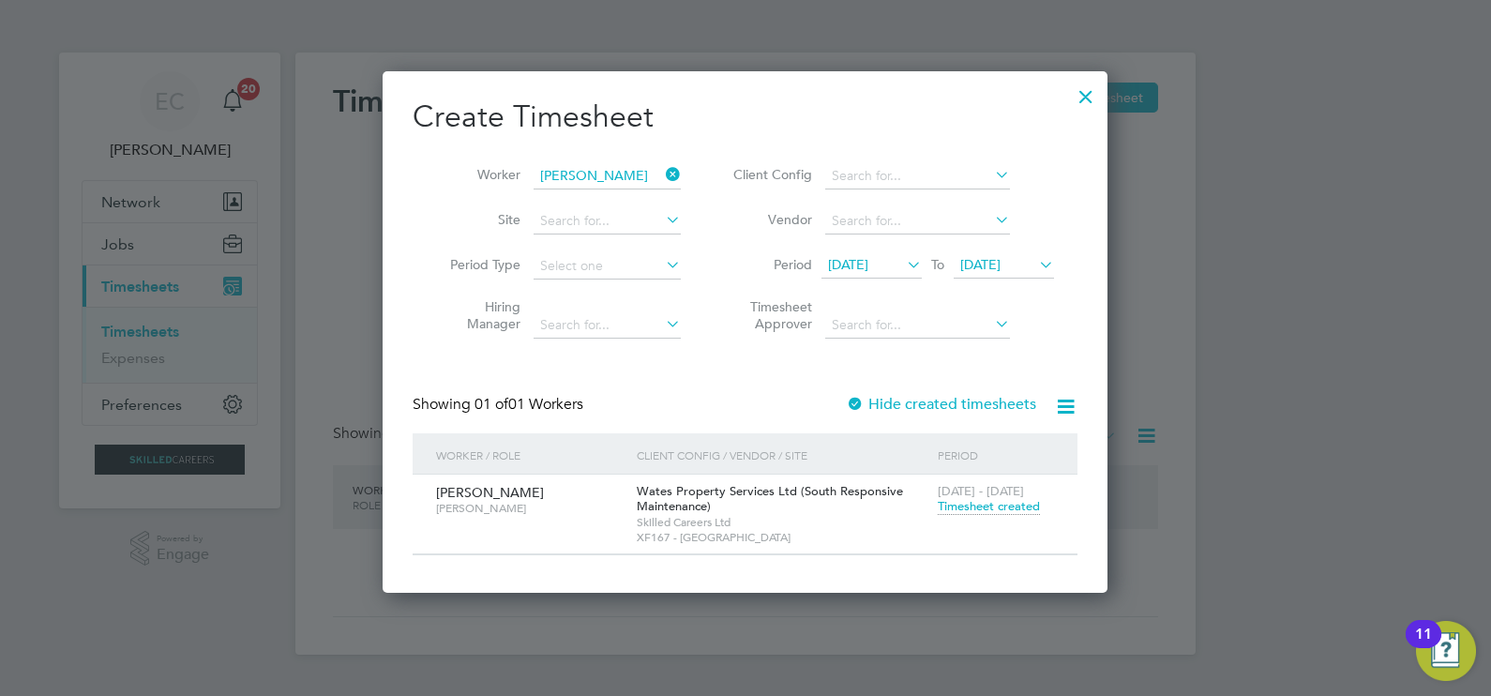
drag, startPoint x: 680, startPoint y: 169, endPoint x: 627, endPoint y: 178, distance: 53.3
click at [662, 169] on icon at bounding box center [662, 174] width 0 height 26
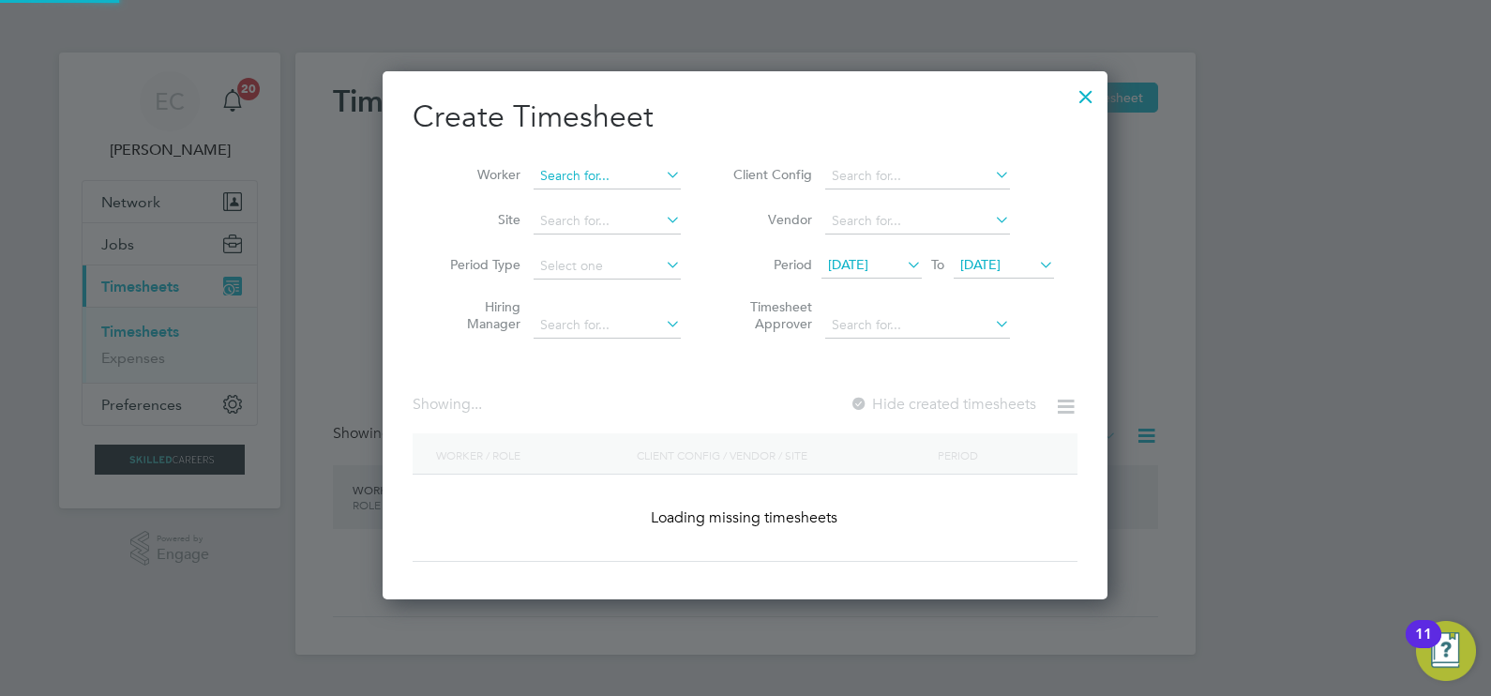
scroll to position [528, 726]
click at [627, 178] on input at bounding box center [607, 176] width 147 height 26
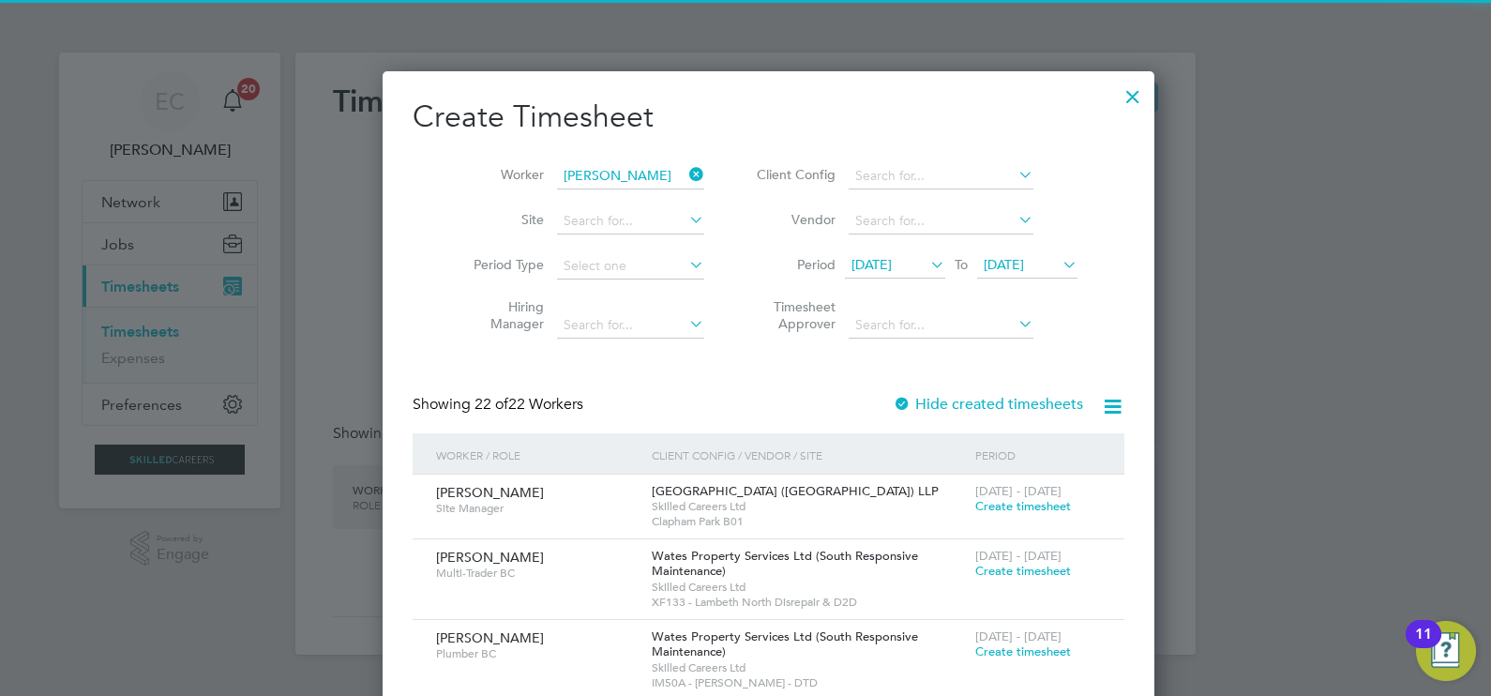
click at [638, 199] on li "Vincenzo Cascio" at bounding box center [650, 200] width 232 height 25
type input "Vincenzo Cascio"
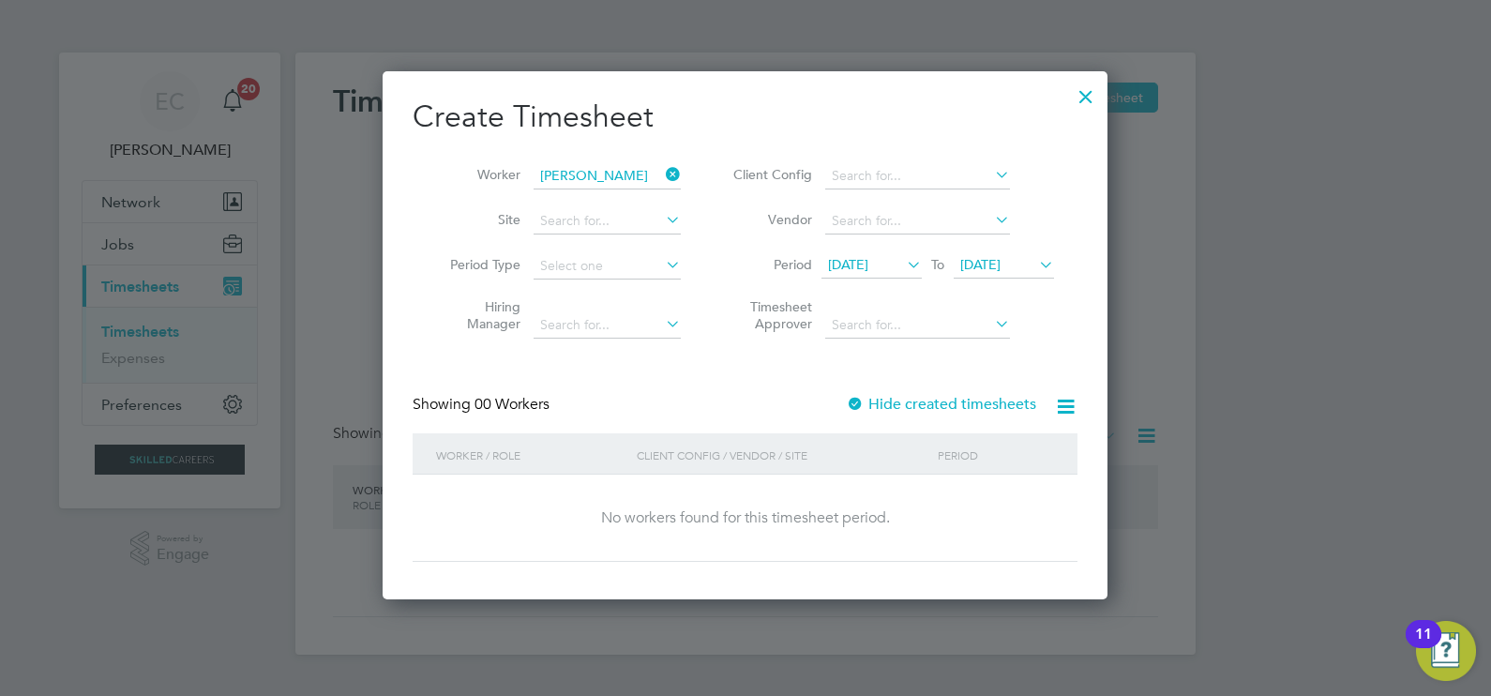
scroll to position [528, 726]
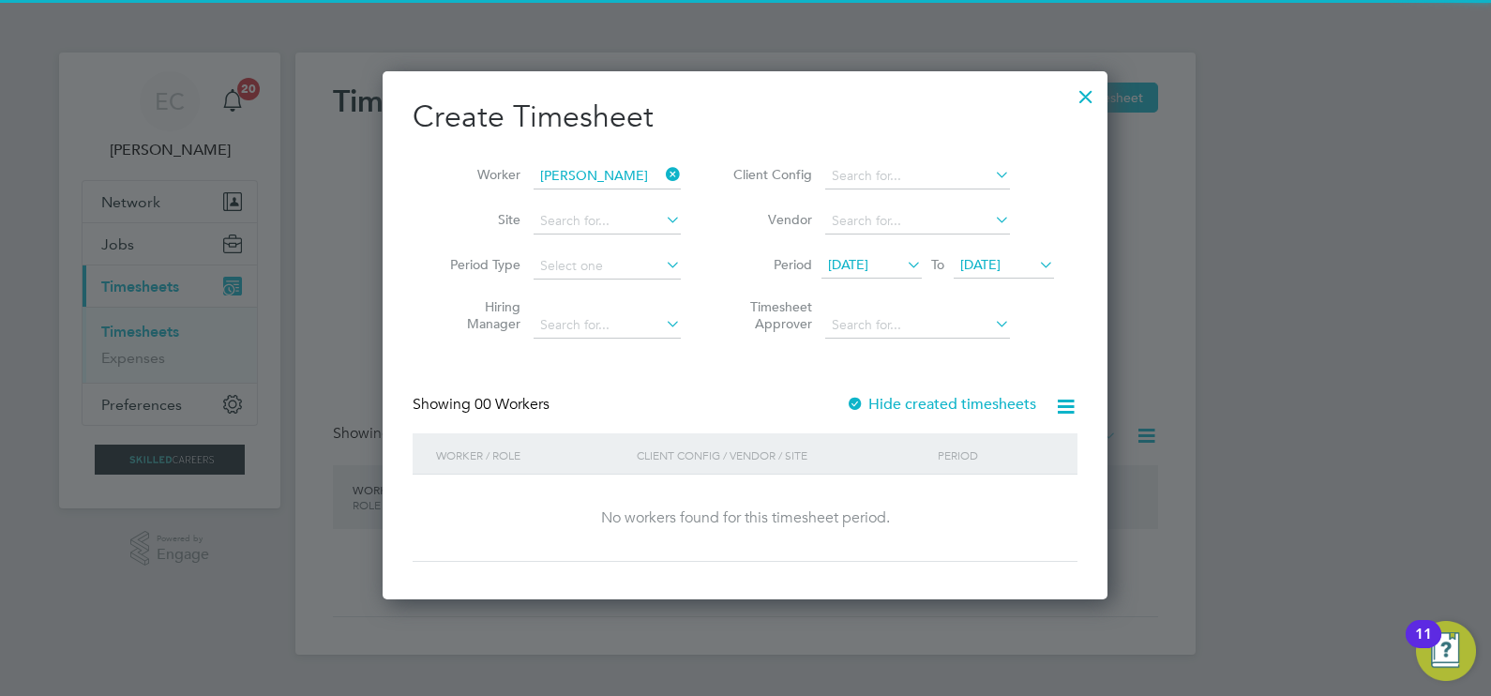
click at [896, 278] on span "23 Aug 2025" at bounding box center [871, 265] width 100 height 25
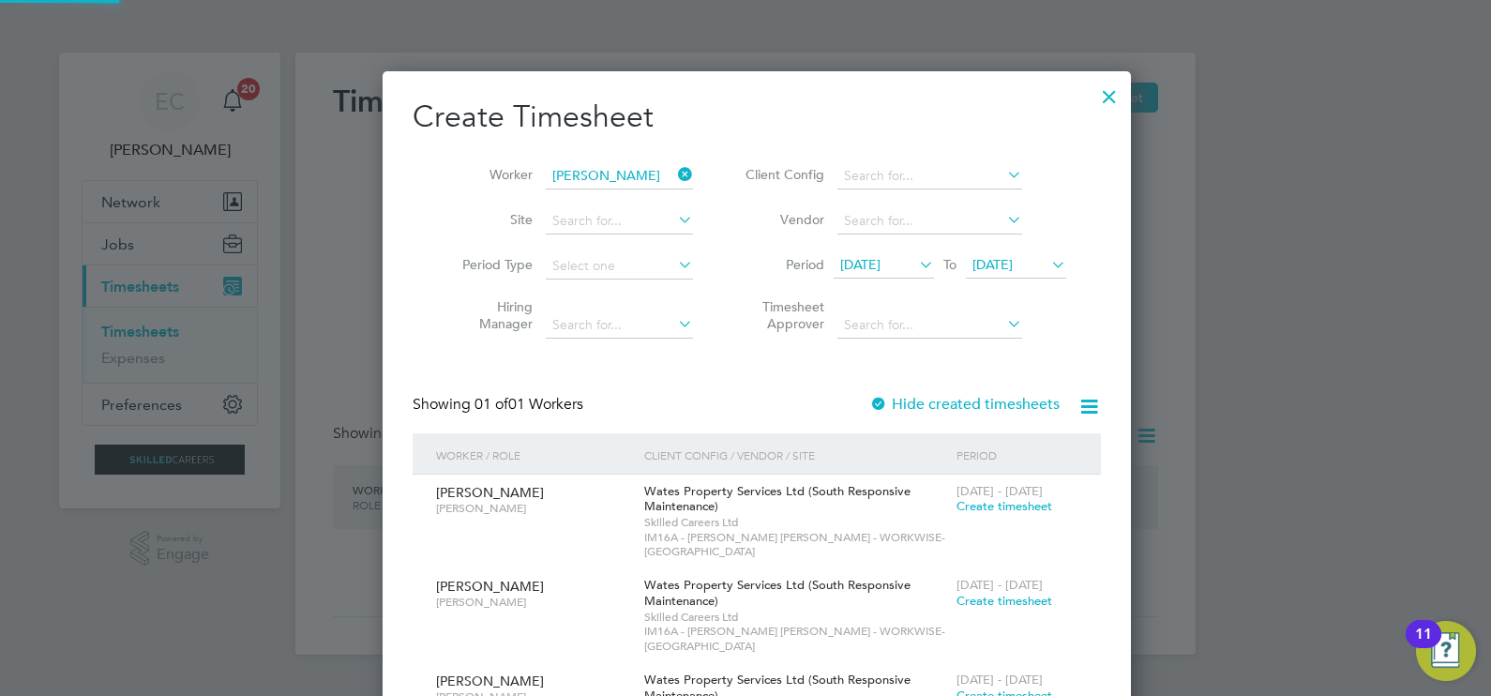
scroll to position [681, 726]
drag, startPoint x: 1080, startPoint y: 85, endPoint x: 158, endPoint y: 241, distance: 935.8
click at [1092, 85] on div at bounding box center [1109, 92] width 34 height 34
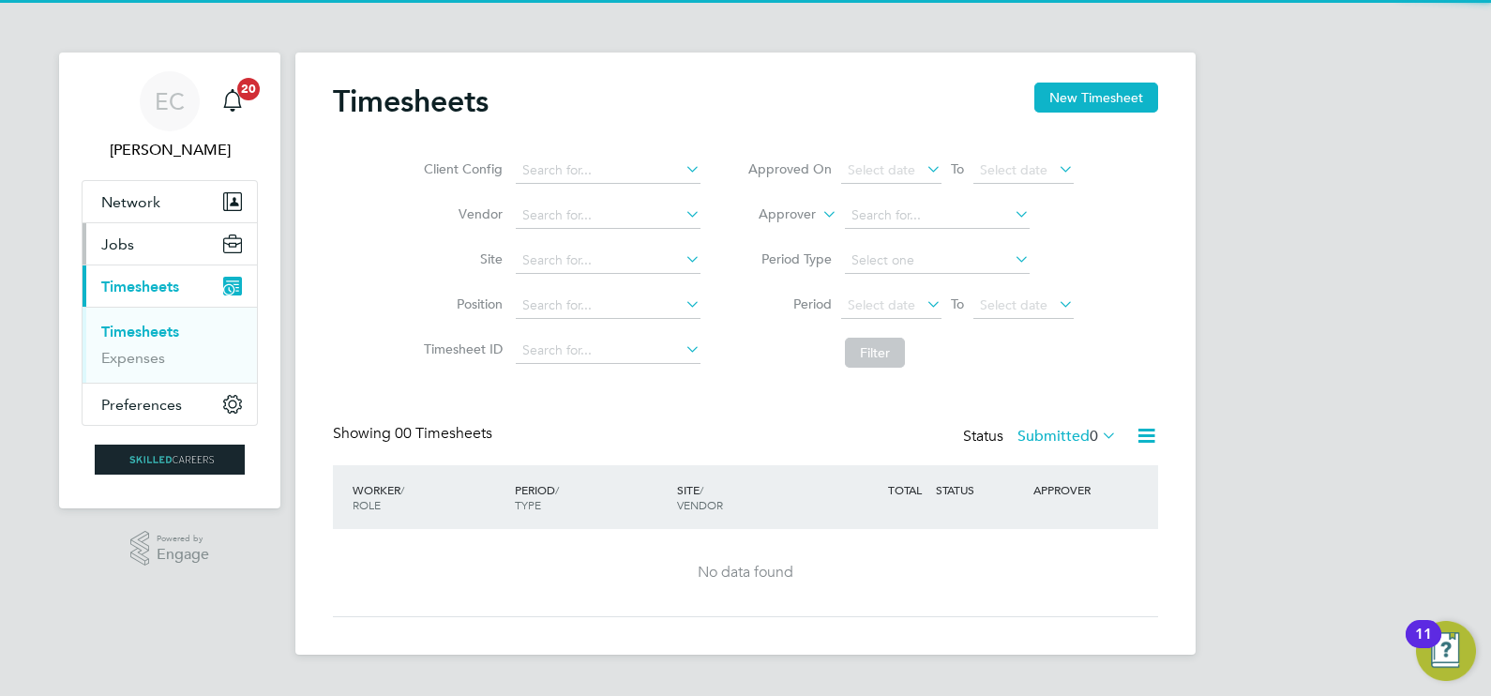
click at [140, 249] on button "Jobs" at bounding box center [170, 243] width 174 height 41
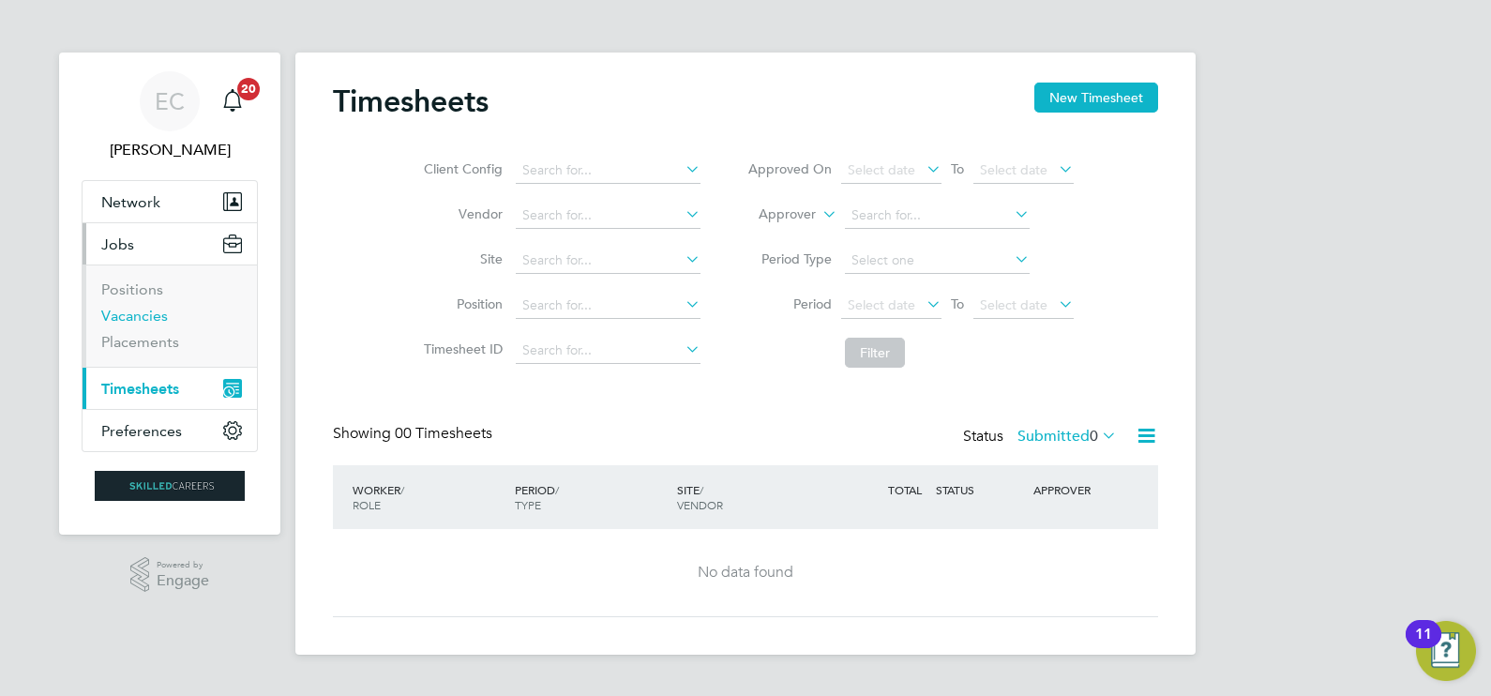
click at [150, 309] on link "Vacancies" at bounding box center [134, 316] width 67 height 18
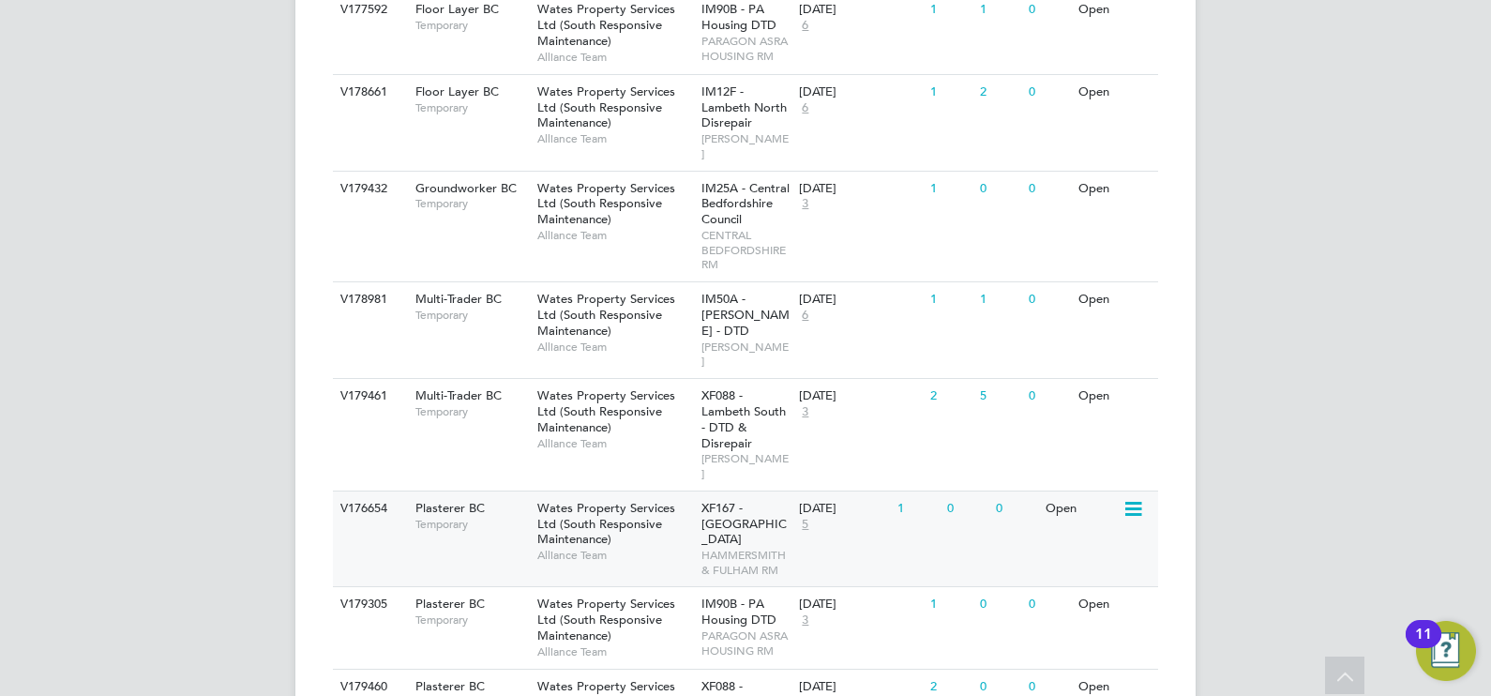
scroll to position [1407, 0]
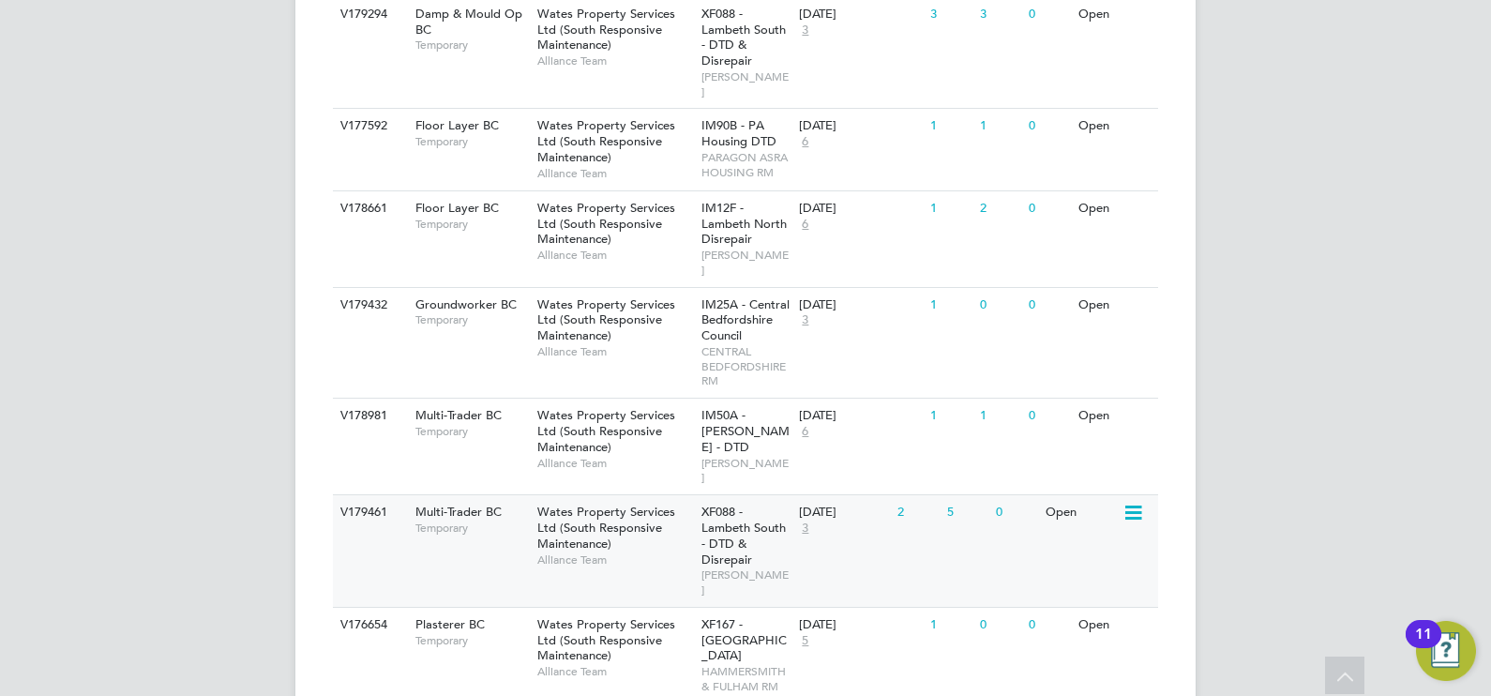
click at [666, 495] on div "Wates Property Services Ltd (South Responsive Maintenance) Alliance Team" at bounding box center [615, 535] width 164 height 81
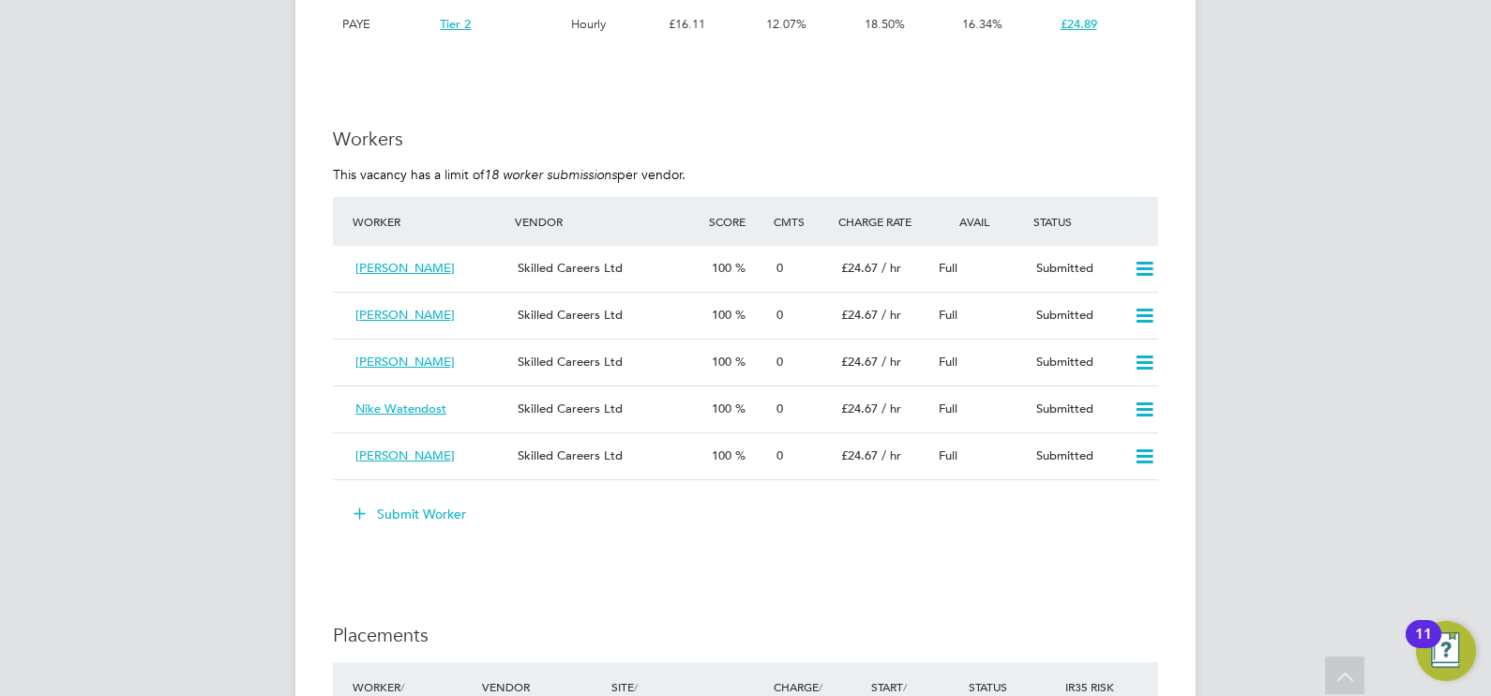
click at [425, 513] on button "Submit Worker" at bounding box center [410, 514] width 141 height 30
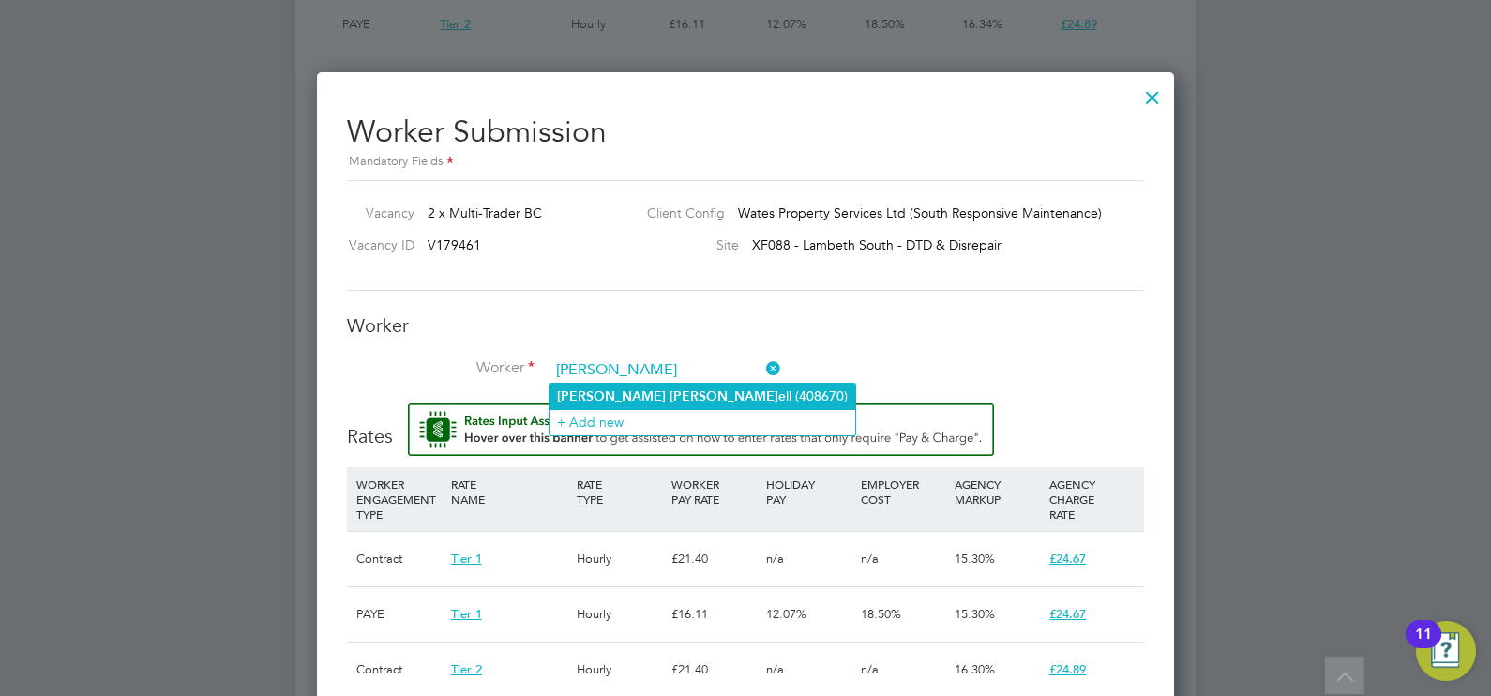
click at [596, 384] on li "[PERSON_NAME] (408670)" at bounding box center [703, 396] width 306 height 25
type input "[PERSON_NAME] (408670)"
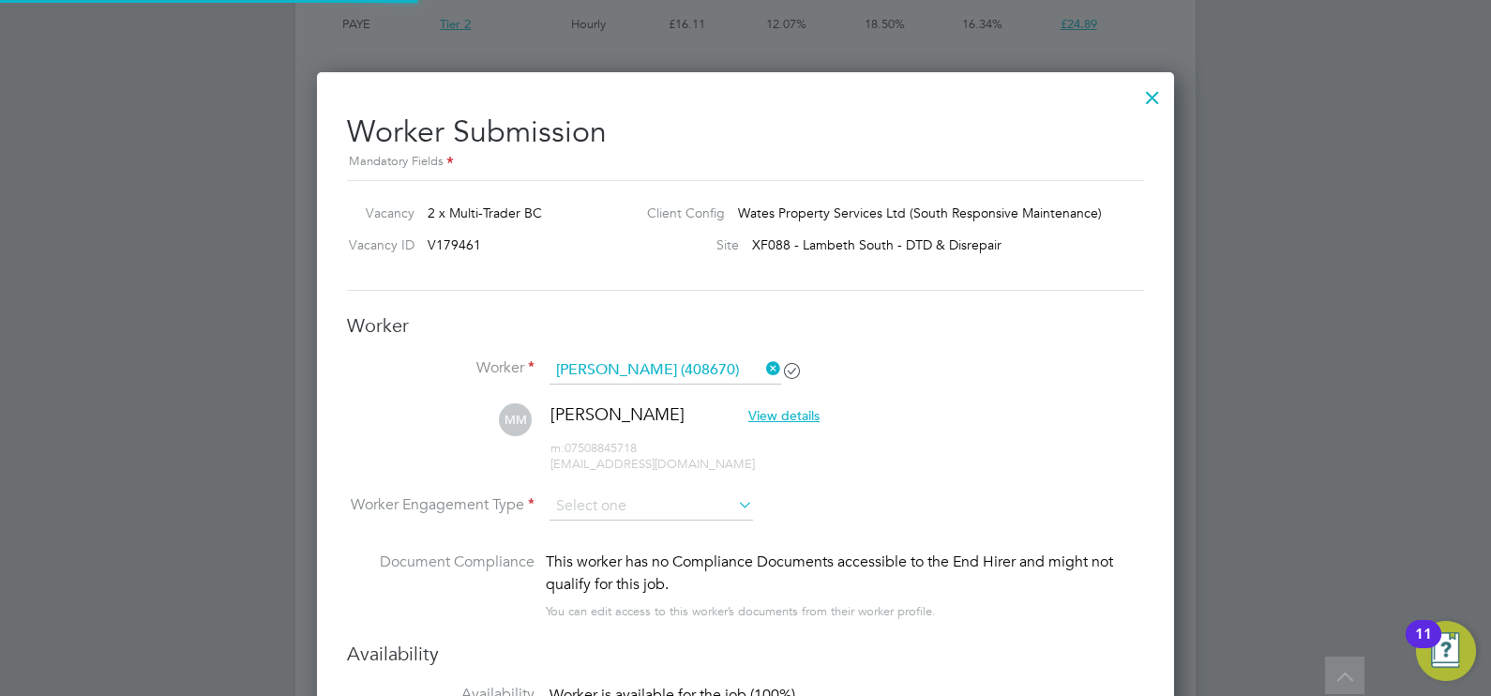
click at [612, 488] on li "MM [PERSON_NAME] View details m: 07508845718 [EMAIL_ADDRESS][DOMAIN_NAME]" at bounding box center [745, 447] width 797 height 89
drag, startPoint x: 612, startPoint y: 491, endPoint x: 612, endPoint y: 502, distance: 10.3
click at [612, 493] on input at bounding box center [651, 506] width 203 height 28
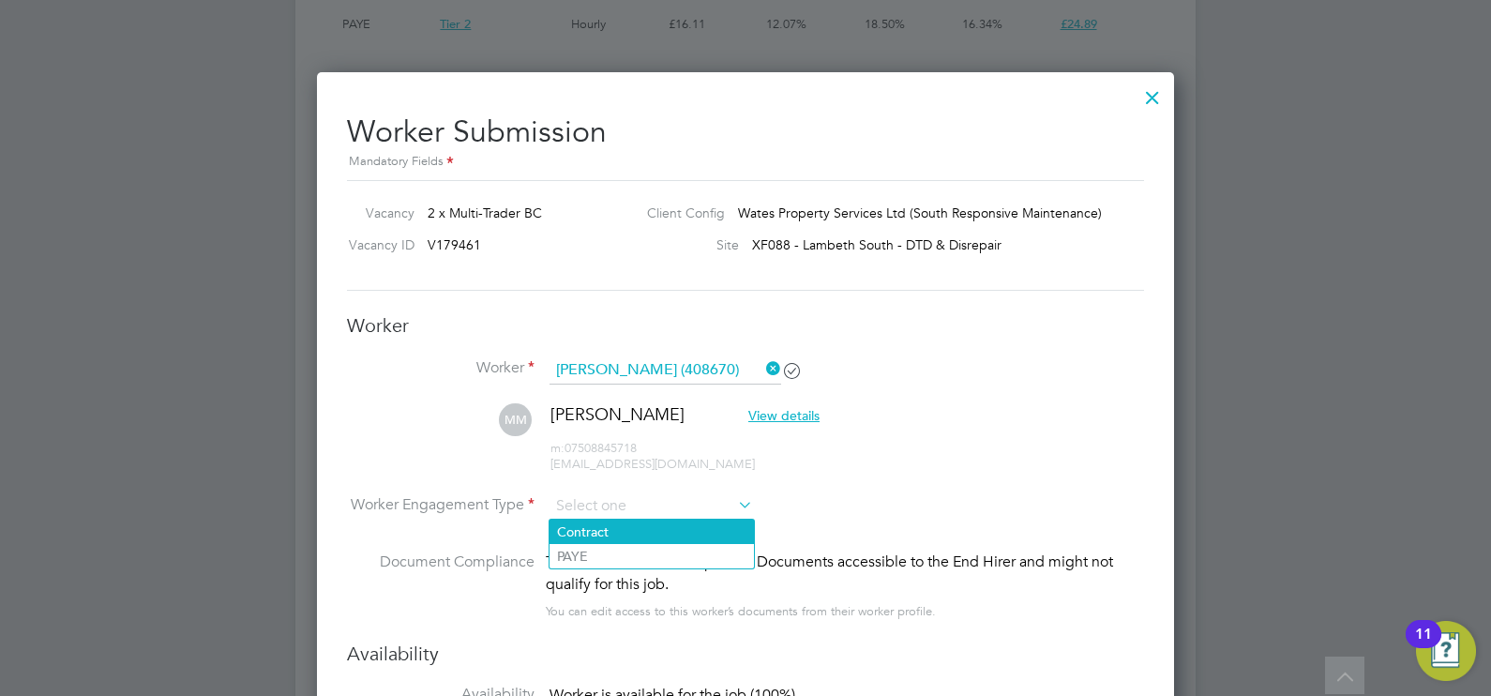
click at [610, 525] on li "Contract" at bounding box center [652, 532] width 204 height 24
type input "Contract"
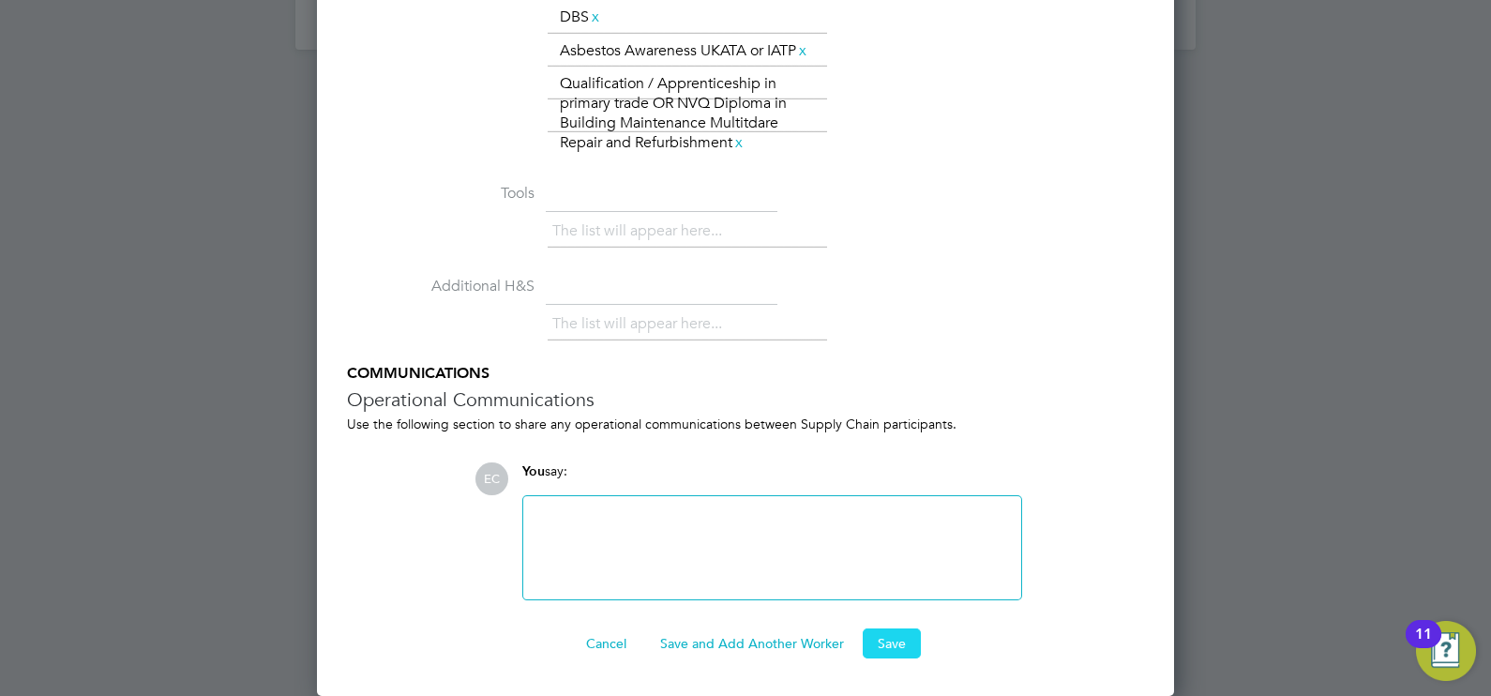
click at [887, 648] on button "Save" at bounding box center [892, 643] width 58 height 30
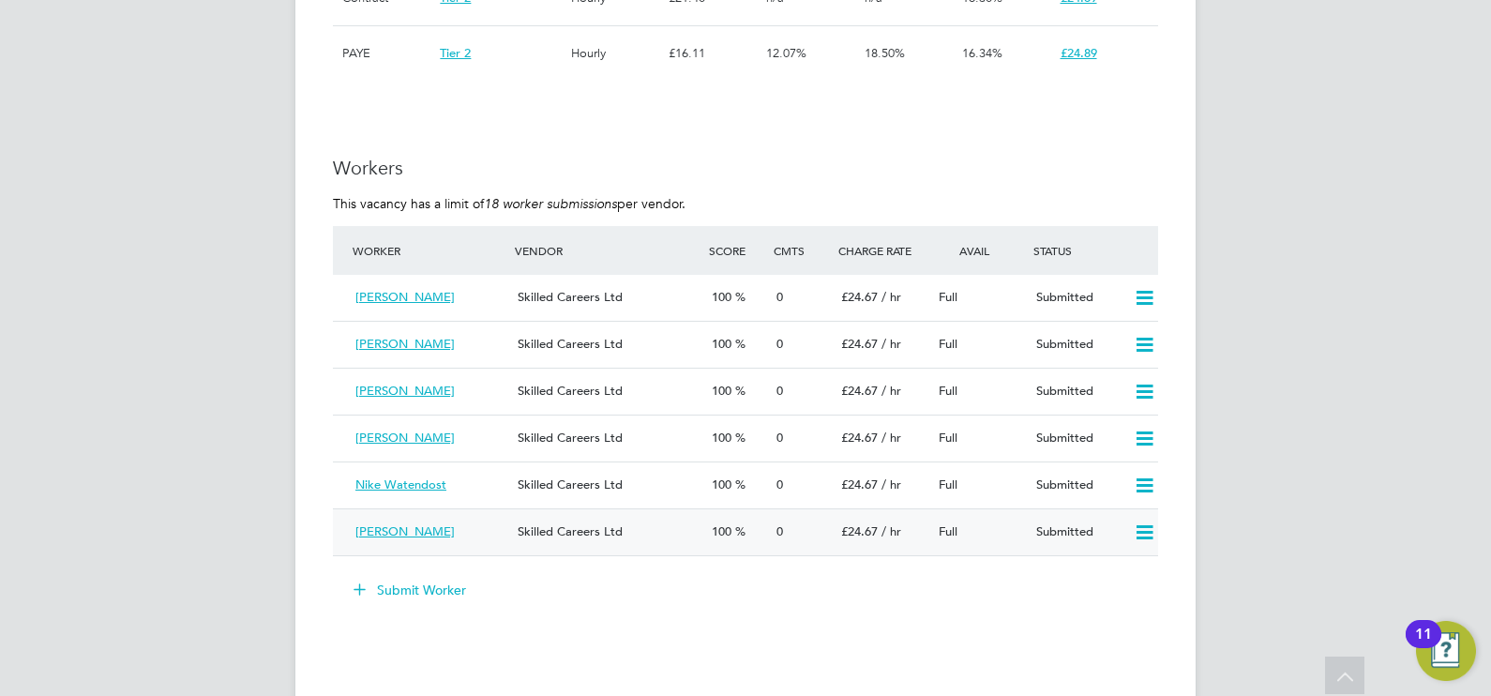
scroll to position [1523, 0]
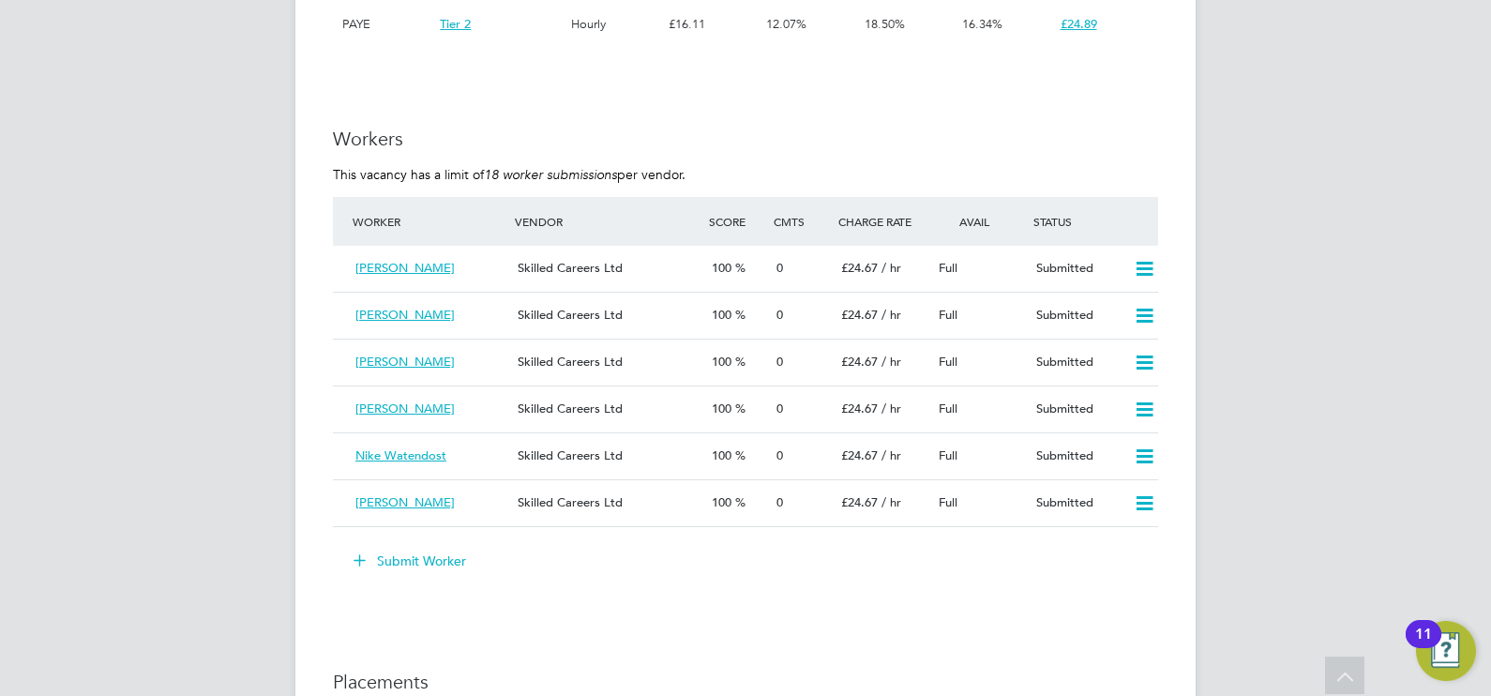
drag, startPoint x: 444, startPoint y: 555, endPoint x: 469, endPoint y: 540, distance: 28.6
click at [444, 555] on button "Submit Worker" at bounding box center [410, 561] width 141 height 30
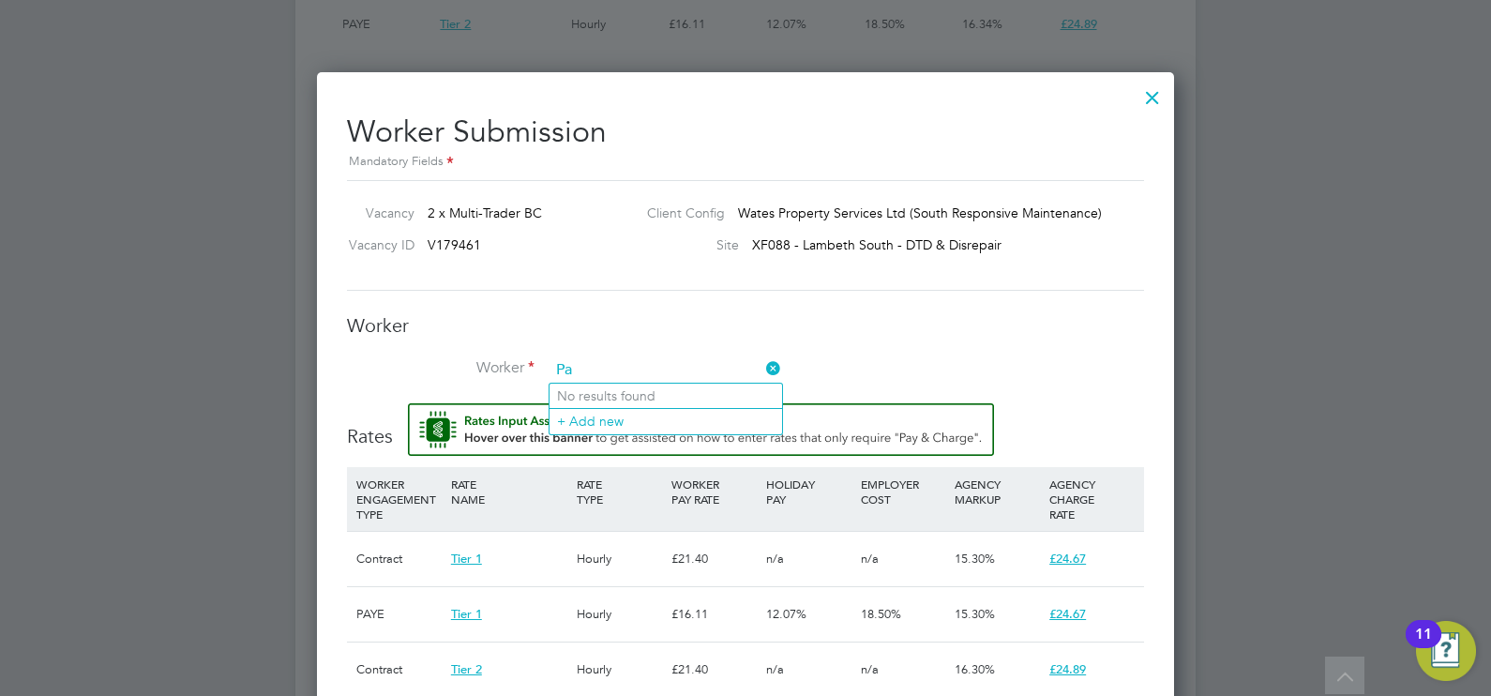
scroll to position [1510, 857]
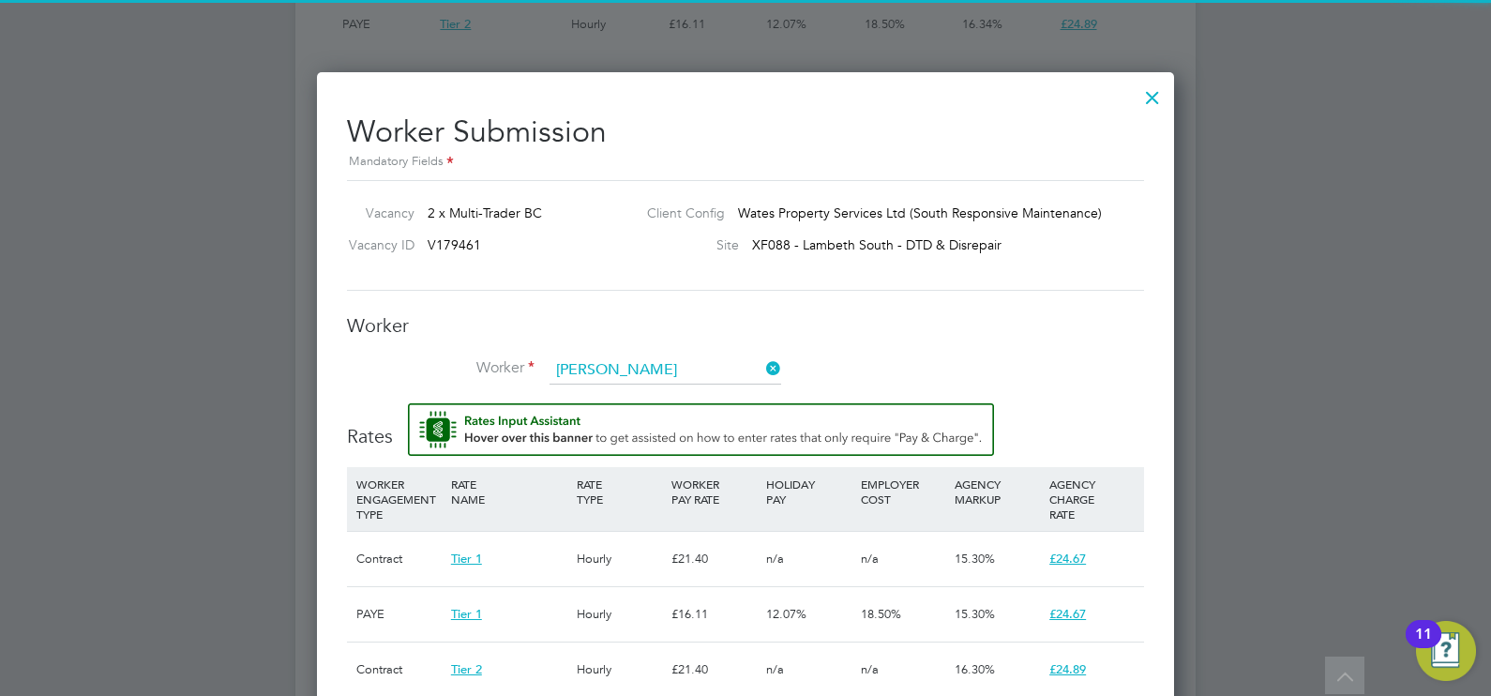
click at [670, 393] on b "Holder" at bounding box center [691, 396] width 42 height 16
type input "[PERSON_NAME] (319705)"
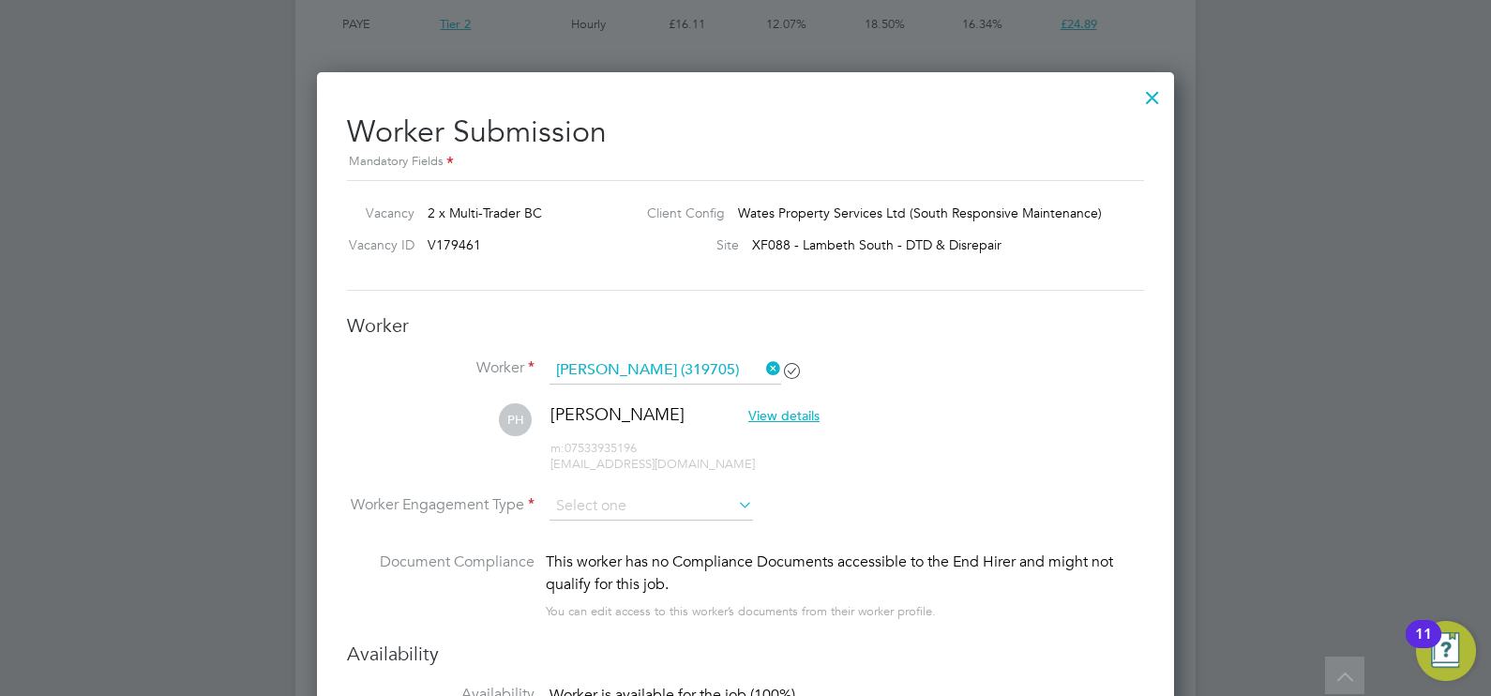
scroll to position [1927, 857]
click at [624, 502] on input at bounding box center [651, 506] width 203 height 28
click at [633, 525] on li "Contract" at bounding box center [652, 532] width 204 height 24
type input "Contract"
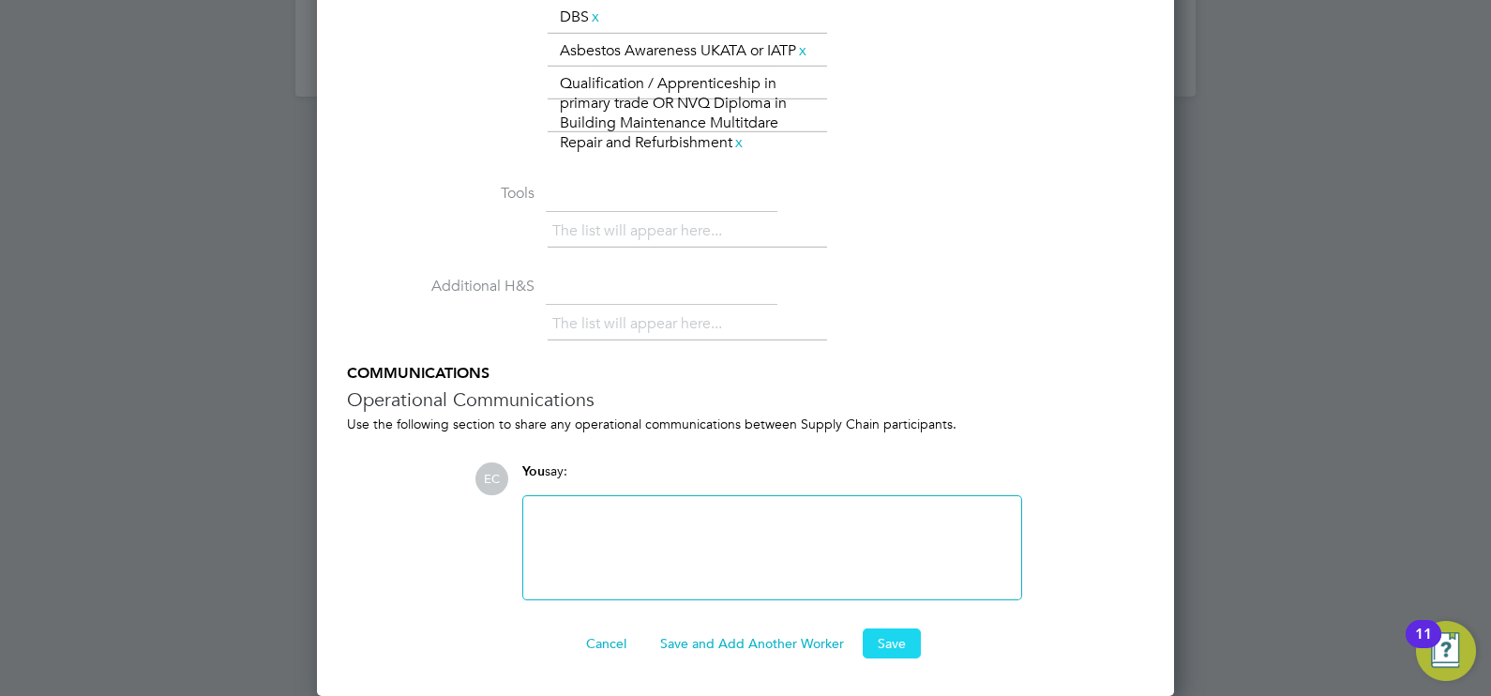
click at [902, 653] on button "Save" at bounding box center [892, 643] width 58 height 30
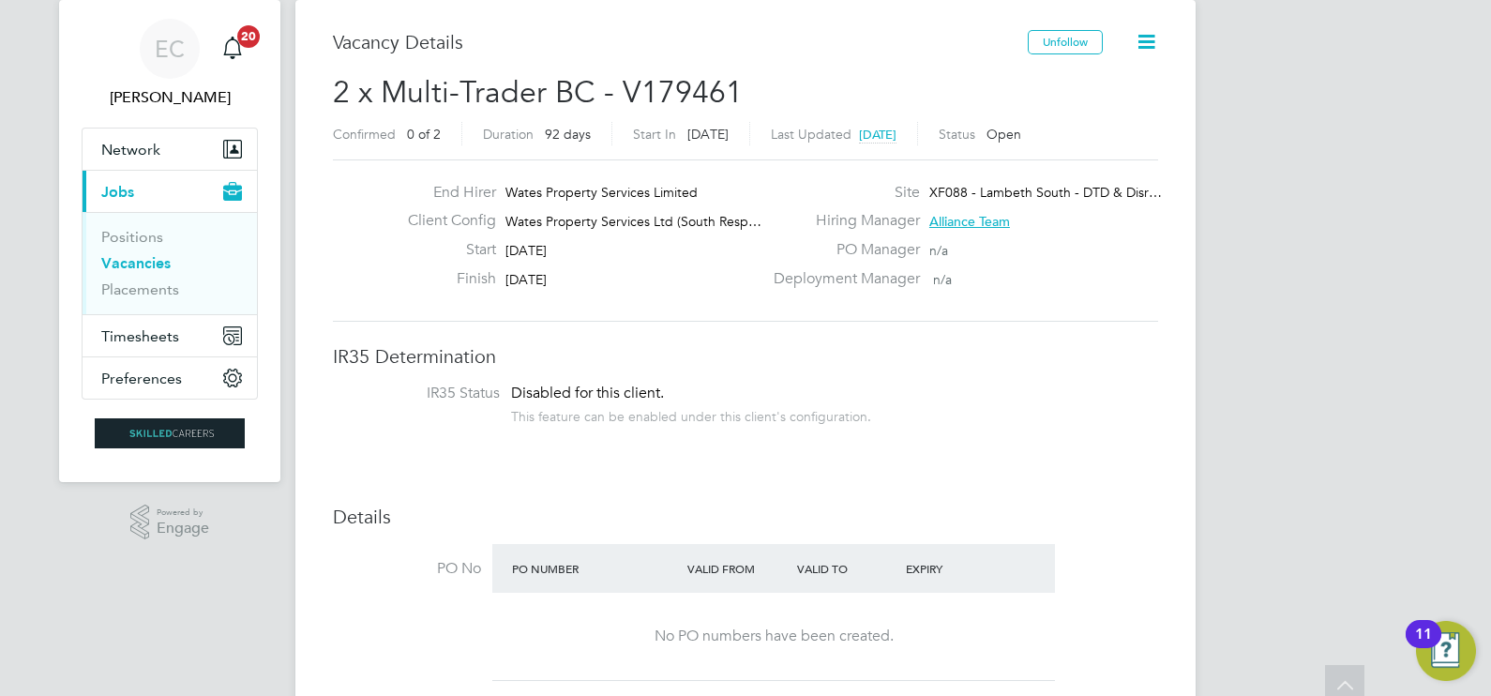
scroll to position [0, 0]
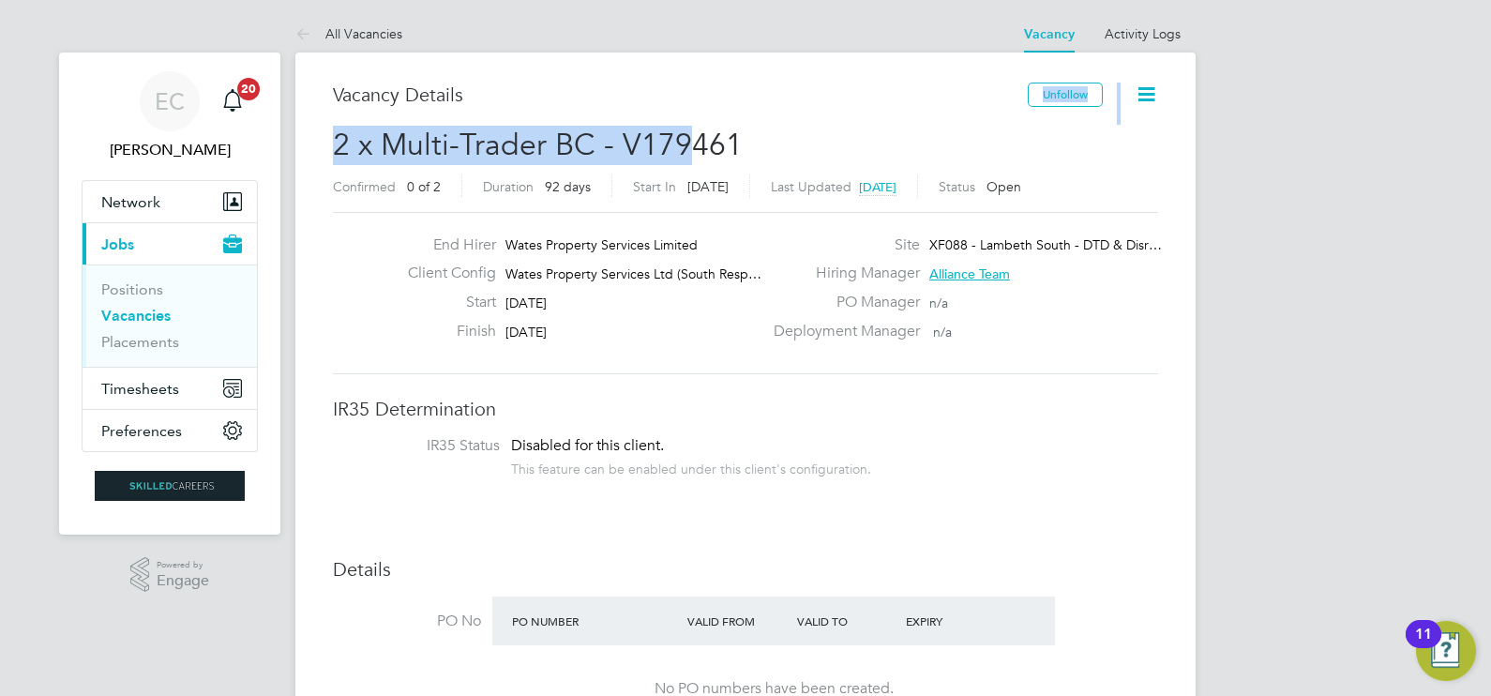
drag, startPoint x: 684, startPoint y: 127, endPoint x: 685, endPoint y: 144, distance: 17.9
click at [685, 144] on span "2 x Multi-Trader BC - V179461" at bounding box center [538, 145] width 410 height 37
drag, startPoint x: 685, startPoint y: 144, endPoint x: 928, endPoint y: 152, distance: 243.0
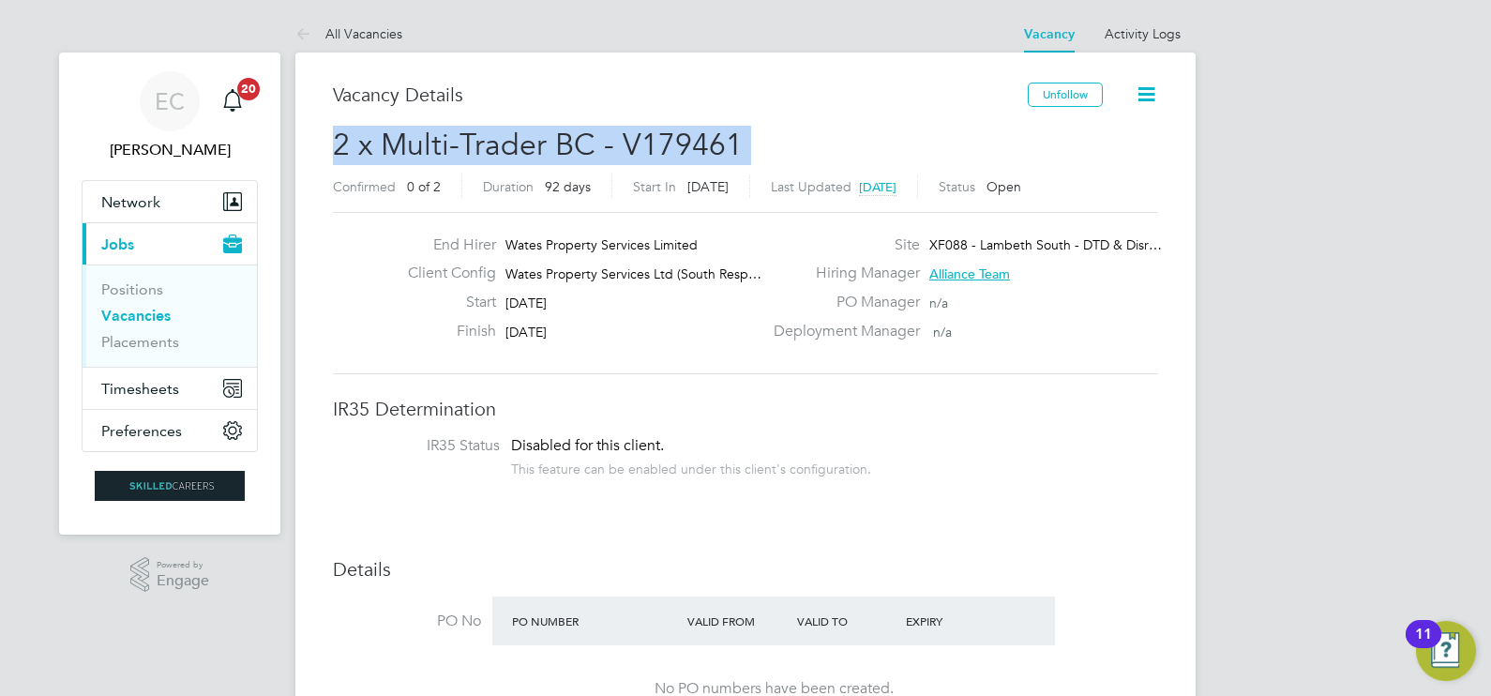
click at [928, 152] on h2 "2 x Multi-Trader BC - V179461 Confirmed 0 of 2 Duration 92 days Start In [DATE]…" at bounding box center [745, 165] width 825 height 79
click at [748, 131] on h2 "2 x Multi-Trader BC - V179461 Confirmed 0 of 2 Duration 92 days Start In [DATE]…" at bounding box center [745, 165] width 825 height 79
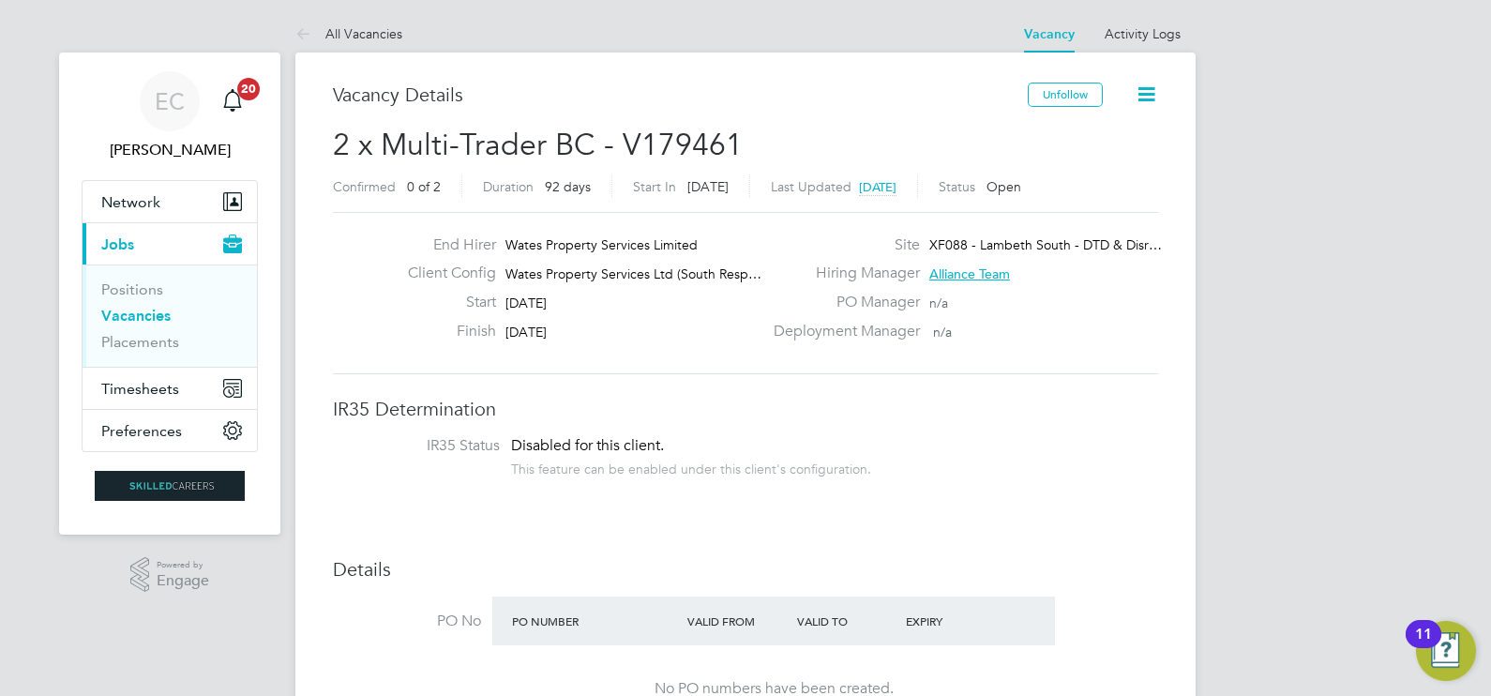
click at [726, 131] on span "2 x Multi-Trader BC - V179461" at bounding box center [538, 145] width 410 height 37
click at [664, 140] on span "2 x Multi-Trader BC - V179461" at bounding box center [538, 145] width 410 height 37
copy span "V179461"
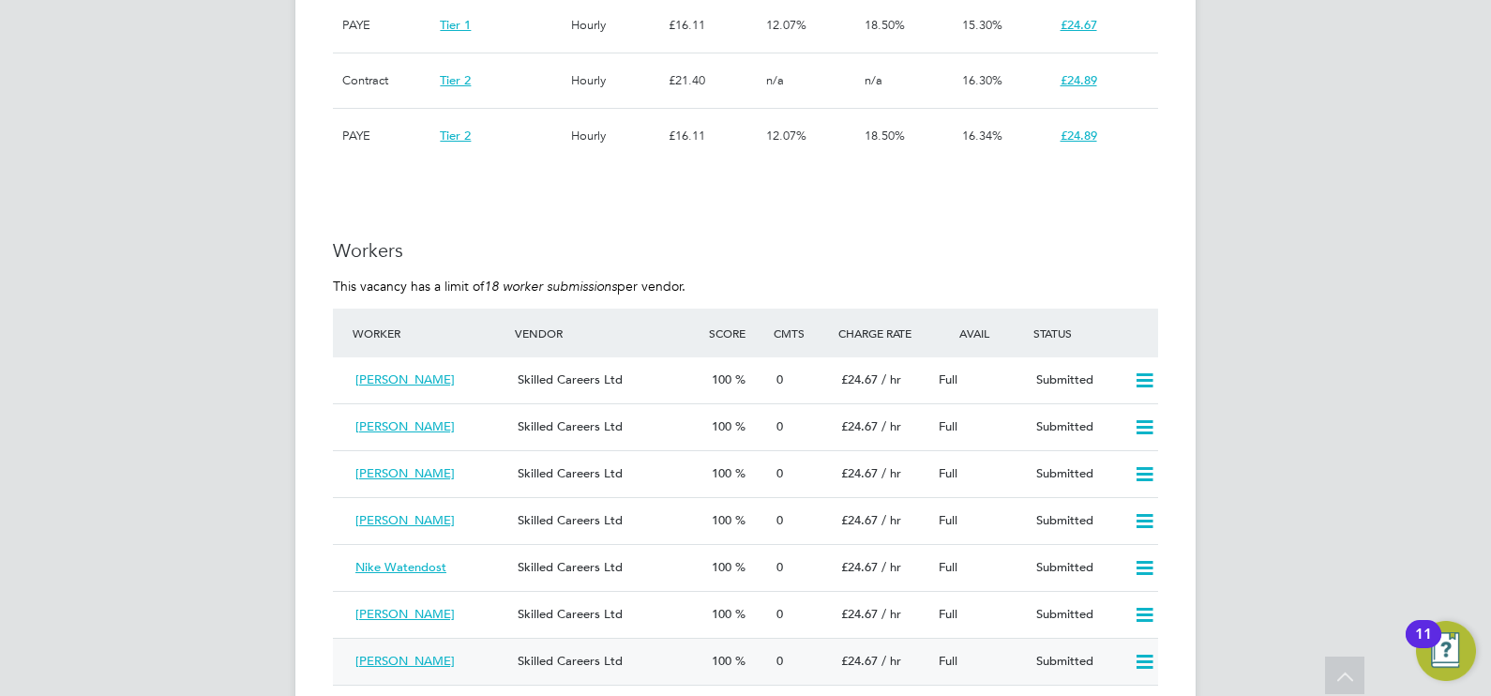
scroll to position [1640, 0]
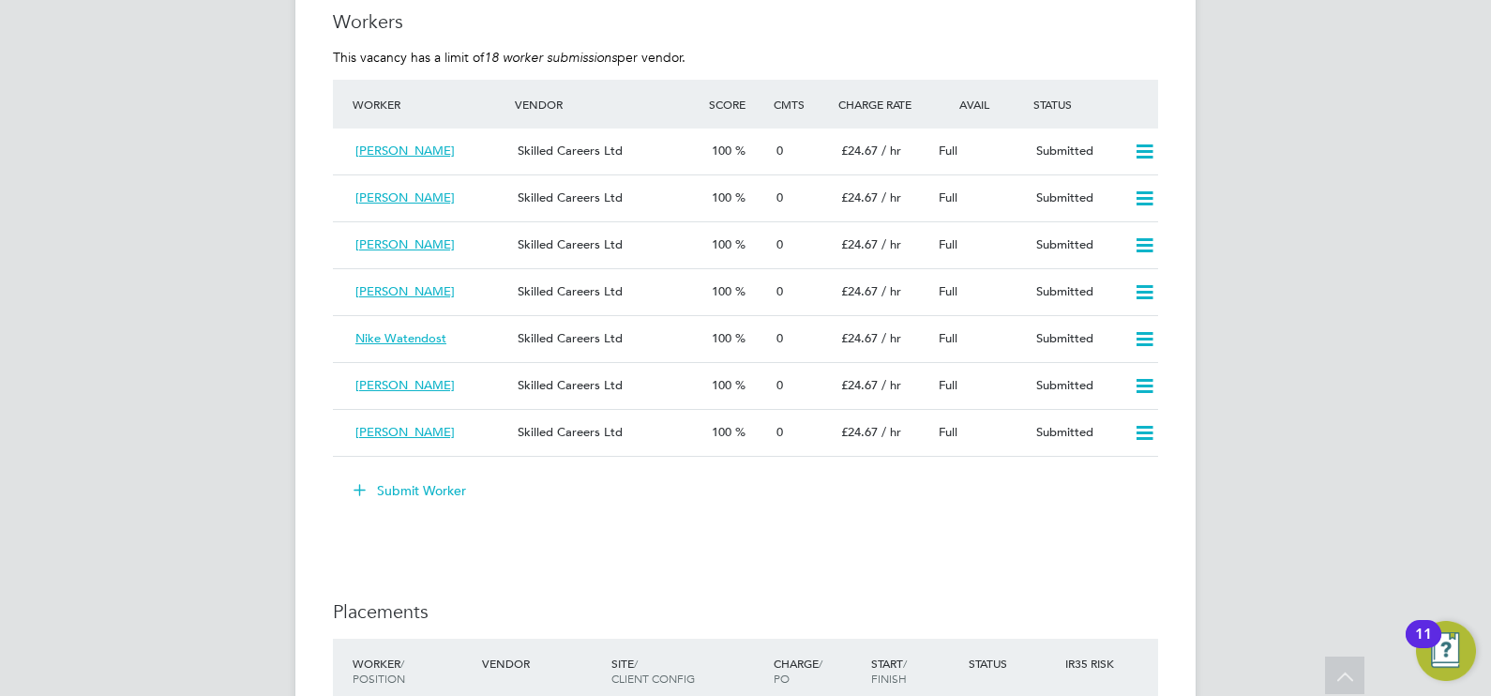
drag, startPoint x: 1260, startPoint y: 384, endPoint x: 408, endPoint y: 34, distance: 921.4
